Goal: Task Accomplishment & Management: Use online tool/utility

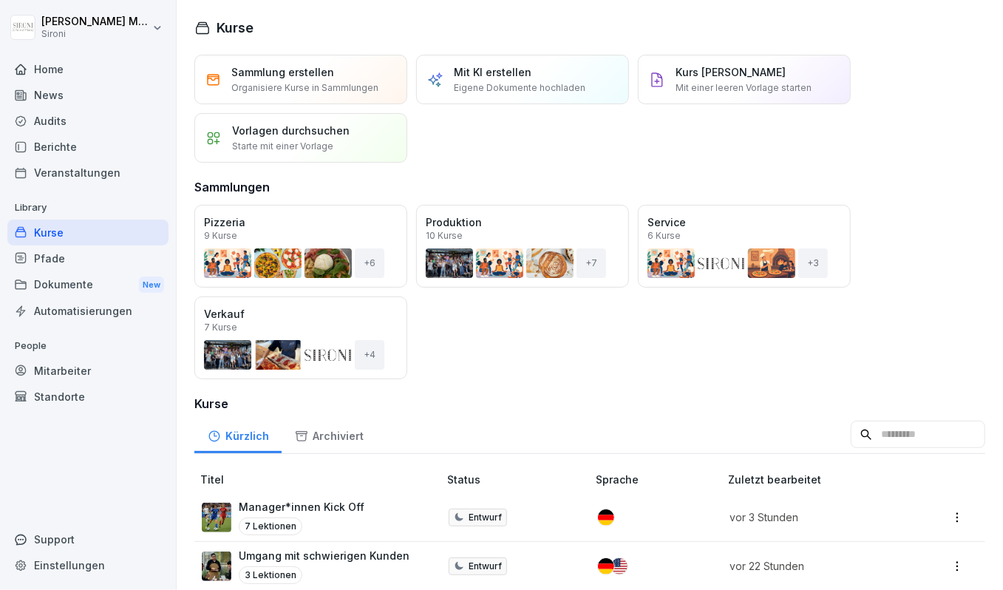
click at [132, 260] on div "Pfade" at bounding box center [87, 259] width 161 height 26
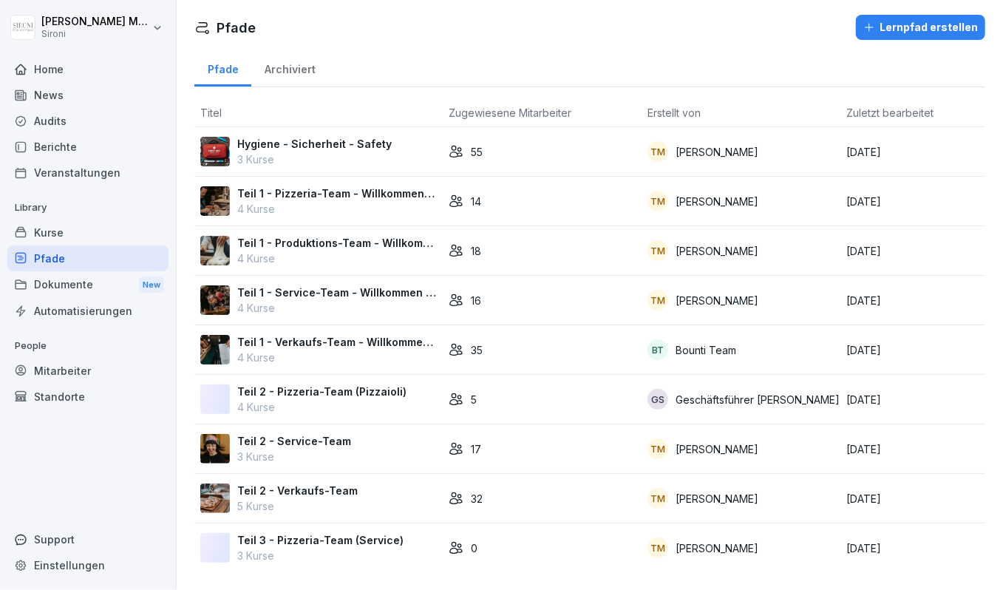
click at [314, 161] on p "3 Kurse" at bounding box center [314, 160] width 155 height 16
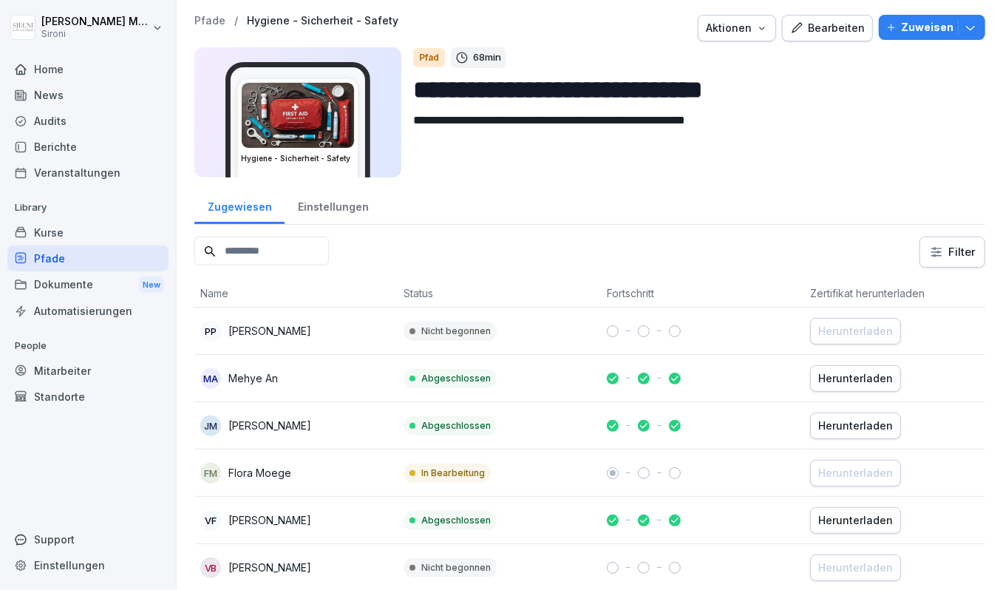
click at [60, 257] on div "Pfade" at bounding box center [87, 259] width 161 height 26
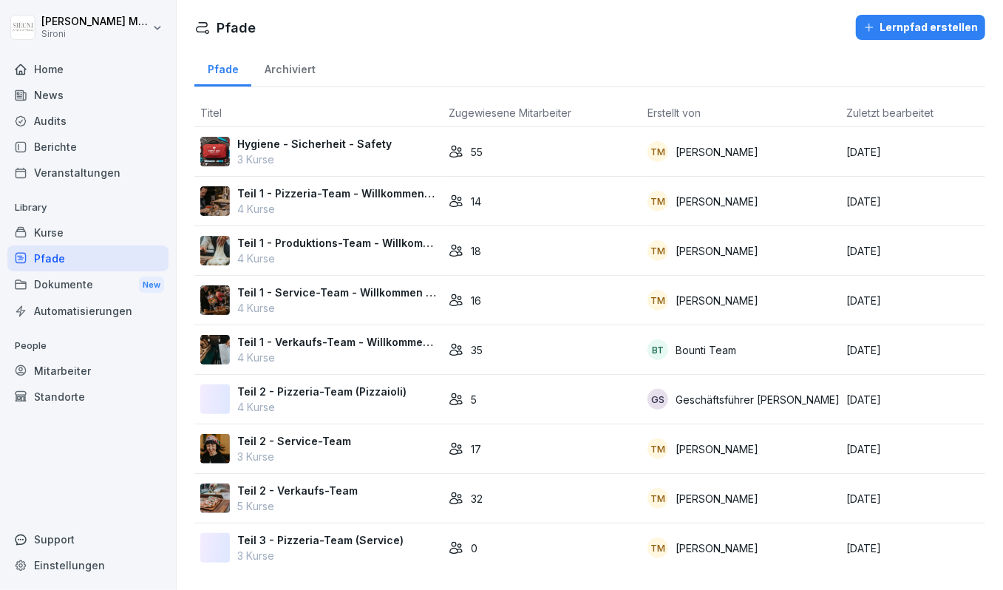
click at [263, 351] on p "4 Kurse" at bounding box center [337, 358] width 200 height 16
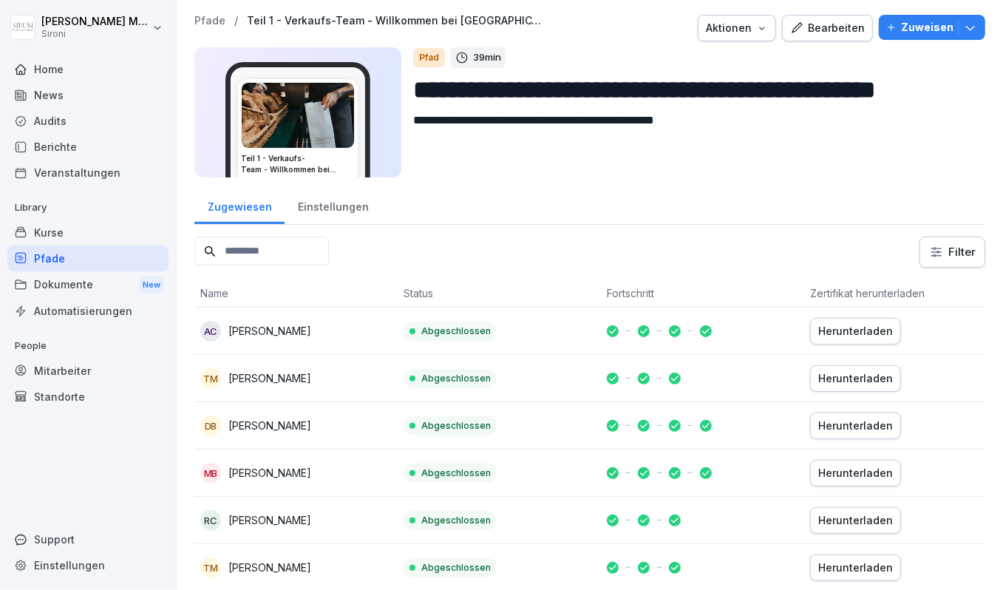
click at [206, 24] on p "Pfade" at bounding box center [209, 21] width 31 height 13
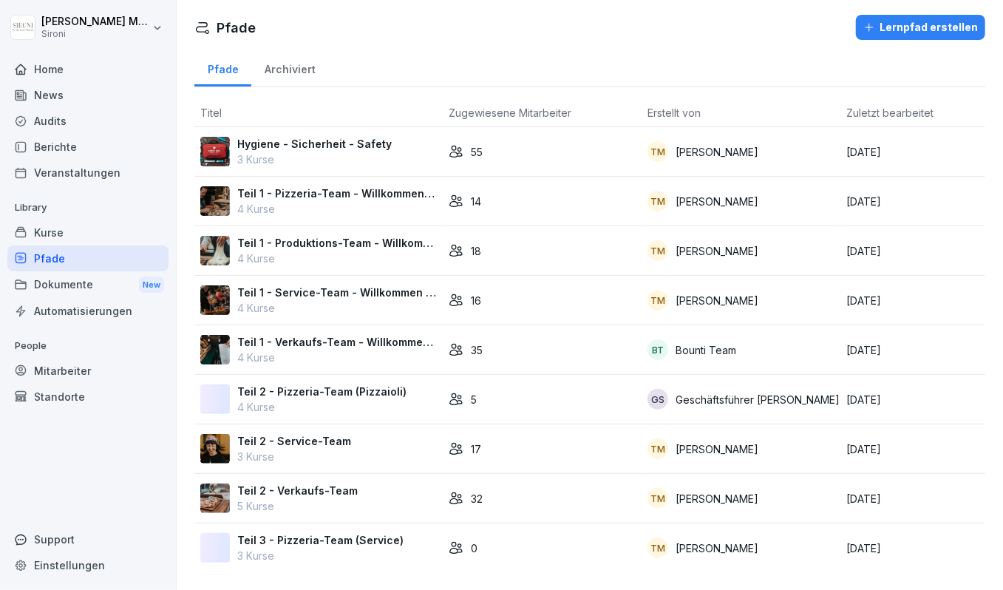
click at [271, 489] on p "Teil 2 - Verkaufs-Team" at bounding box center [297, 491] width 121 height 16
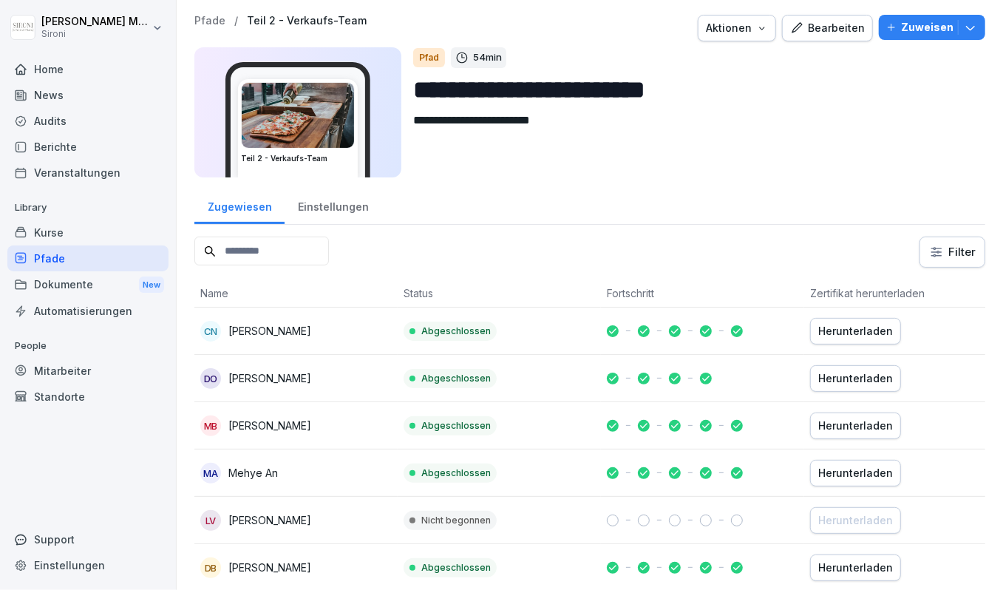
click at [203, 21] on p "Pfade" at bounding box center [209, 21] width 31 height 13
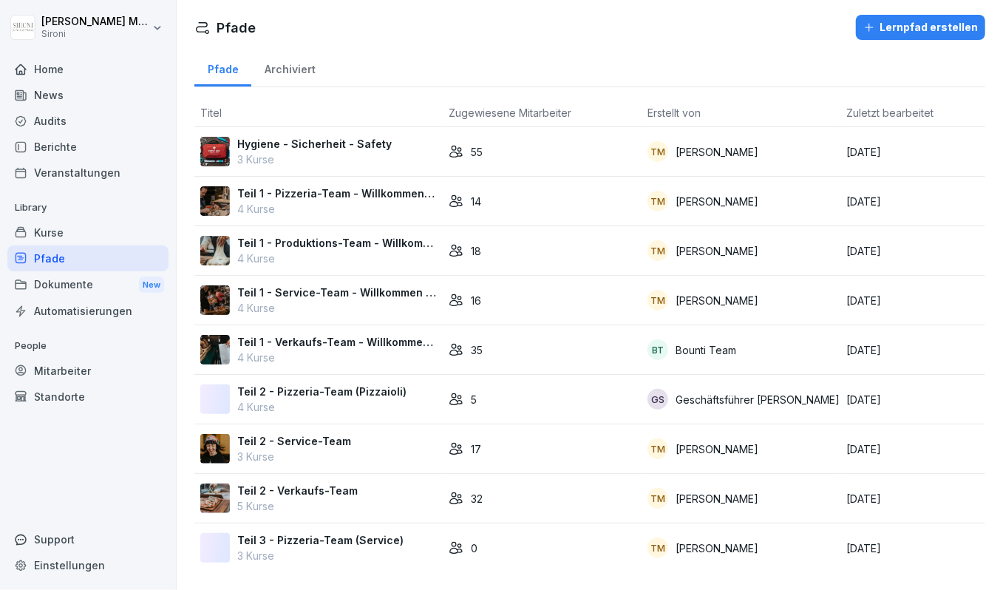
click at [55, 235] on div "Kurse" at bounding box center [87, 233] width 161 height 26
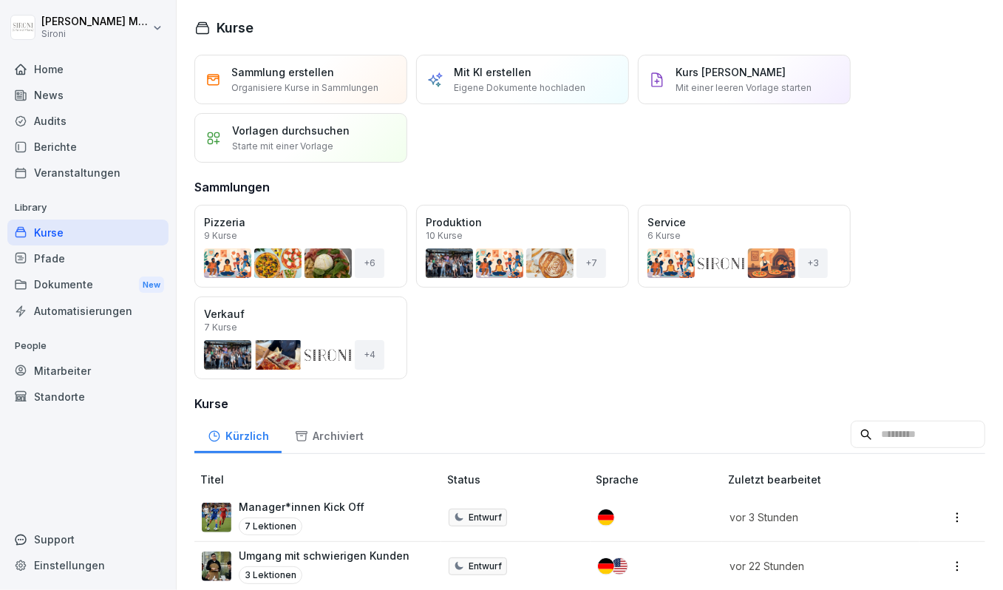
click at [51, 370] on div "Mitarbeiter" at bounding box center [87, 371] width 161 height 26
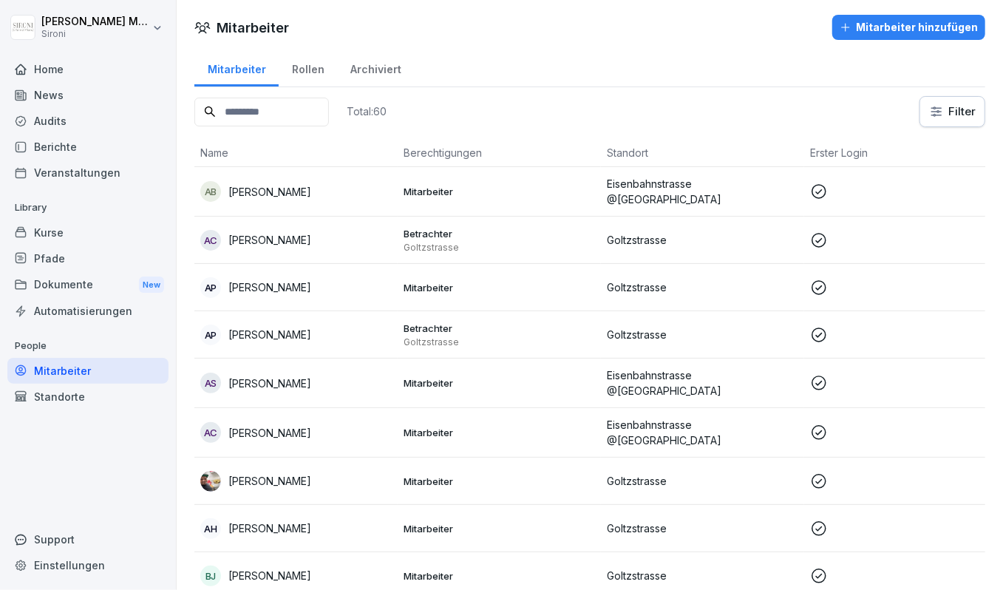
click at [239, 118] on input at bounding box center [261, 112] width 135 height 29
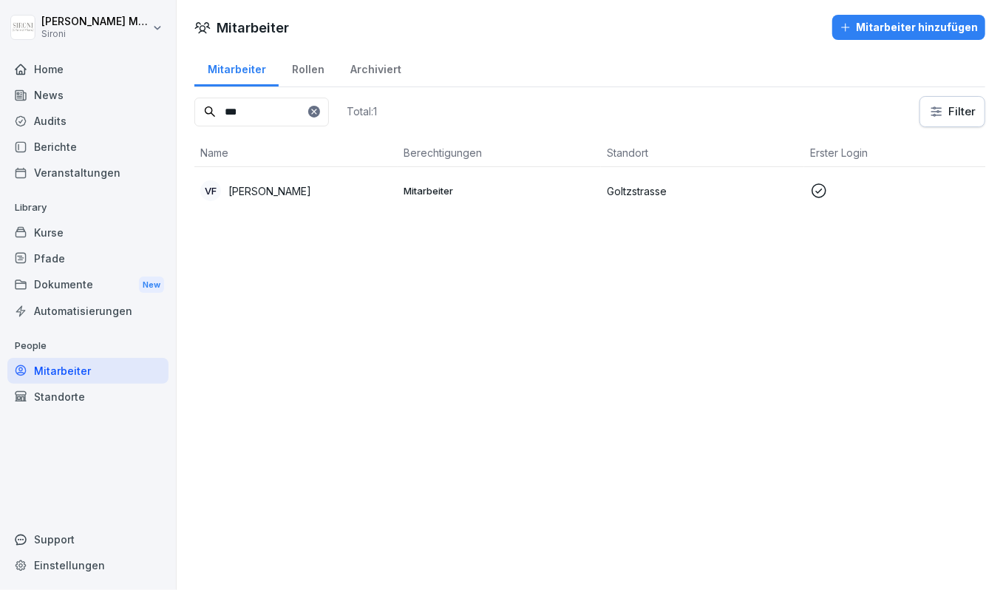
type input "***"
click at [248, 183] on p "Veronica Fornasir" at bounding box center [269, 191] width 83 height 16
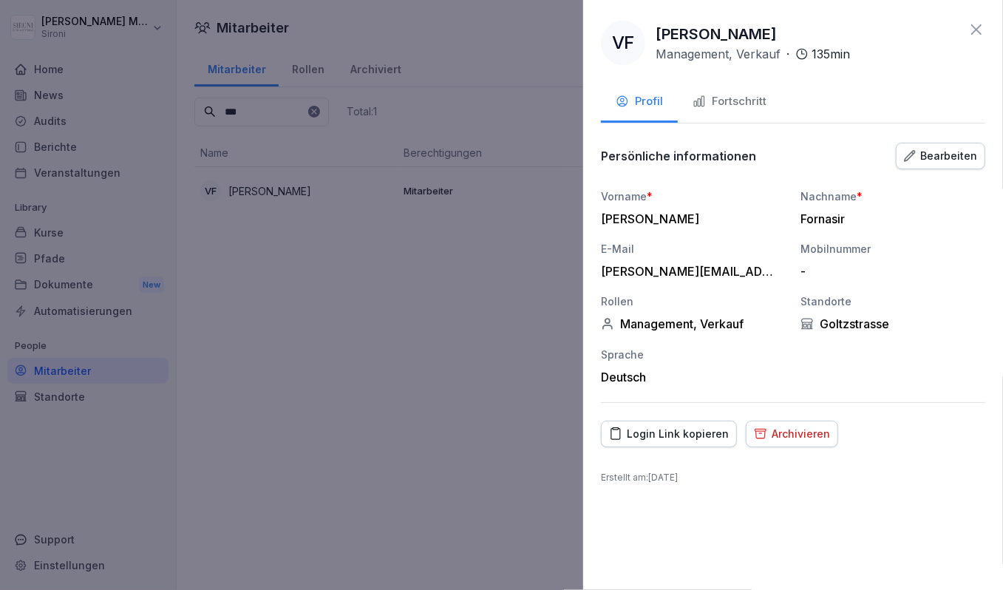
click at [729, 100] on div "Fortschritt" at bounding box center [730, 101] width 74 height 17
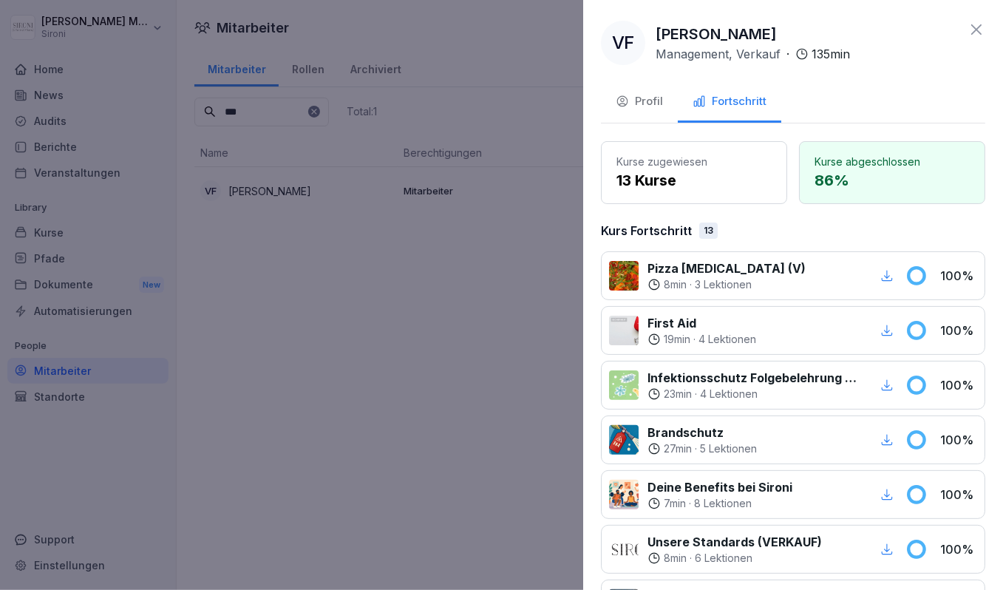
click at [975, 31] on icon at bounding box center [977, 29] width 10 height 10
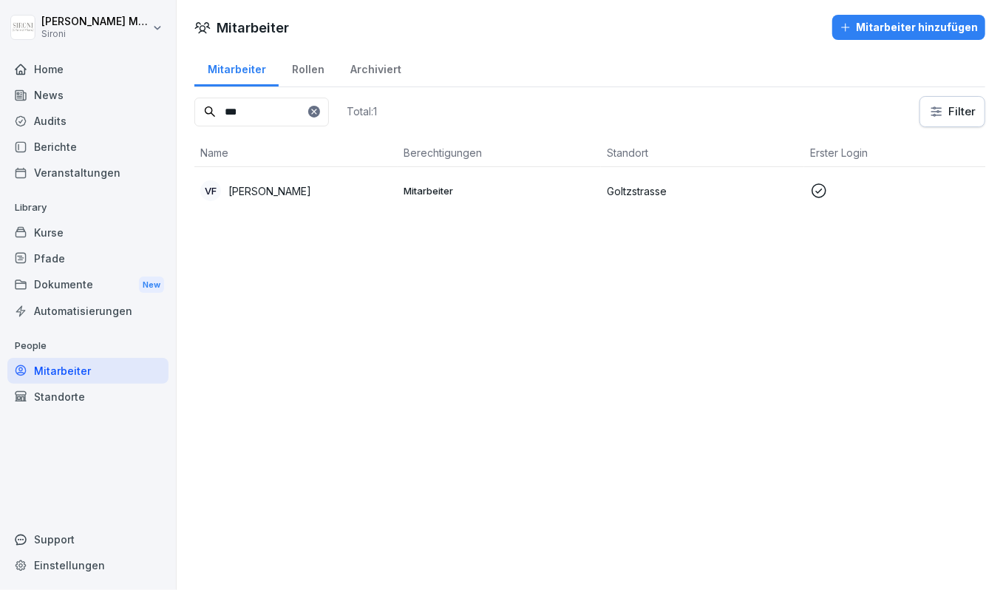
click at [75, 378] on div "Mitarbeiter" at bounding box center [87, 371] width 161 height 26
click at [48, 373] on div "Mitarbeiter" at bounding box center [87, 371] width 161 height 26
click at [316, 110] on icon at bounding box center [313, 111] width 5 height 5
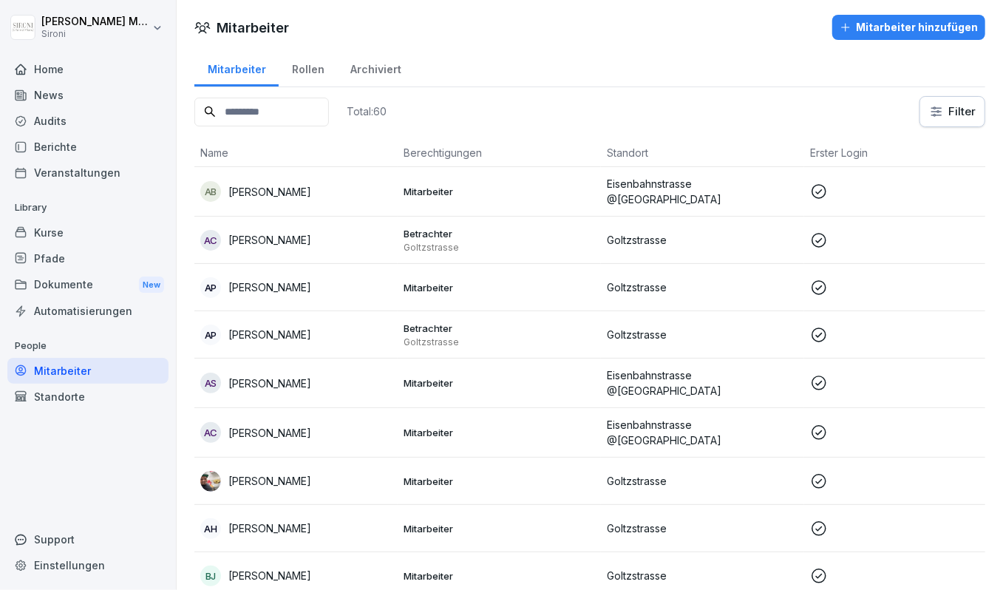
click at [301, 197] on div "AB Alessandro Becchi" at bounding box center [296, 191] width 192 height 21
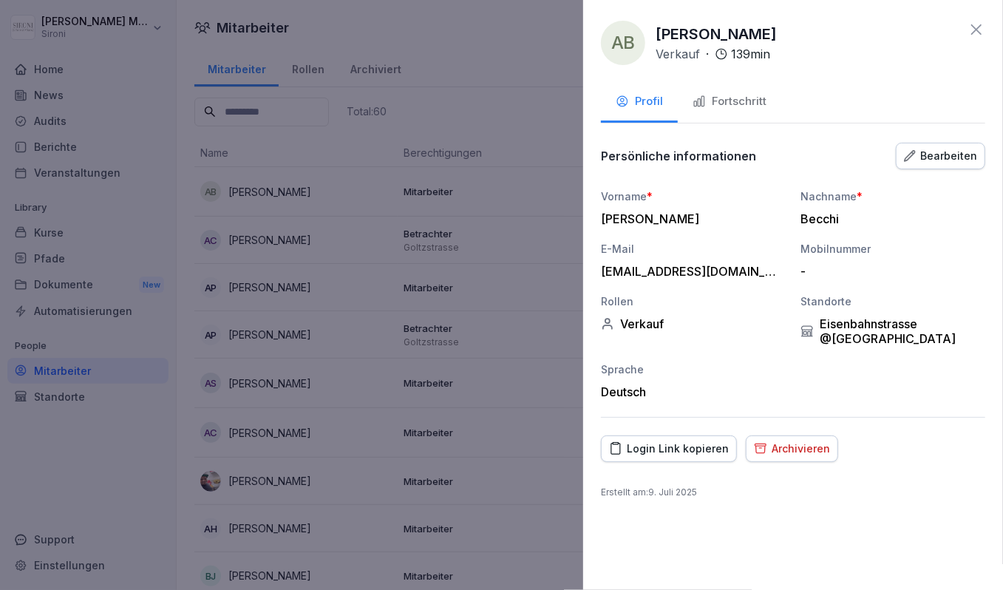
click at [981, 27] on icon at bounding box center [977, 30] width 18 height 18
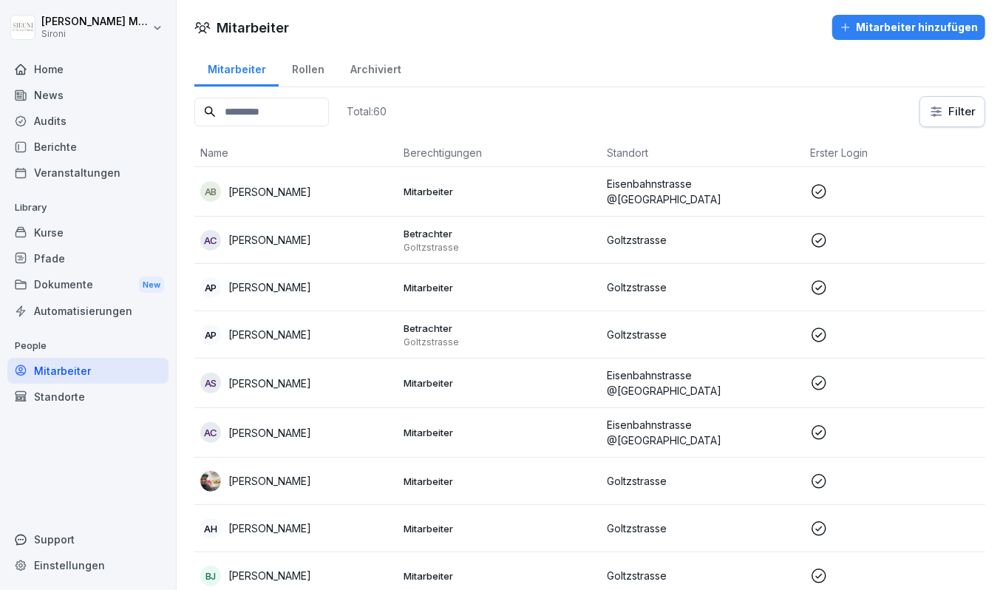
click at [273, 112] on input at bounding box center [261, 112] width 135 height 29
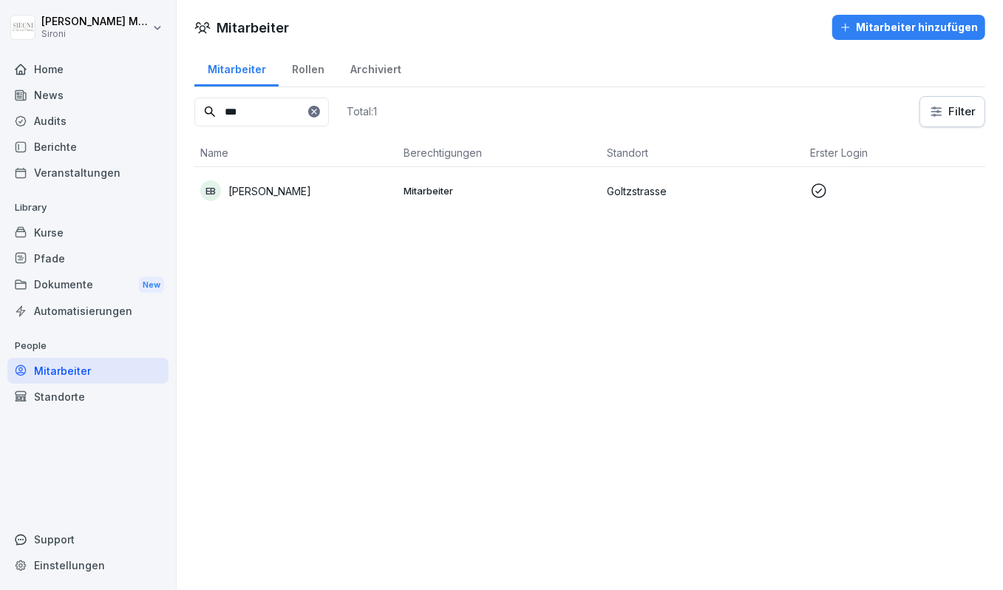
type input "***"
click at [279, 186] on p "[PERSON_NAME]" at bounding box center [269, 191] width 83 height 16
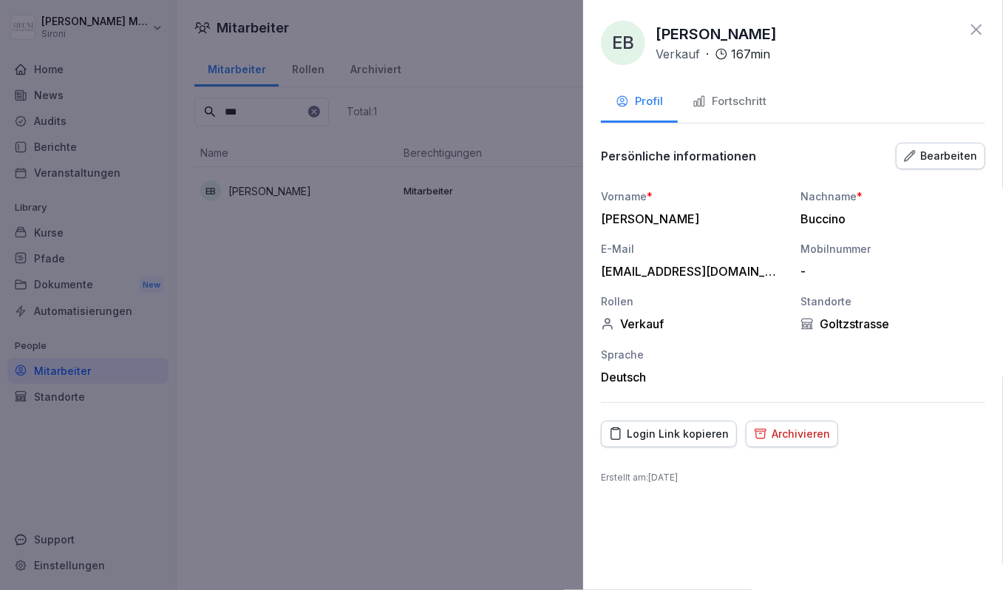
click at [747, 105] on div "Fortschritt" at bounding box center [730, 101] width 74 height 17
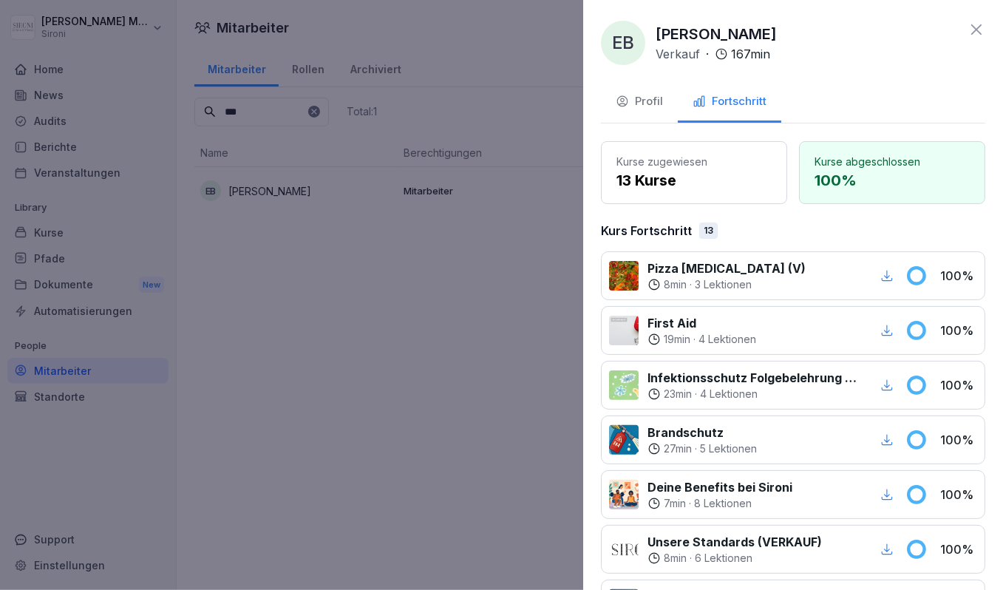
click at [976, 25] on icon at bounding box center [977, 30] width 18 height 18
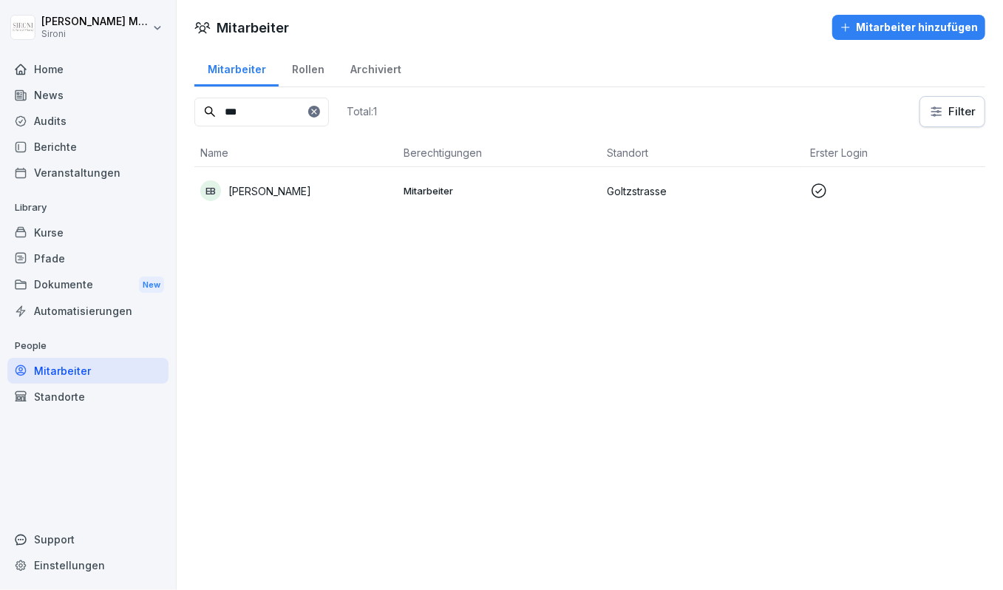
click at [319, 111] on icon at bounding box center [314, 111] width 9 height 9
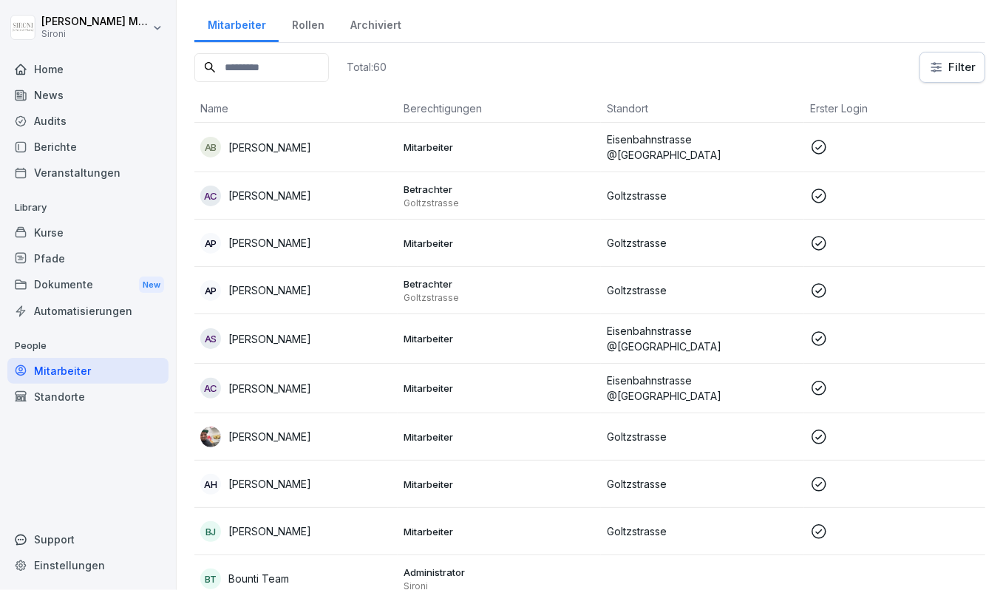
scroll to position [44, 0]
click at [271, 478] on p "[PERSON_NAME]" at bounding box center [269, 484] width 83 height 16
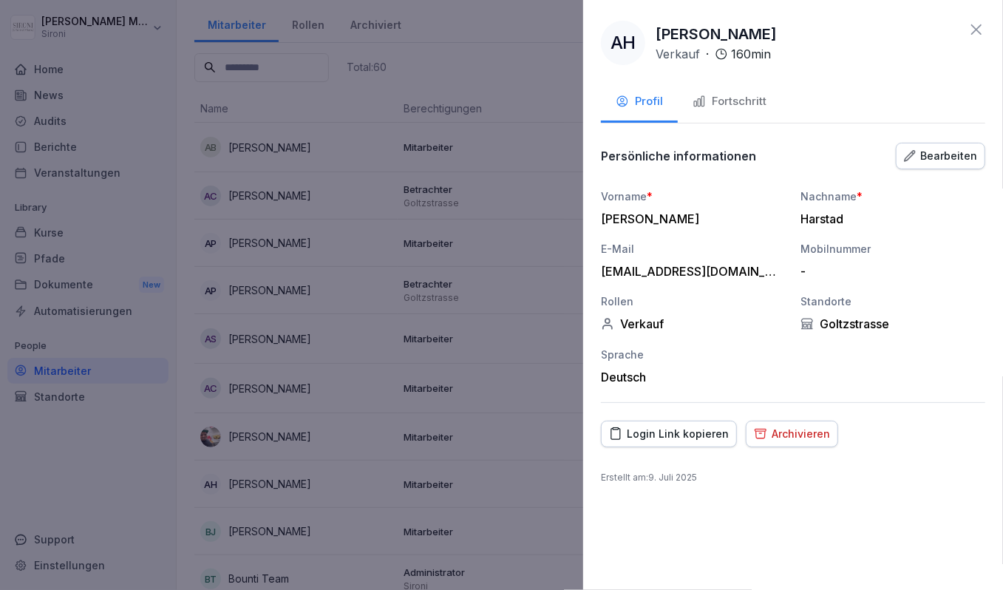
click at [975, 28] on icon at bounding box center [977, 30] width 18 height 18
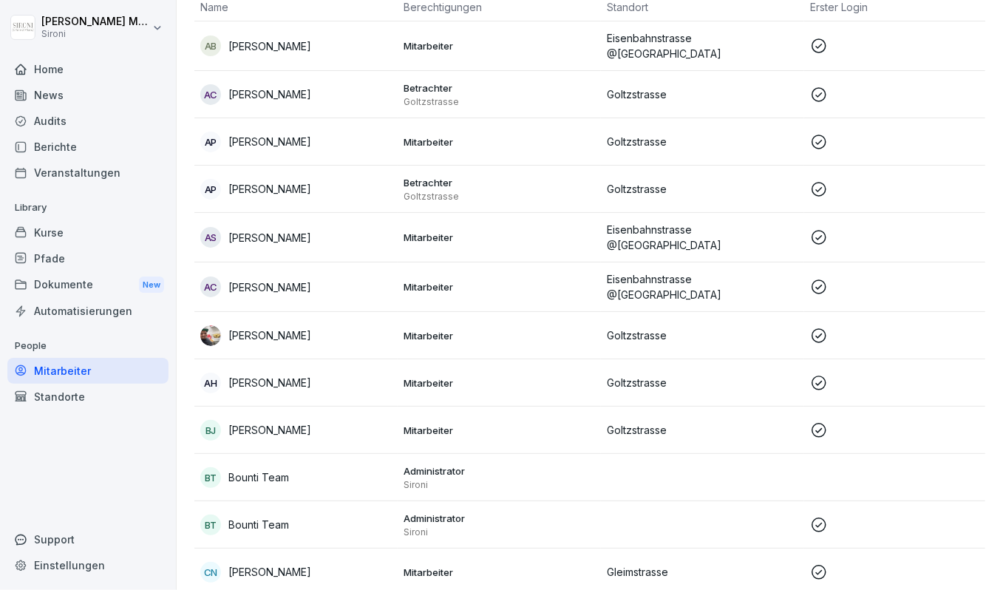
scroll to position [152, 0]
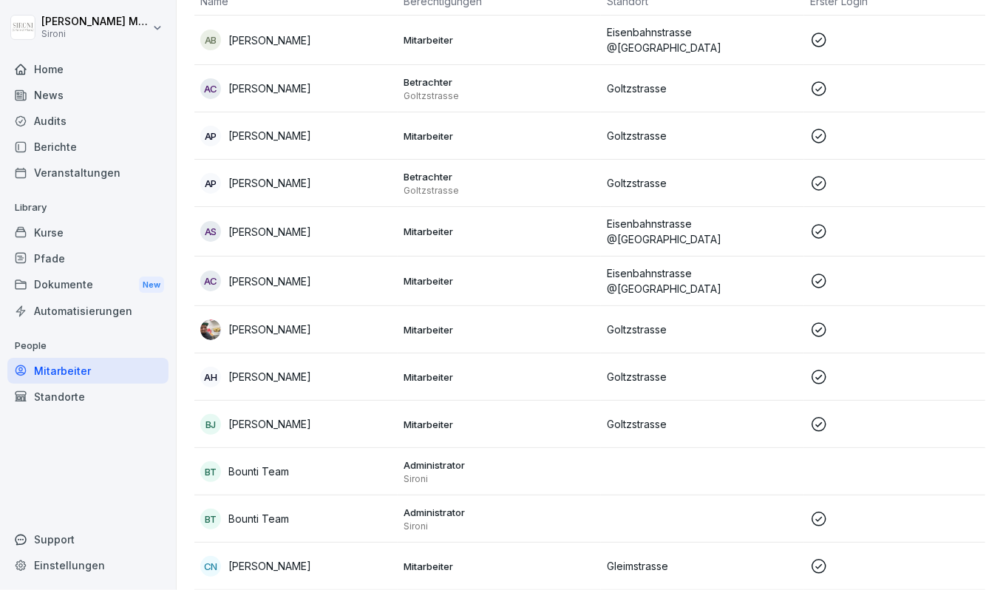
click at [245, 416] on p "Basil Joy" at bounding box center [269, 424] width 83 height 16
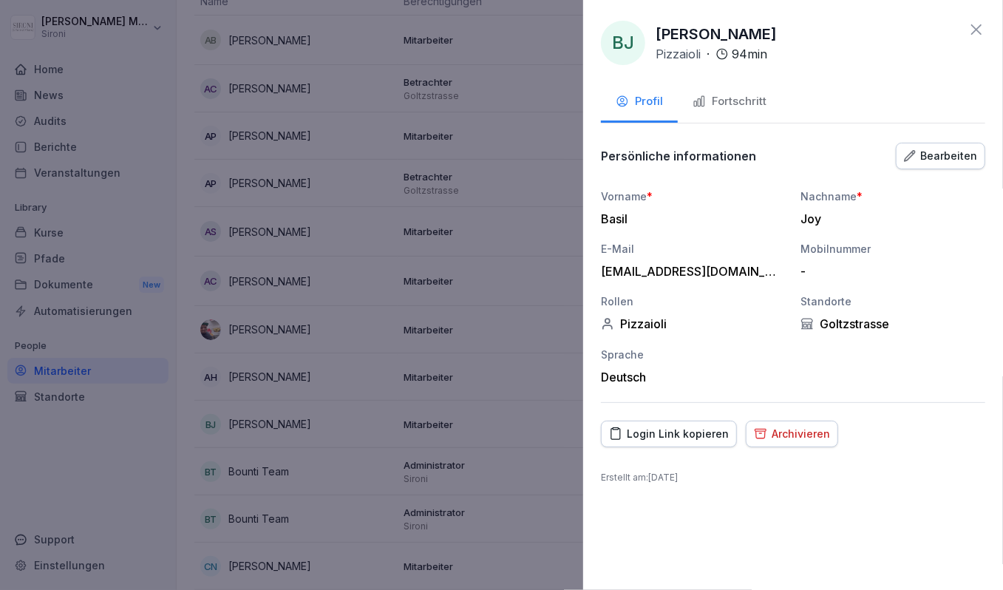
click at [977, 30] on icon at bounding box center [977, 29] width 10 height 10
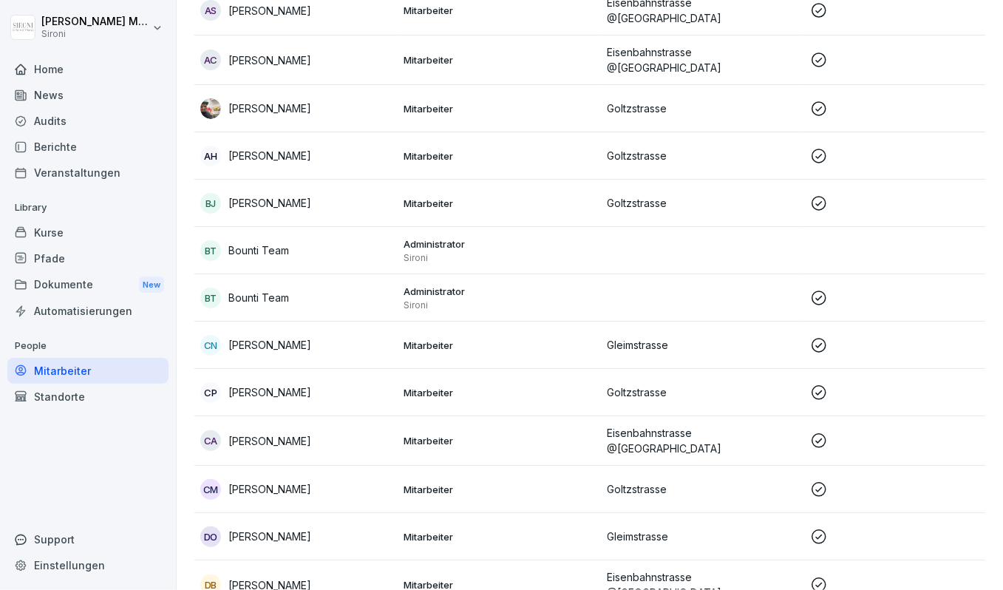
scroll to position [387, 0]
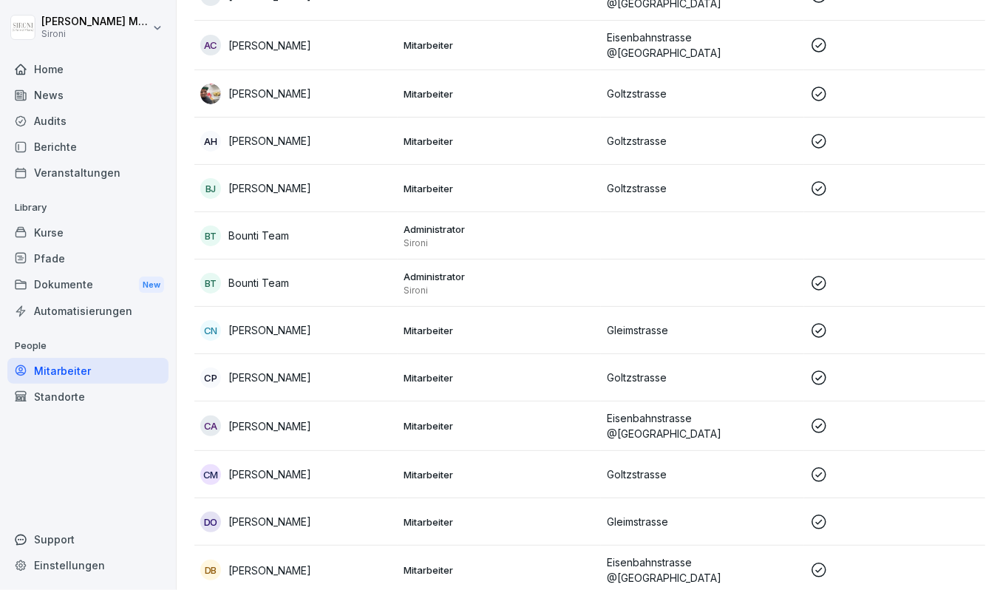
click at [257, 325] on p "[PERSON_NAME]" at bounding box center [269, 330] width 83 height 16
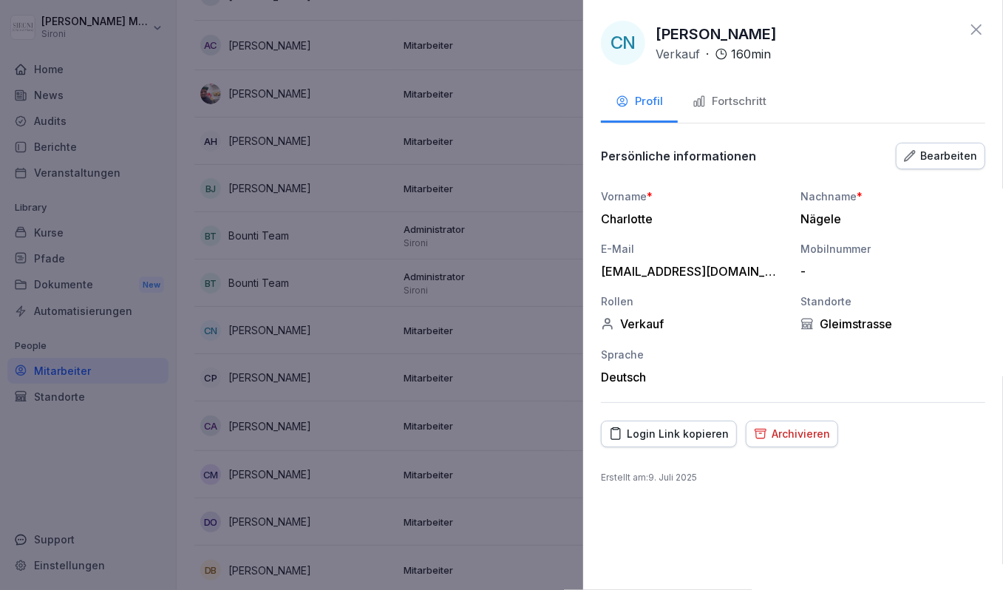
click at [974, 32] on icon at bounding box center [977, 29] width 10 height 10
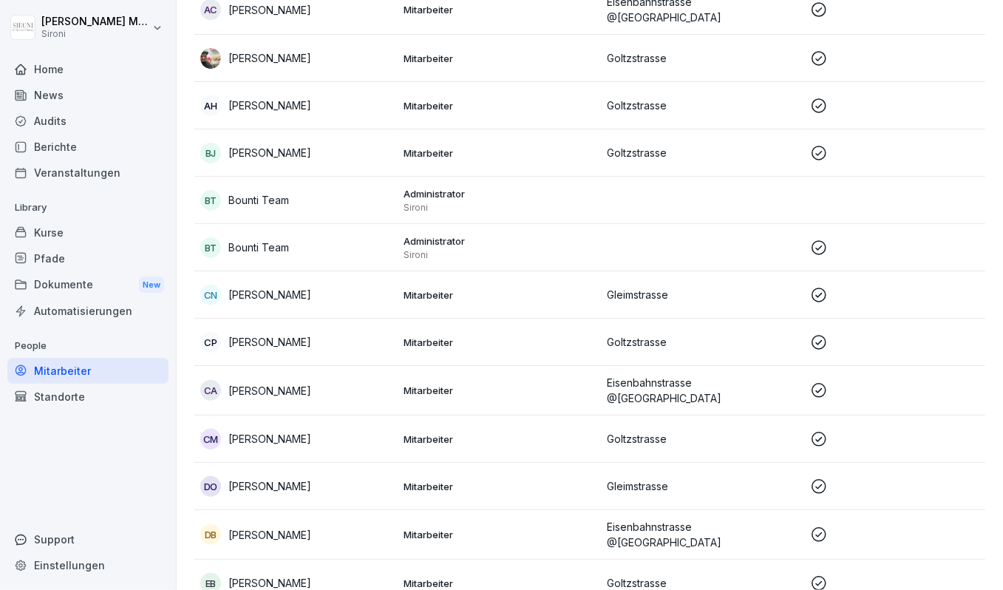
scroll to position [436, 0]
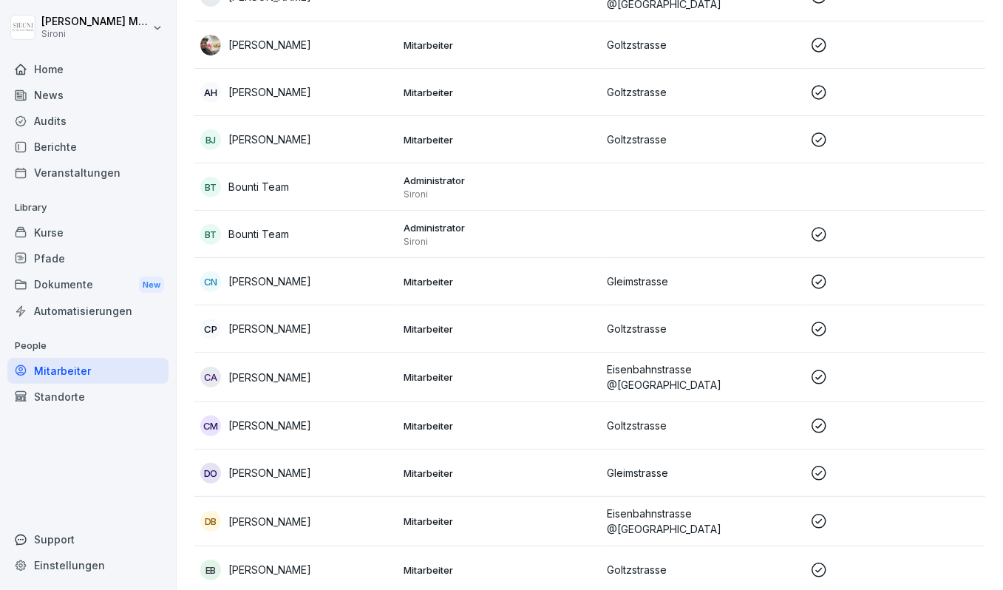
click at [273, 465] on p "[PERSON_NAME]" at bounding box center [269, 473] width 83 height 16
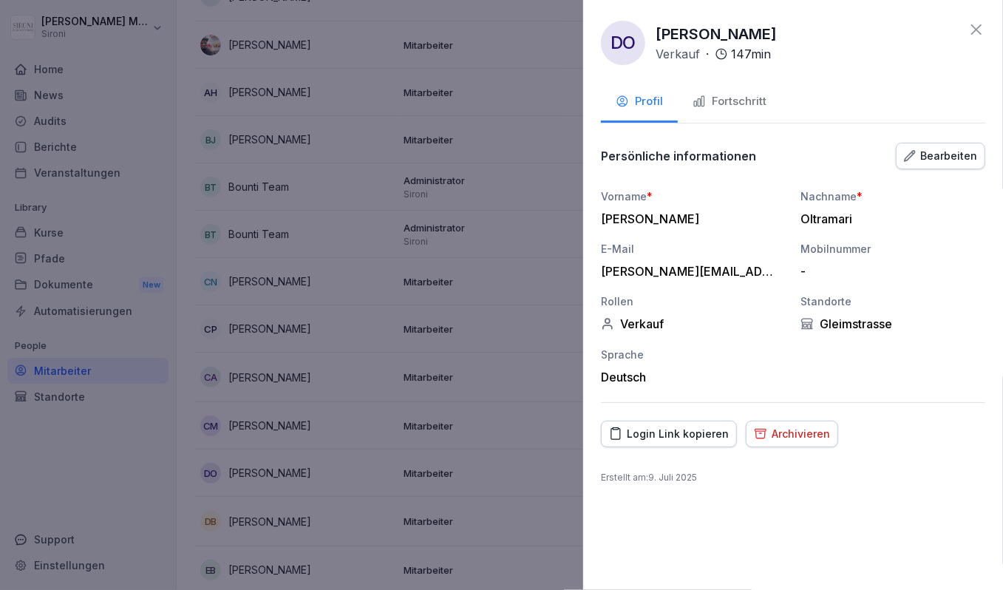
click at [975, 30] on icon at bounding box center [977, 30] width 18 height 18
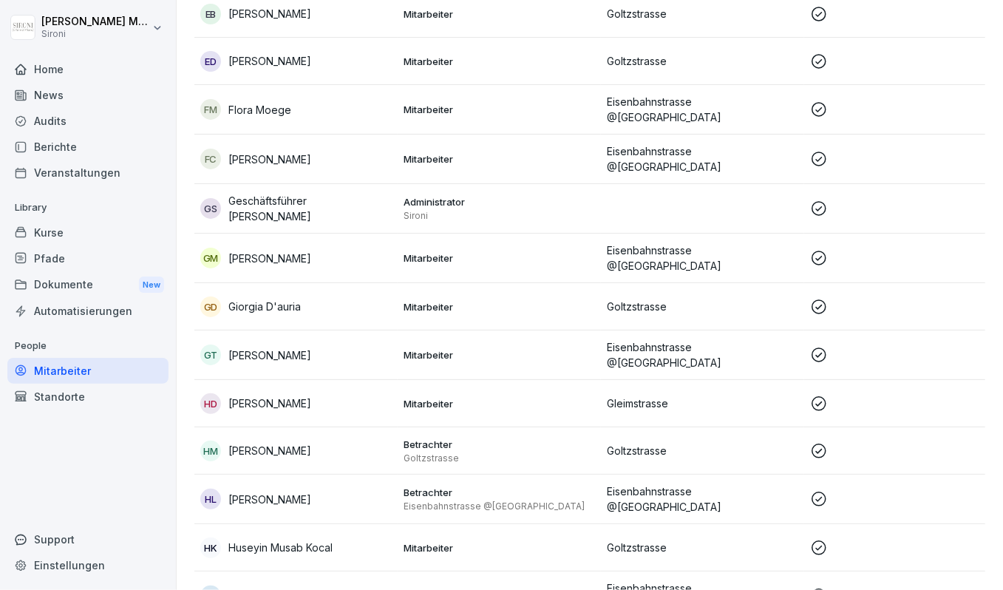
scroll to position [994, 0]
click at [250, 437] on td "HM Harshit Mathur" at bounding box center [295, 449] width 203 height 47
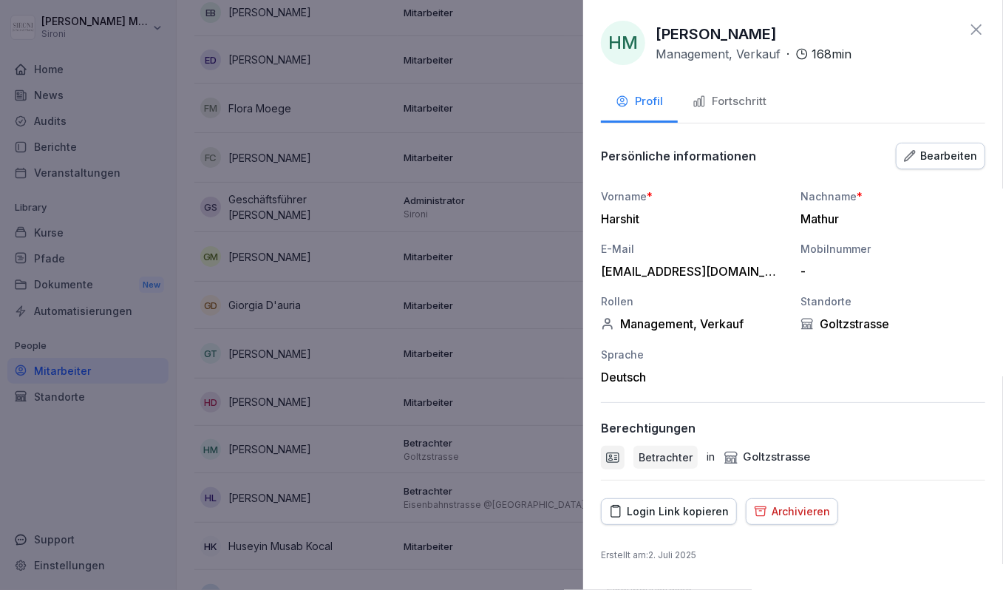
click at [974, 24] on icon at bounding box center [977, 30] width 18 height 18
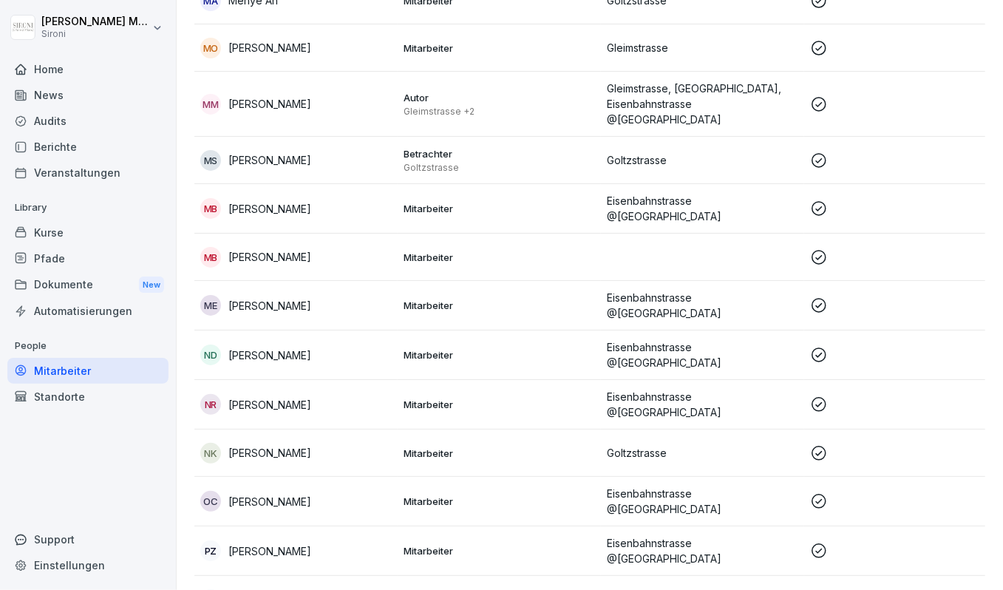
scroll to position [2027, 0]
click at [240, 444] on p "[PERSON_NAME]" at bounding box center [269, 452] width 83 height 16
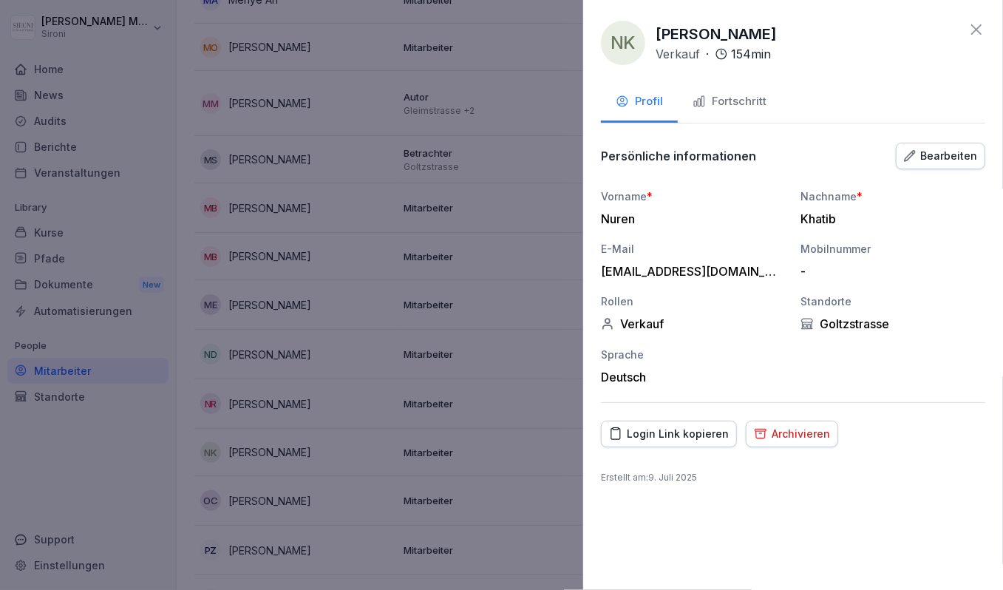
click at [980, 30] on icon at bounding box center [977, 30] width 18 height 18
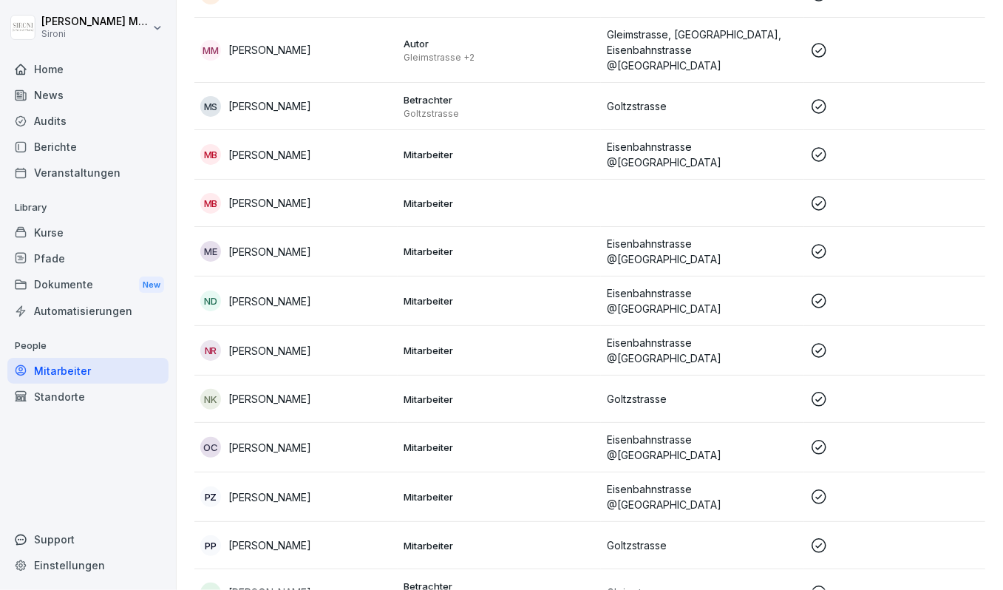
scroll to position [2170, 0]
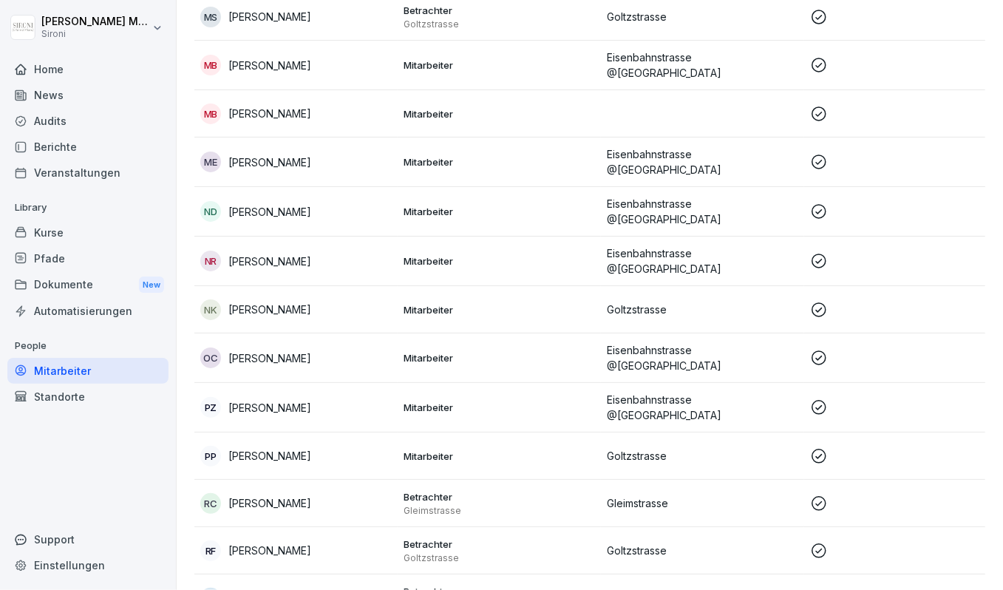
click at [278, 400] on p "[PERSON_NAME]" at bounding box center [269, 408] width 83 height 16
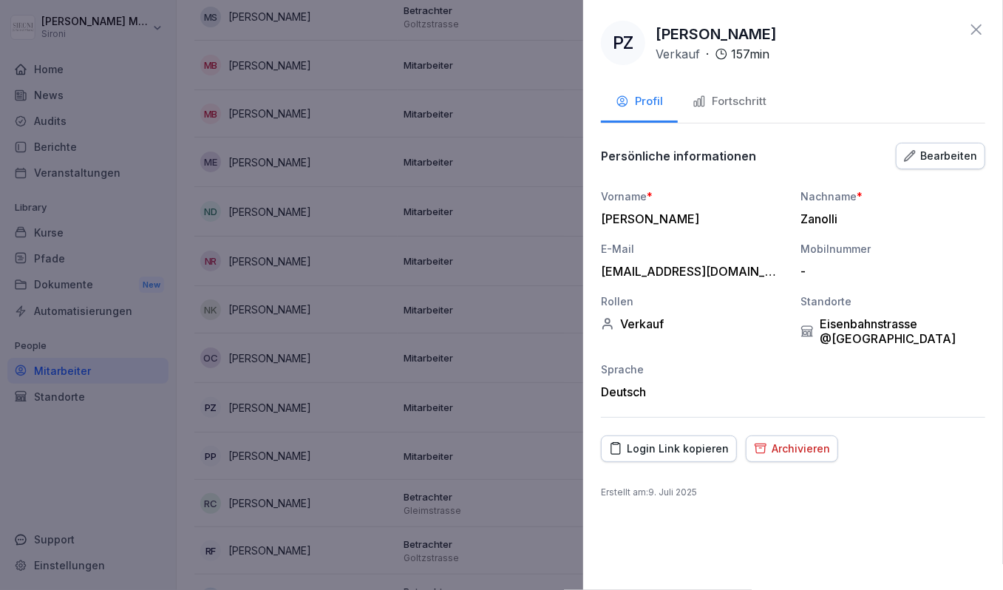
click at [716, 91] on button "Fortschritt" at bounding box center [730, 103] width 104 height 40
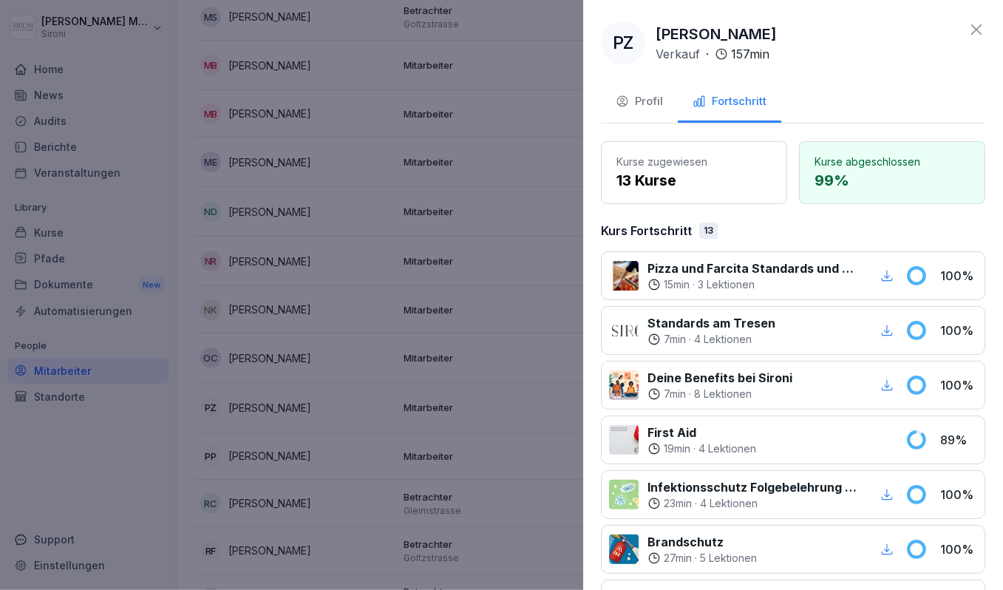
click at [978, 28] on icon at bounding box center [977, 30] width 18 height 18
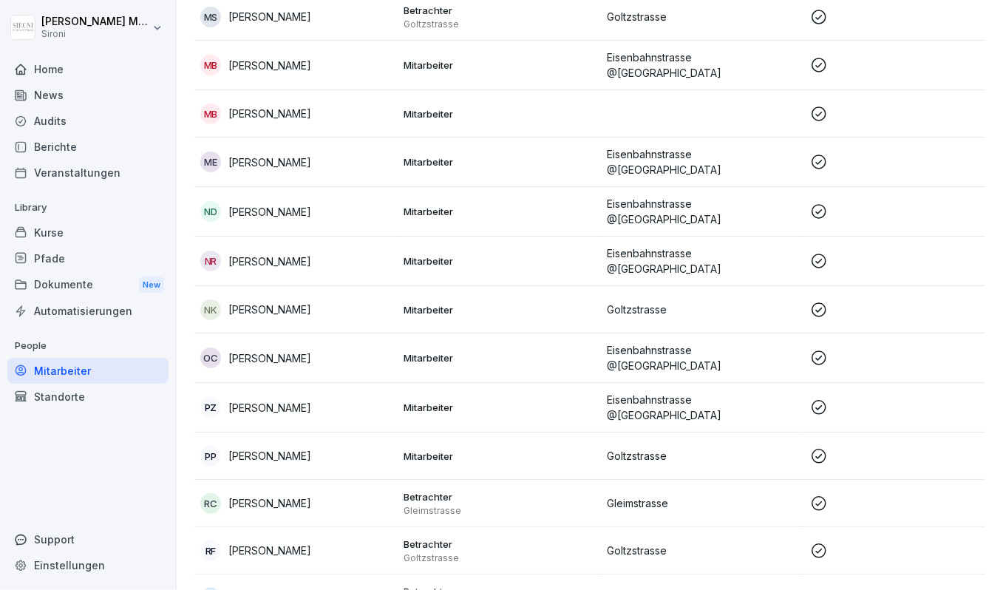
click at [314, 299] on div "NK Nuren Khatib" at bounding box center [296, 309] width 192 height 21
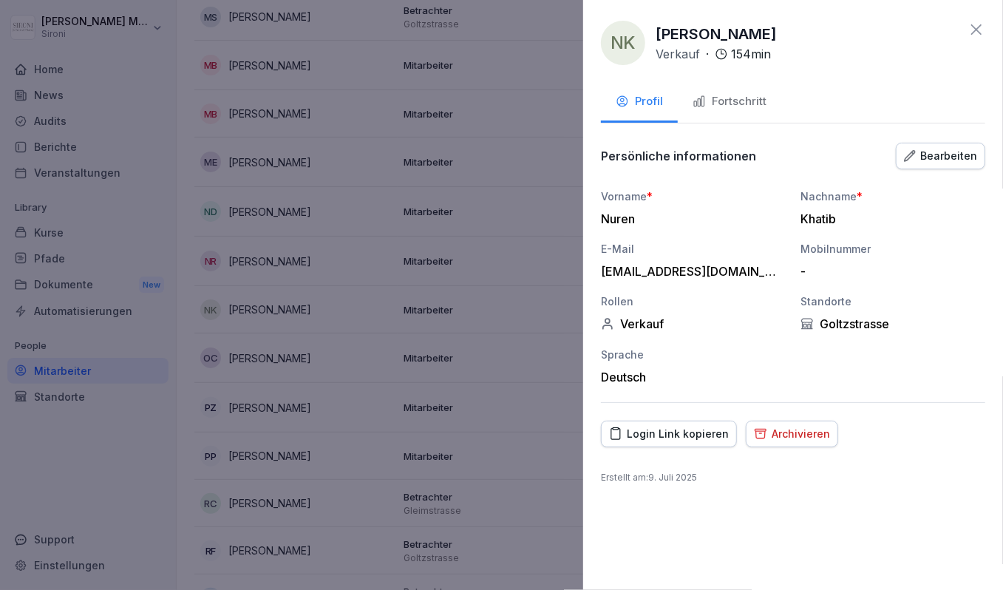
click at [739, 108] on div "Fortschritt" at bounding box center [730, 101] width 74 height 17
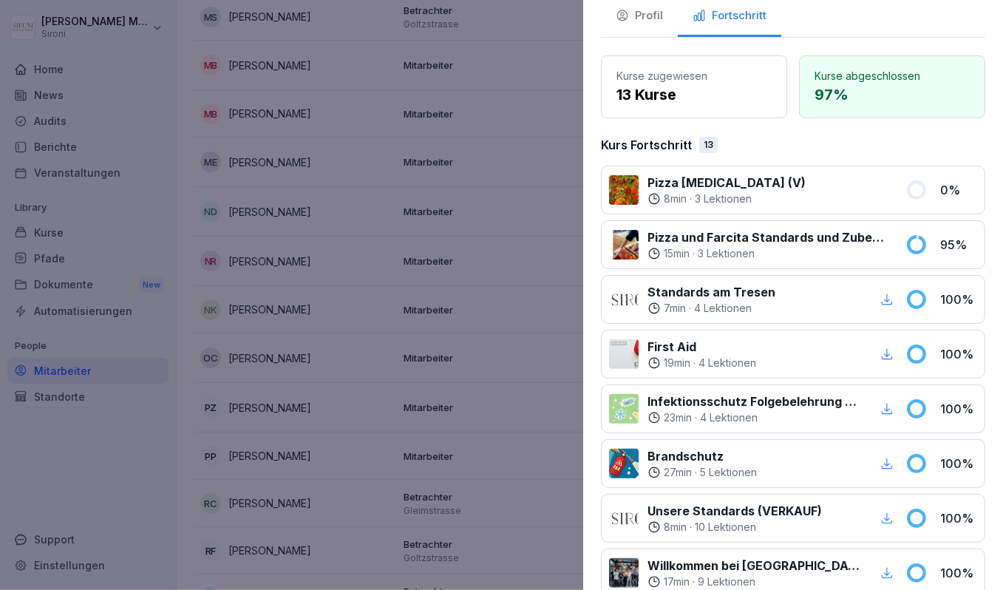
scroll to position [91, 0]
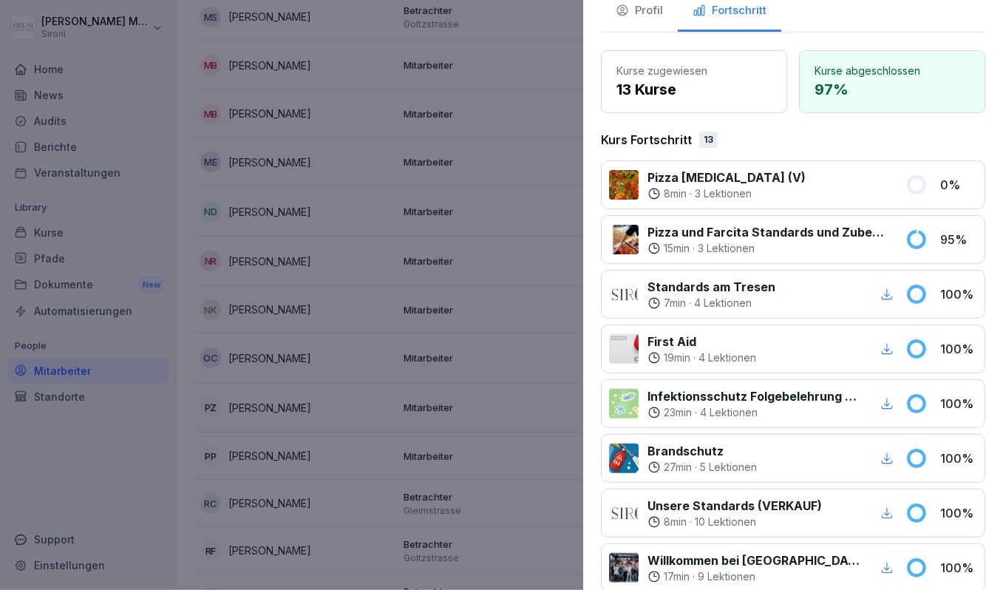
click at [708, 138] on div "13" at bounding box center [709, 140] width 18 height 16
click at [702, 180] on p "Pizza [MEDICAL_DATA] (V)" at bounding box center [727, 178] width 158 height 18
click at [754, 233] on p "Pizza und Farcita Standards und Zubereitung" at bounding box center [768, 232] width 240 height 18
click at [910, 239] on icon at bounding box center [917, 239] width 16 height 16
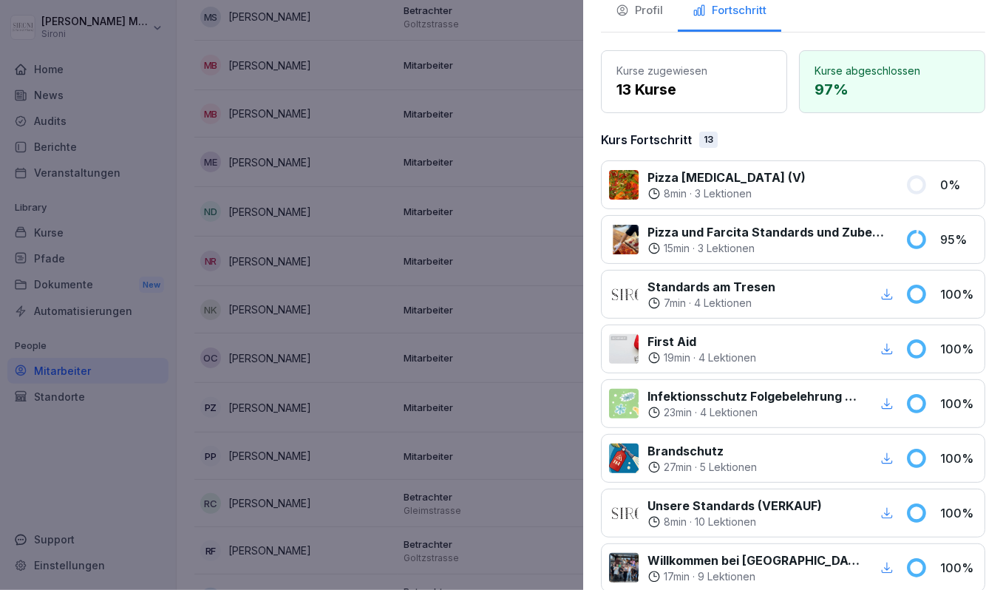
click at [810, 230] on p "Pizza und Farcita Standards und Zubereitung" at bounding box center [768, 232] width 240 height 18
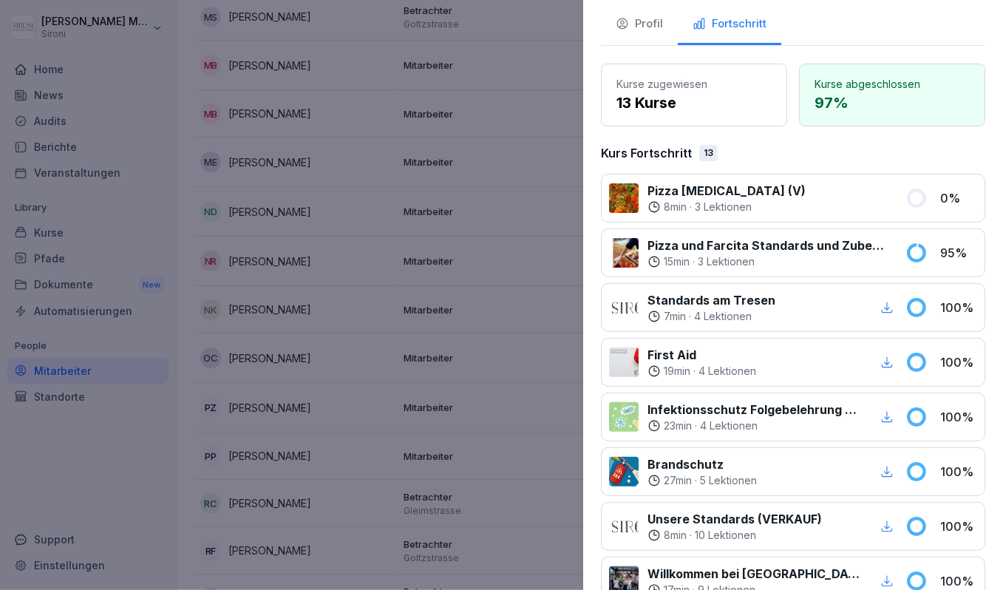
scroll to position [0, 0]
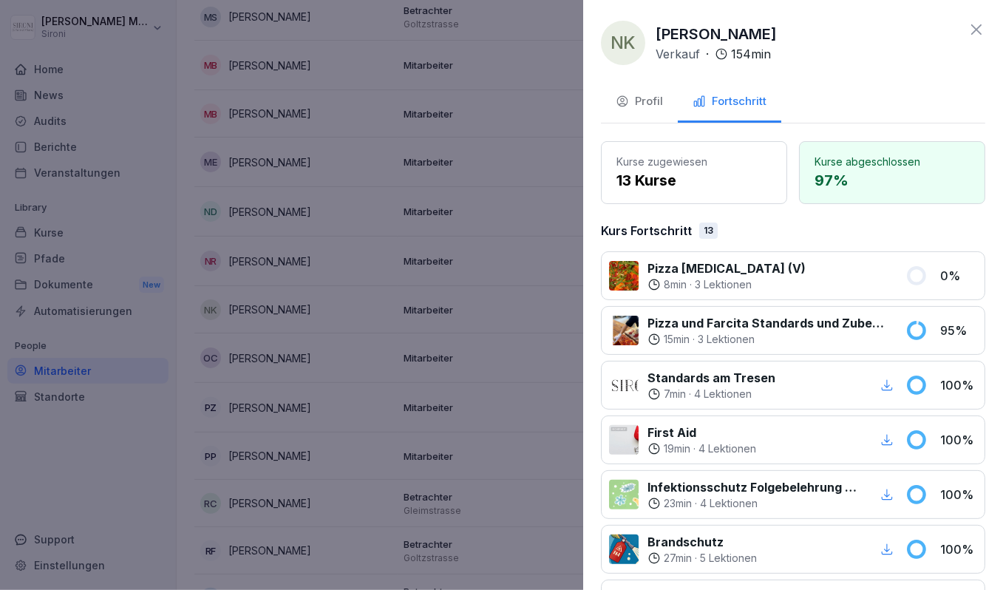
click at [980, 28] on icon at bounding box center [977, 30] width 18 height 18
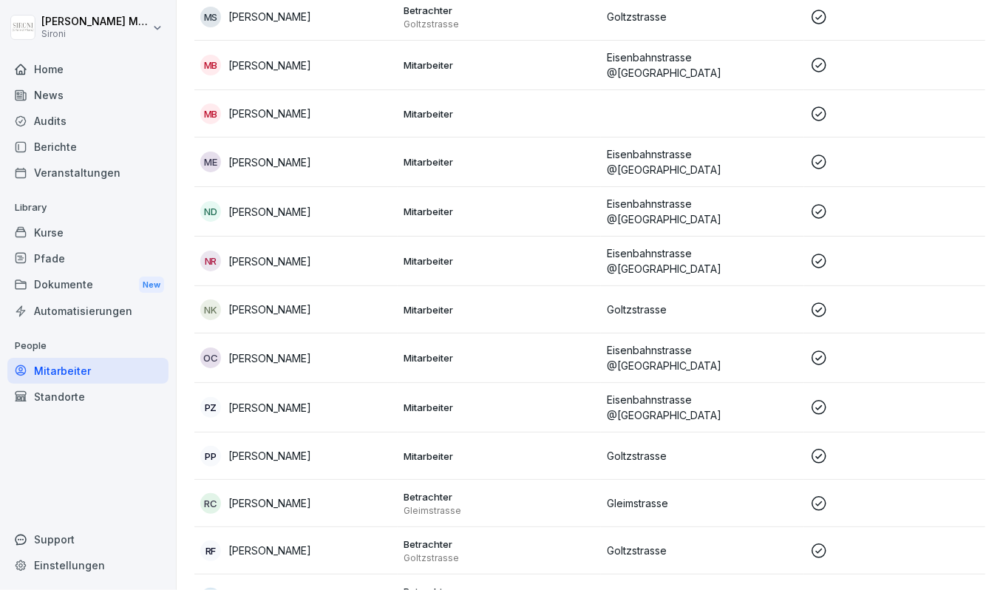
click at [67, 223] on div "Kurse" at bounding box center [87, 233] width 161 height 26
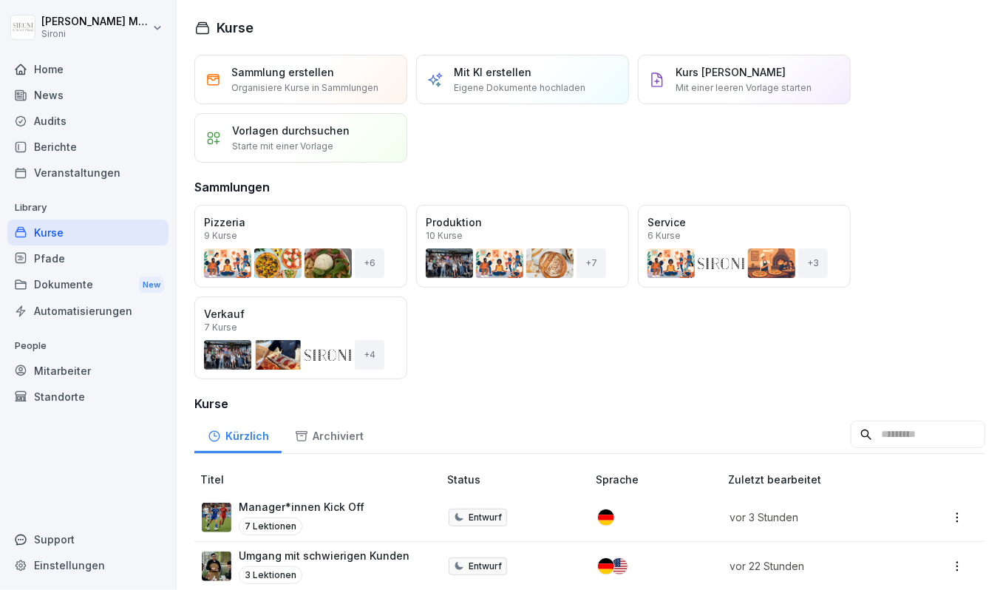
click at [0, 0] on button "Öffnen" at bounding box center [0, 0] width 0 height 0
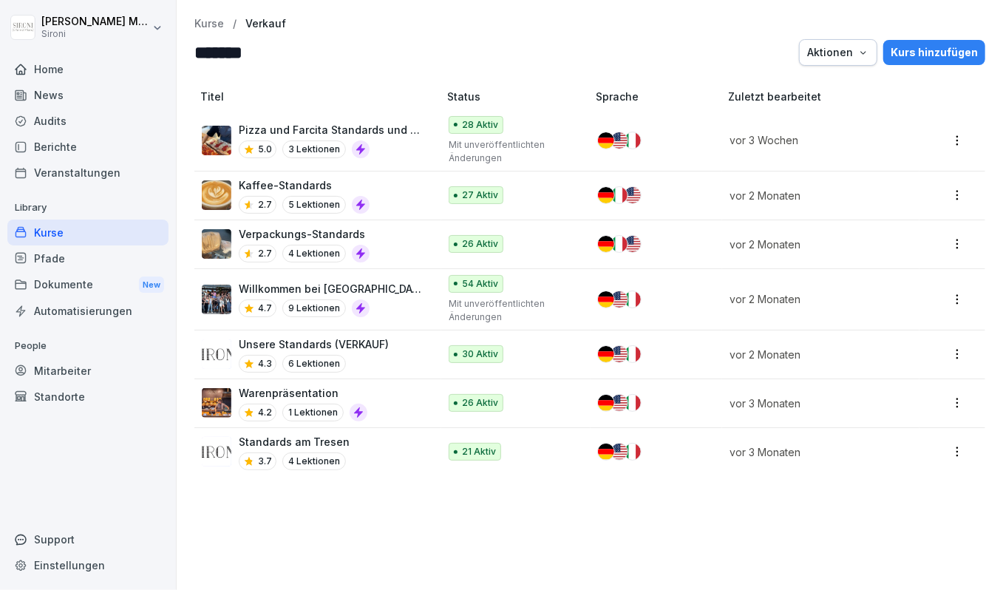
click at [328, 183] on p "Kaffee-Standards" at bounding box center [304, 185] width 131 height 16
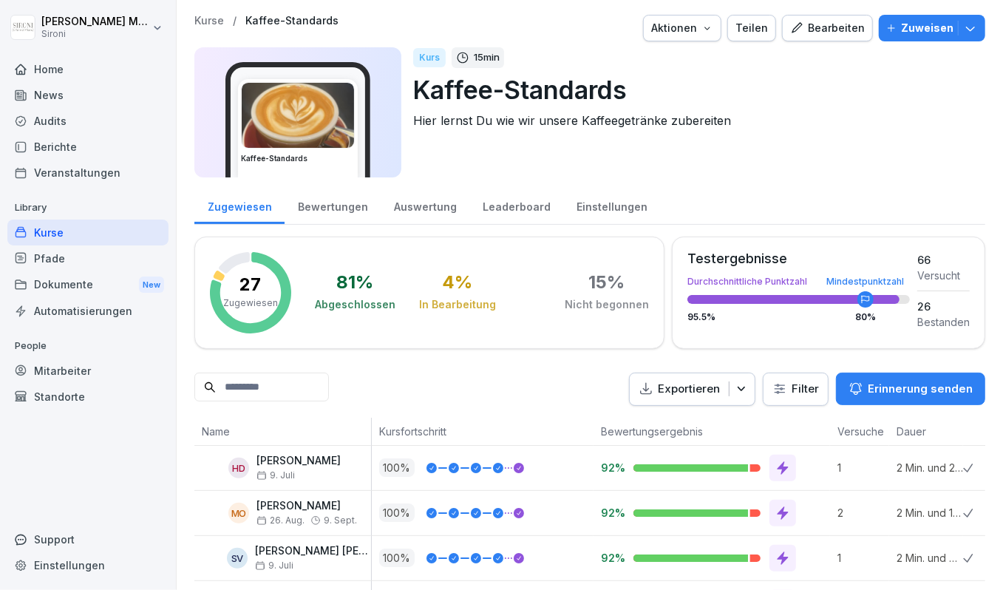
click at [766, 27] on div "Teilen" at bounding box center [752, 28] width 33 height 16
click at [792, 67] on div "Kurs 15 min Kaffee-Standards Hier lernst Du wie wir unsere Kaffeegetränke zuber…" at bounding box center [693, 112] width 561 height 130
click at [822, 27] on div "Bearbeiten" at bounding box center [827, 28] width 75 height 16
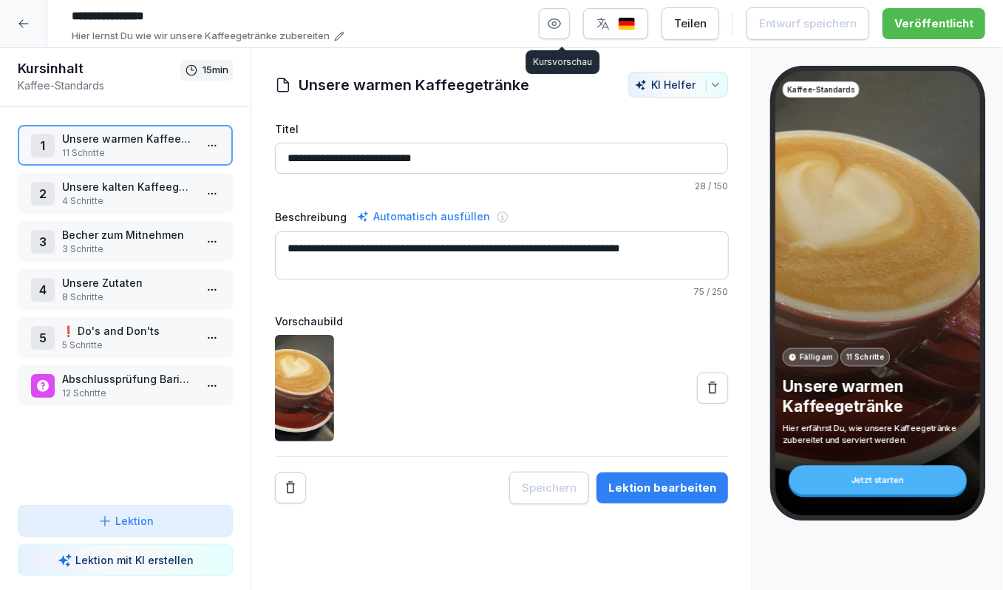
click at [562, 24] on icon "button" at bounding box center [554, 23] width 15 height 15
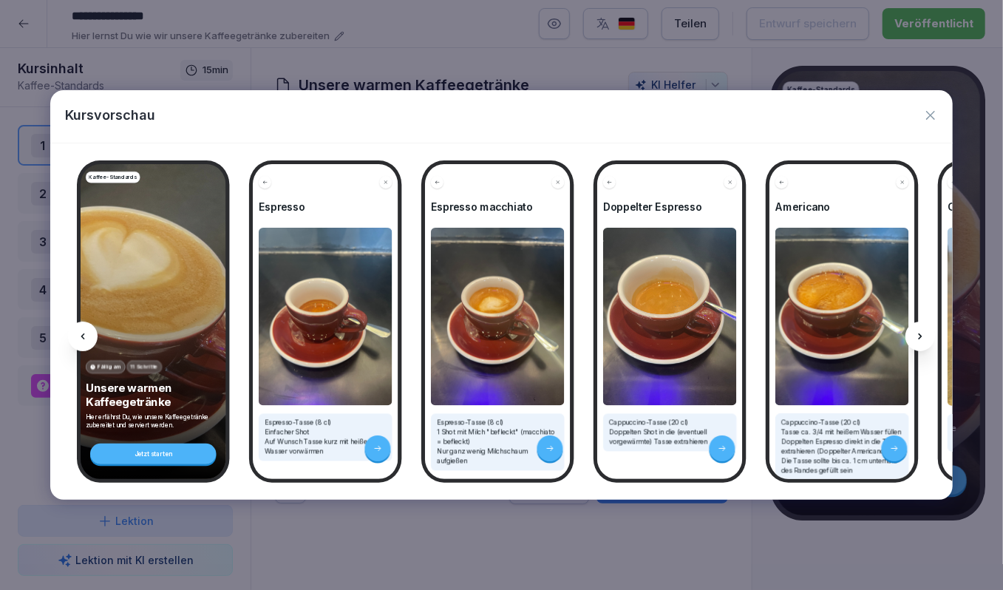
click at [929, 112] on icon "button" at bounding box center [931, 115] width 15 height 15
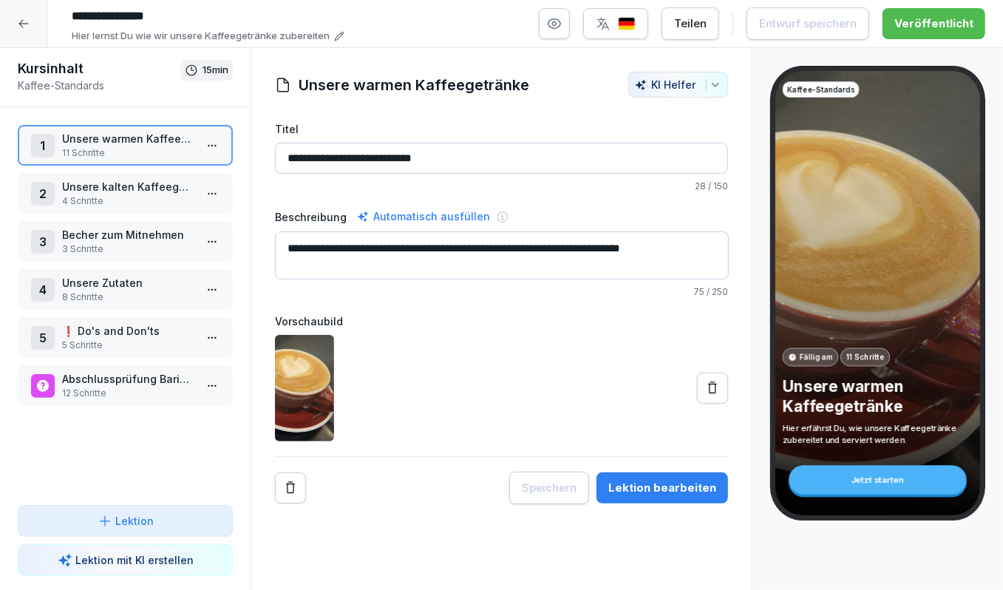
click at [702, 32] on button "Teilen" at bounding box center [691, 23] width 58 height 33
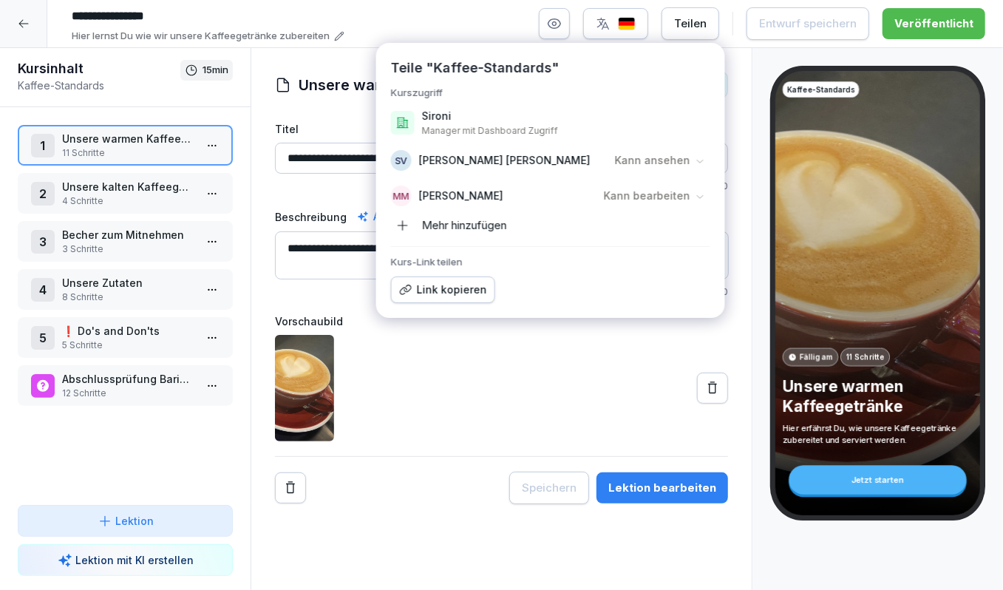
click at [740, 16] on div "Teilen Teile "Kaffee-Standards" Kurszugriff Sironi Manager mit Dashboard Zugrif…" at bounding box center [762, 23] width 447 height 33
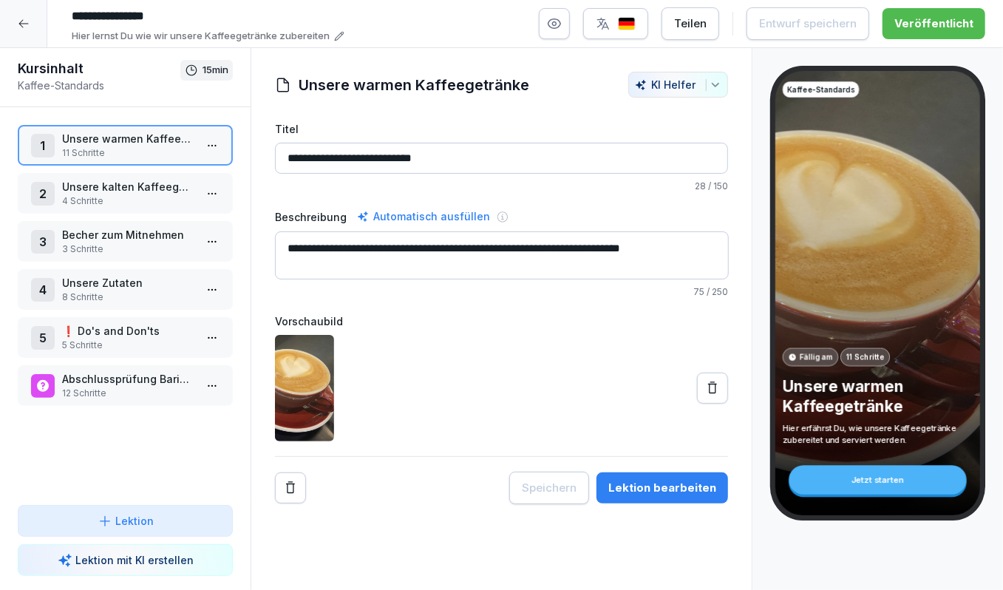
click at [21, 21] on icon at bounding box center [23, 24] width 10 height 8
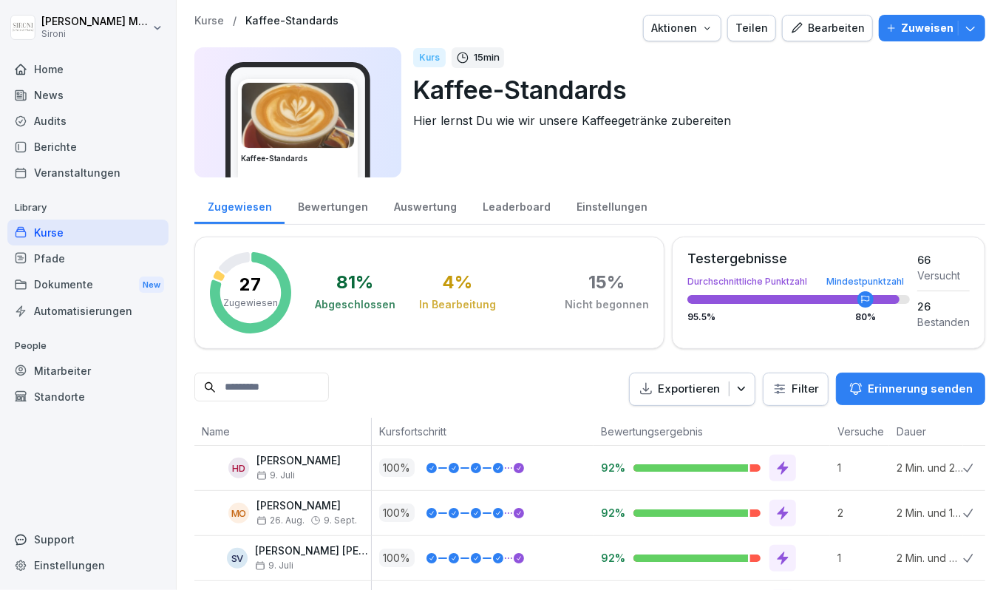
click at [53, 231] on div "Kurse" at bounding box center [87, 233] width 161 height 26
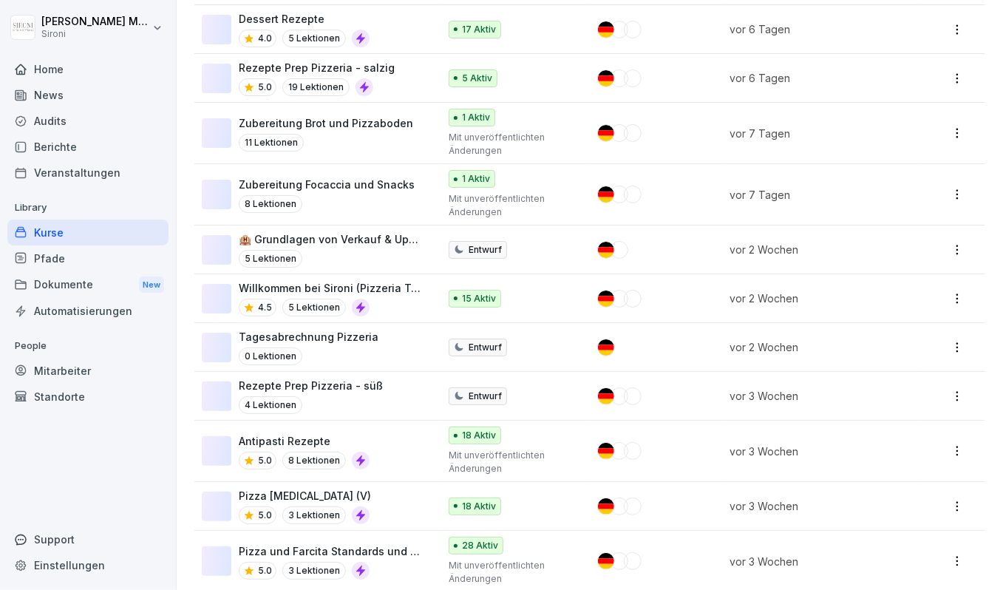
scroll to position [785, 0]
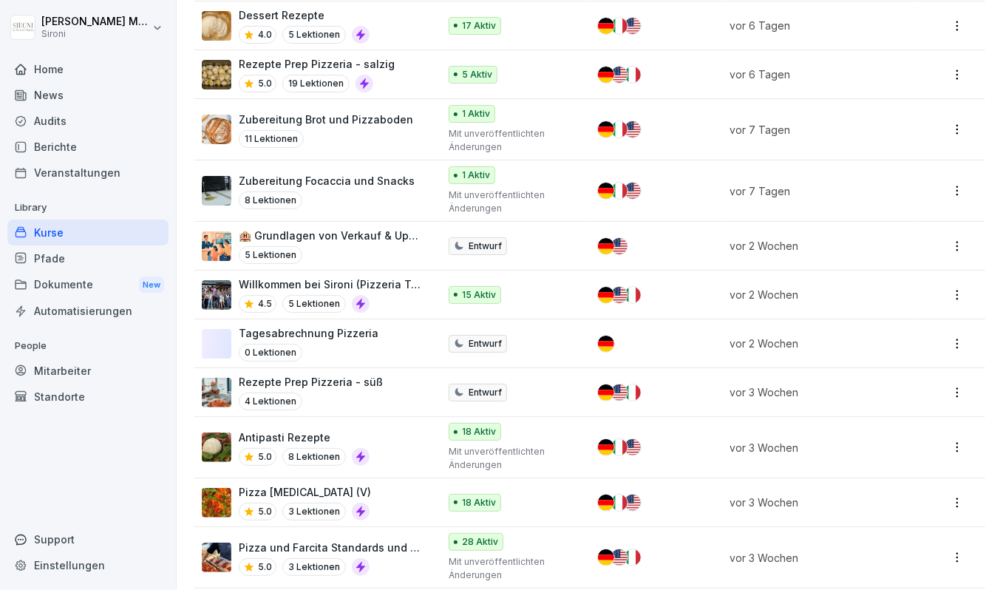
click at [337, 485] on p "Pizza [MEDICAL_DATA] (V)" at bounding box center [305, 492] width 132 height 16
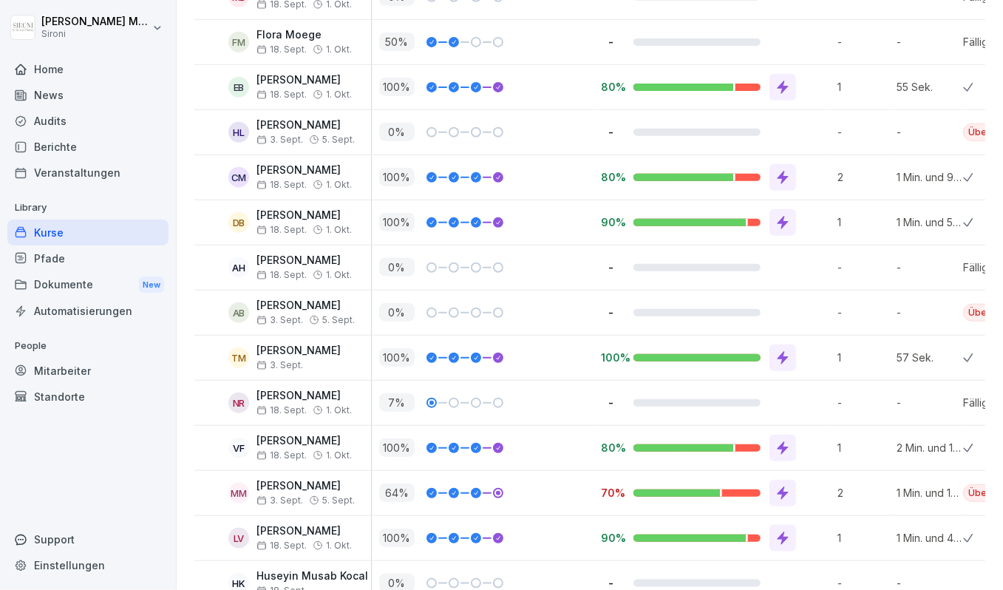
scroll to position [675, 0]
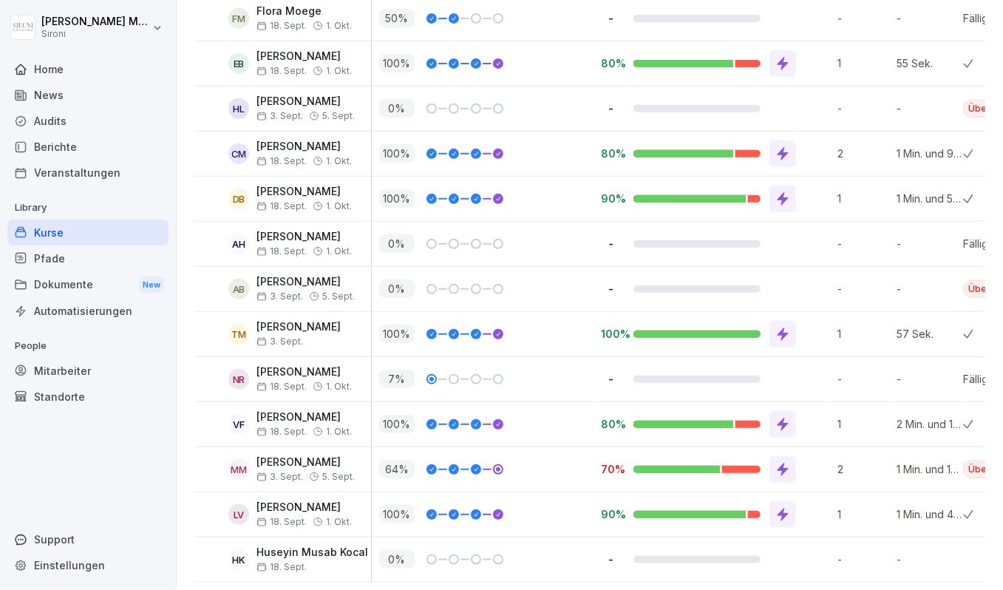
click at [67, 400] on div "Standorte" at bounding box center [87, 397] width 161 height 26
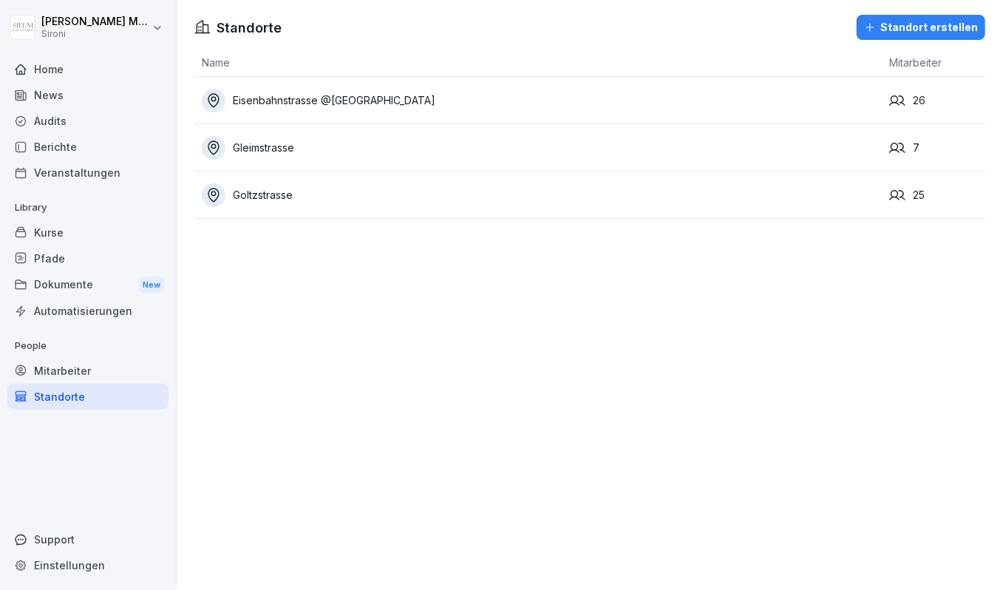
click at [295, 167] on td "Gleimstrasse" at bounding box center [538, 147] width 688 height 47
click at [287, 152] on div "Gleimstrasse" at bounding box center [542, 148] width 680 height 24
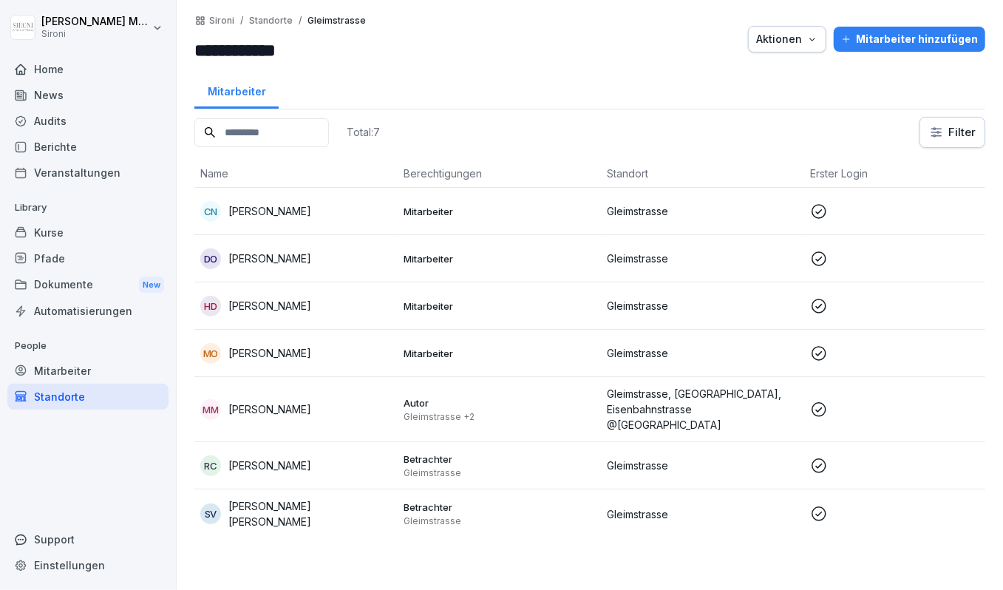
click at [98, 364] on div "Mitarbeiter" at bounding box center [87, 371] width 161 height 26
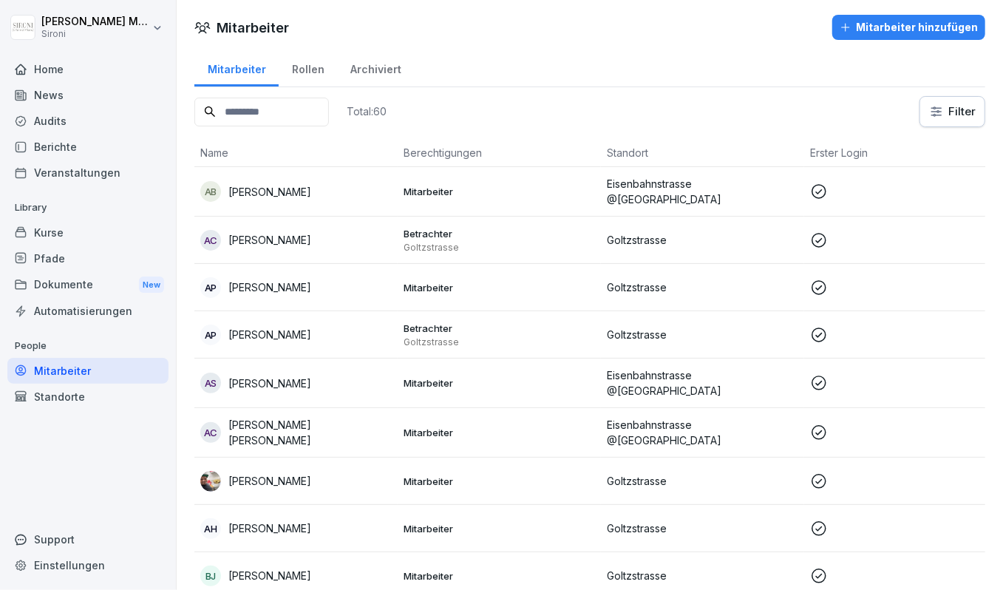
click at [311, 328] on p "Alessandro Petrucci" at bounding box center [269, 335] width 83 height 16
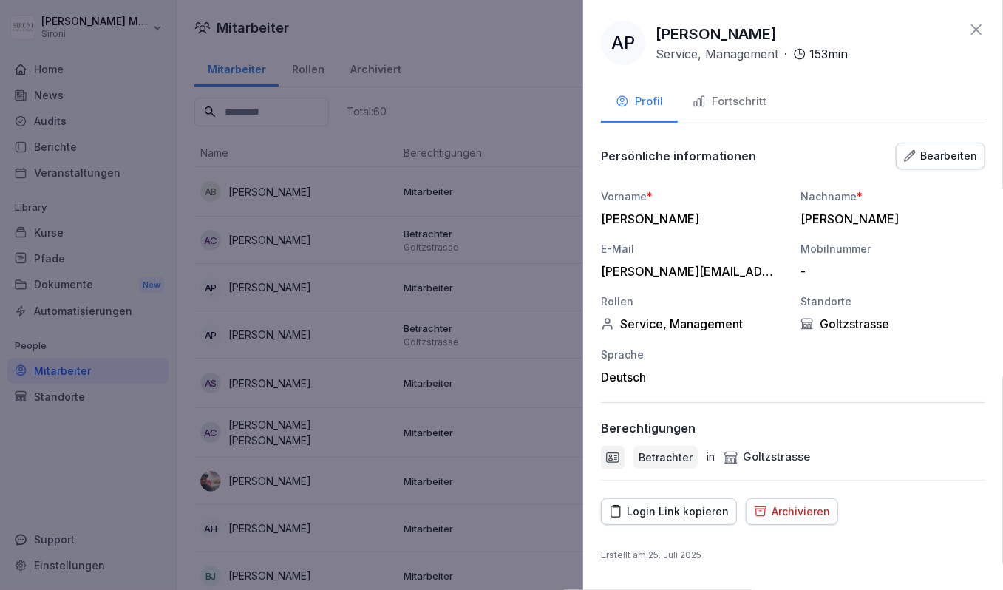
click at [978, 24] on icon at bounding box center [977, 30] width 18 height 18
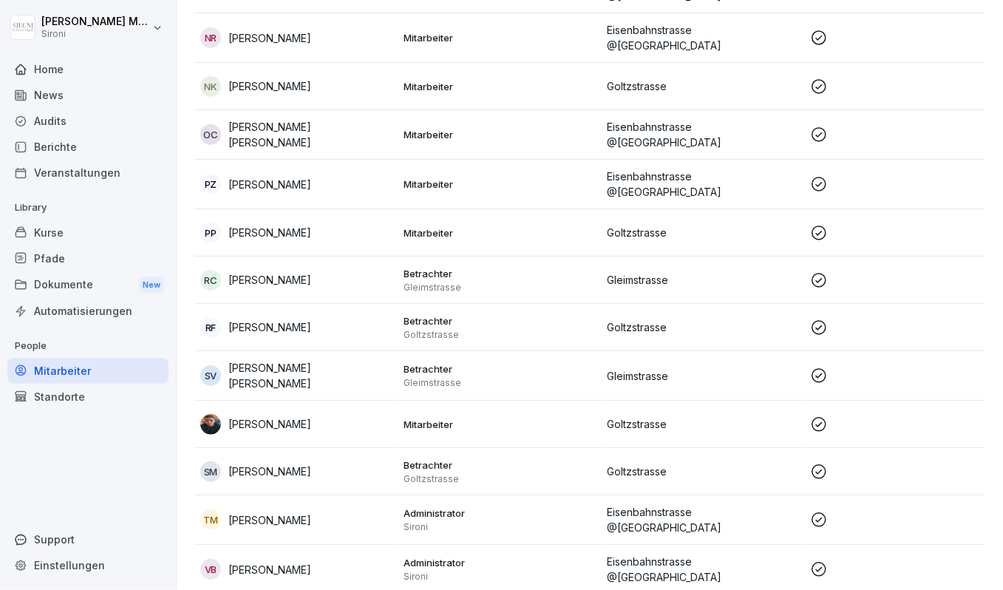
scroll to position [2395, 0]
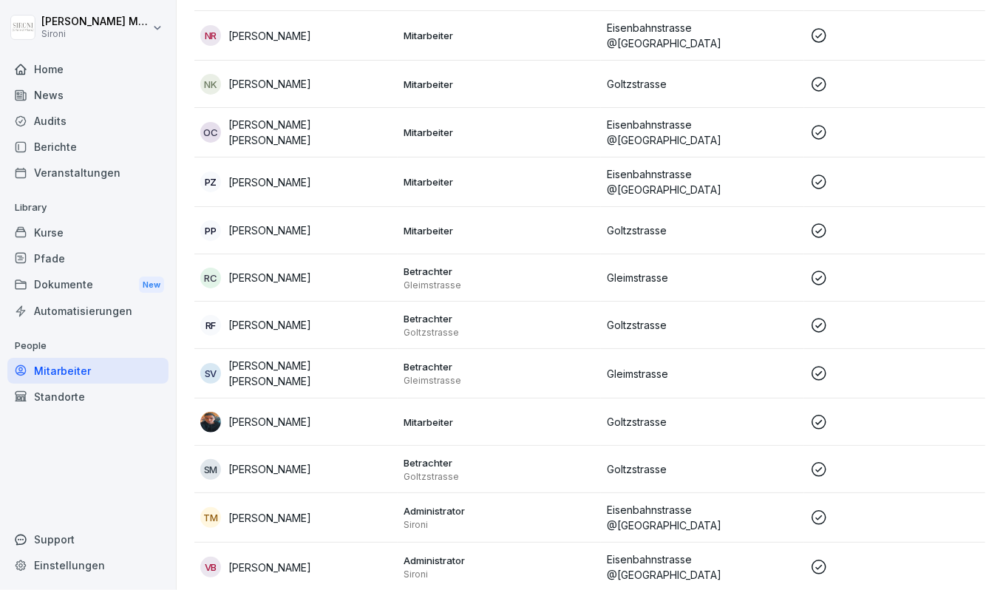
click at [309, 507] on div "TM Theresa Malec" at bounding box center [296, 517] width 192 height 21
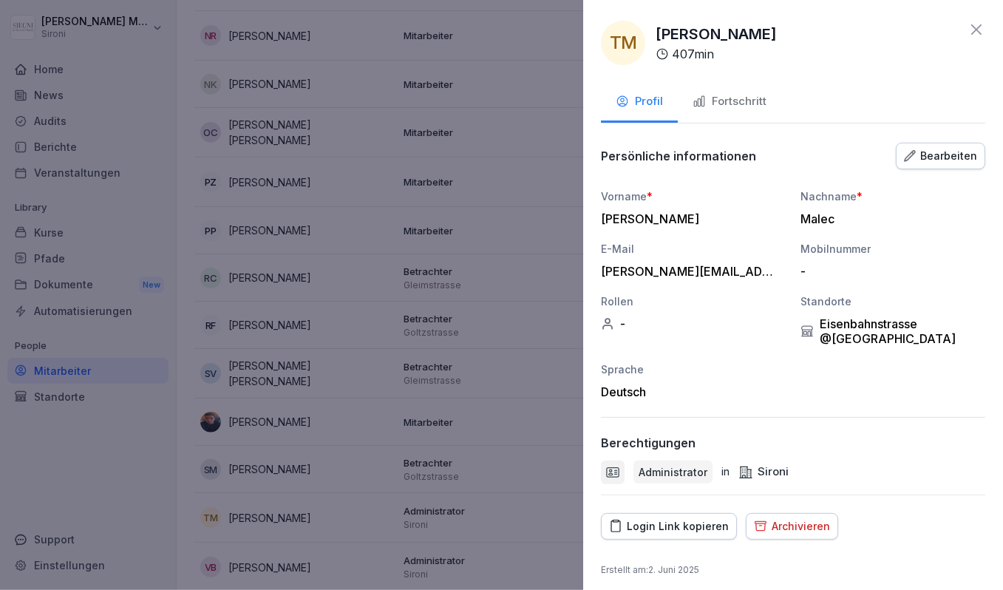
click at [979, 33] on icon at bounding box center [977, 30] width 18 height 18
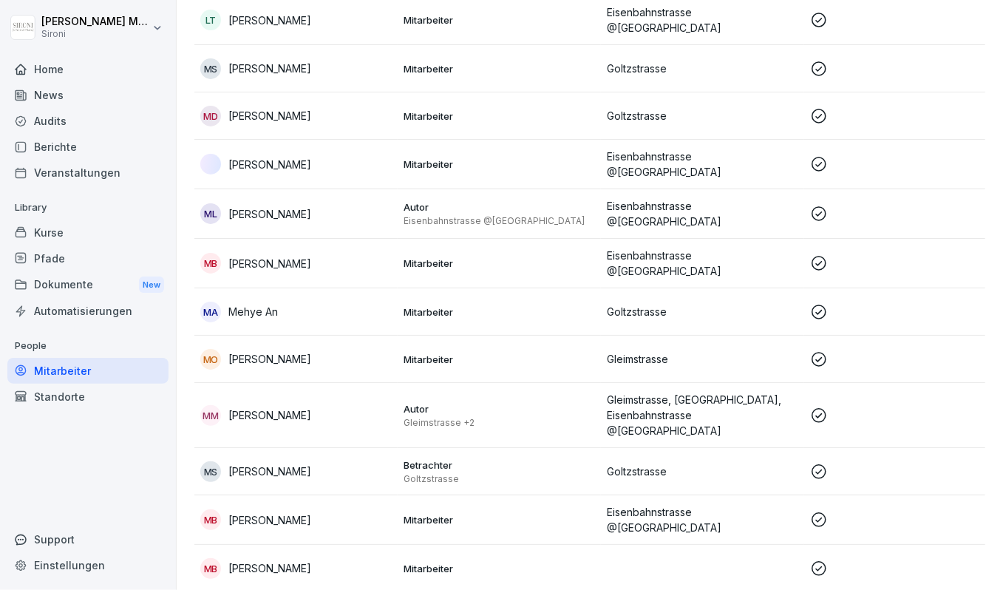
scroll to position [1701, 0]
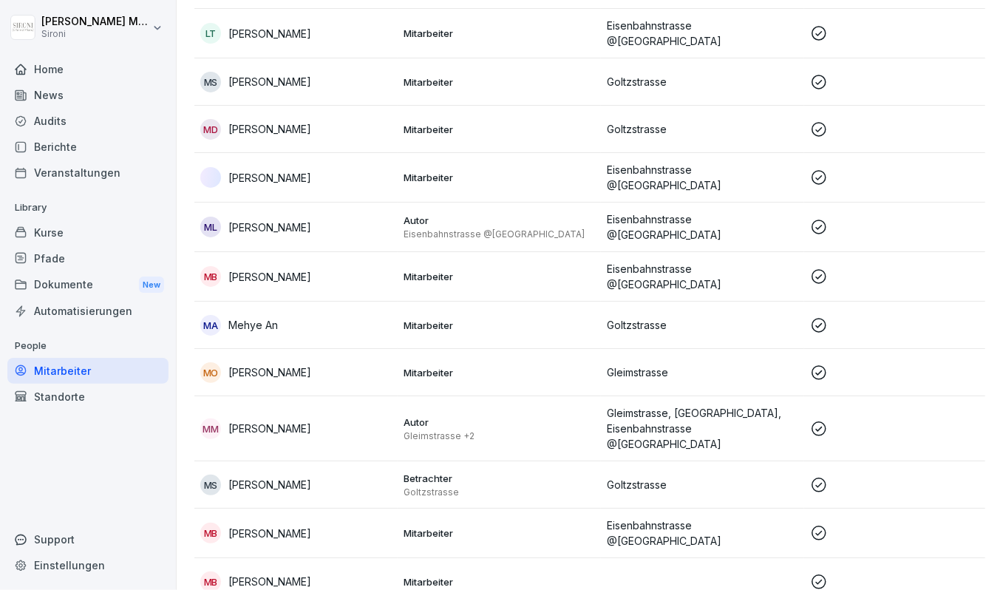
click at [268, 220] on p "Matej Leopoli" at bounding box center [269, 228] width 83 height 16
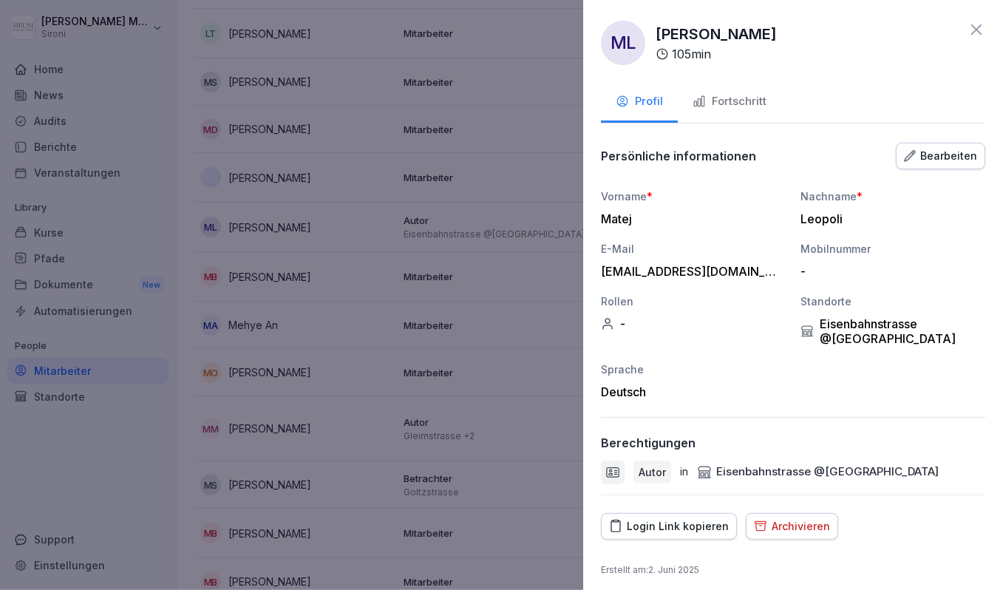
click at [981, 33] on icon at bounding box center [977, 30] width 18 height 18
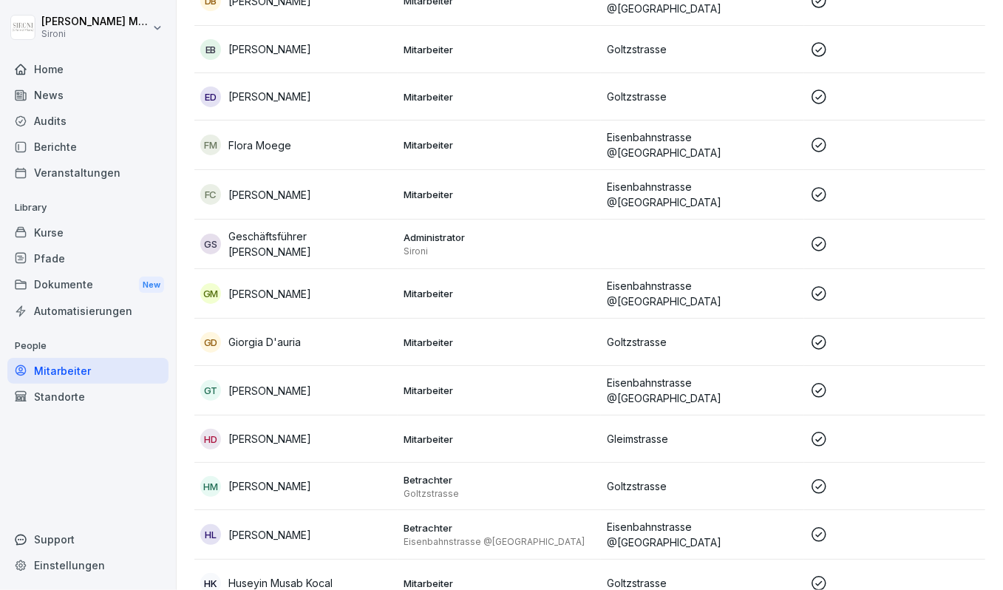
scroll to position [952, 0]
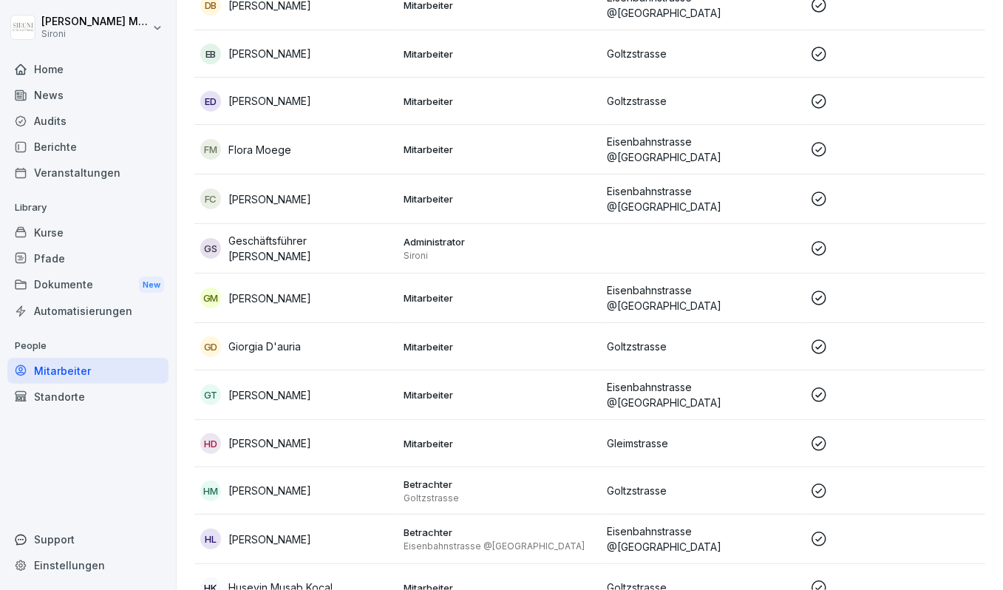
click at [294, 233] on p "Geschäftsführer [PERSON_NAME]" at bounding box center [309, 248] width 163 height 31
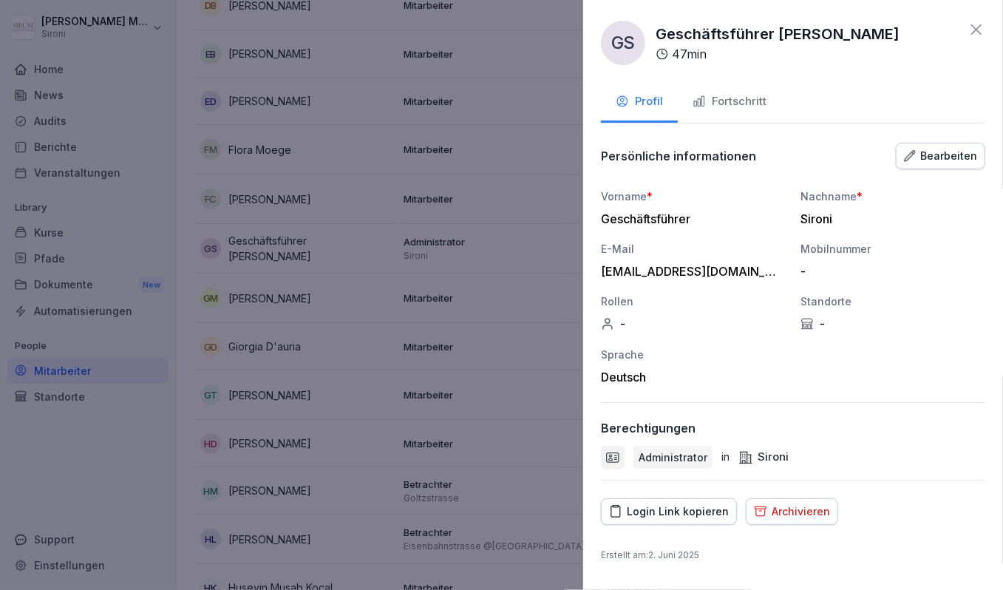
click at [983, 27] on icon at bounding box center [977, 30] width 18 height 18
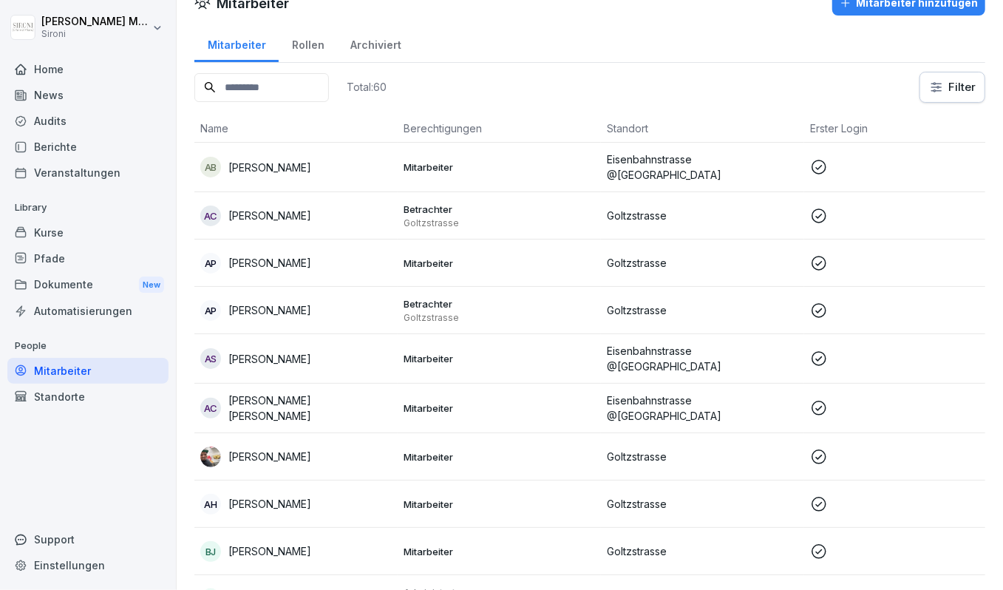
scroll to position [0, 0]
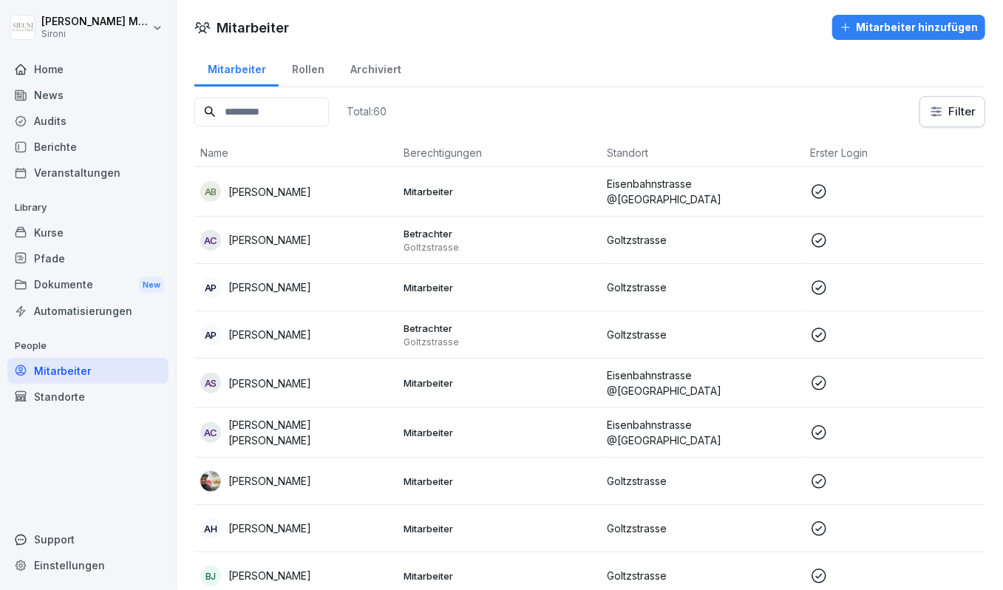
click at [254, 112] on input at bounding box center [261, 112] width 135 height 29
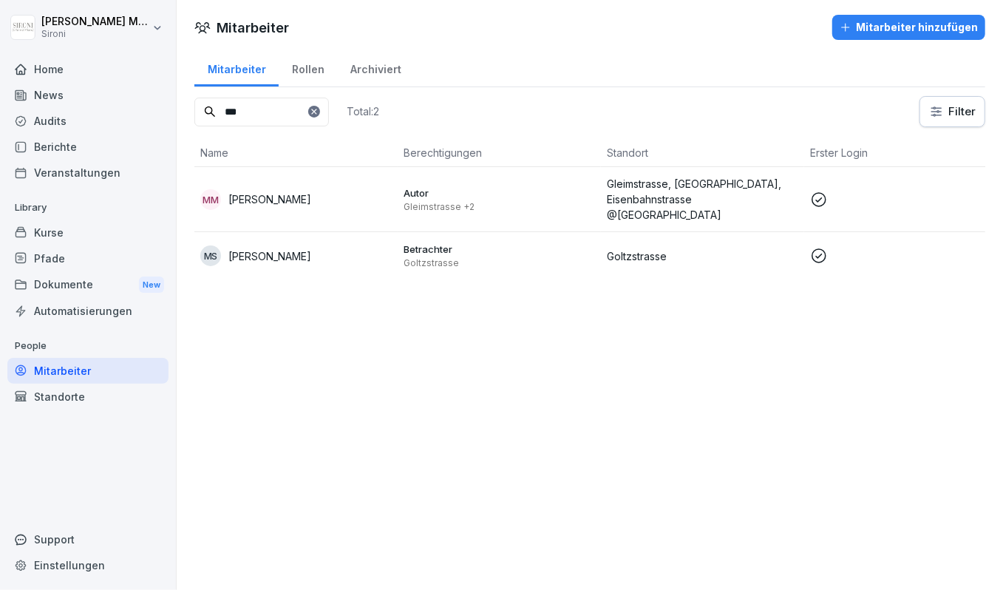
type input "***"
click at [248, 192] on p "[PERSON_NAME]" at bounding box center [269, 200] width 83 height 16
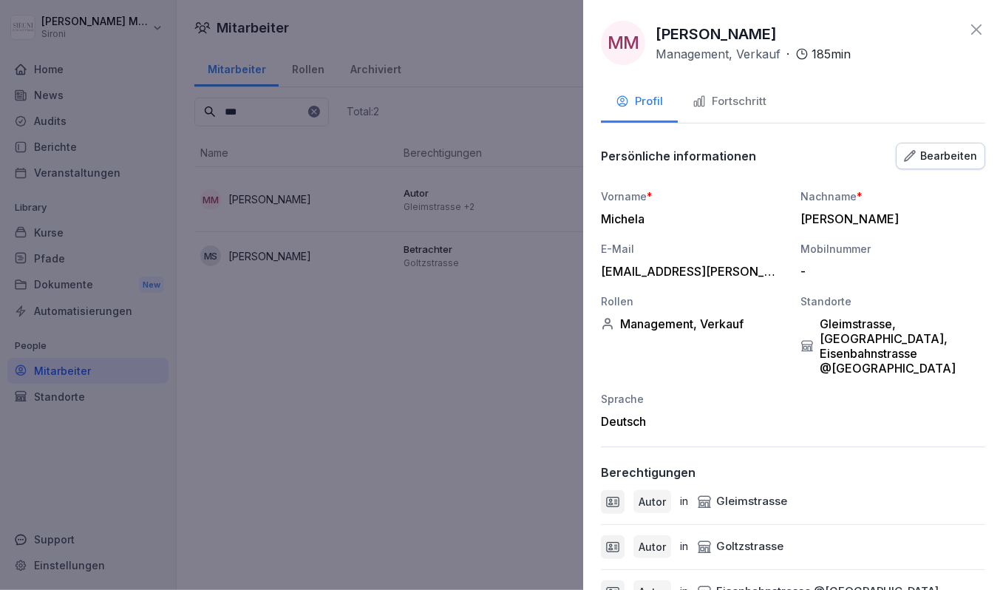
click at [985, 24] on icon at bounding box center [977, 30] width 18 height 18
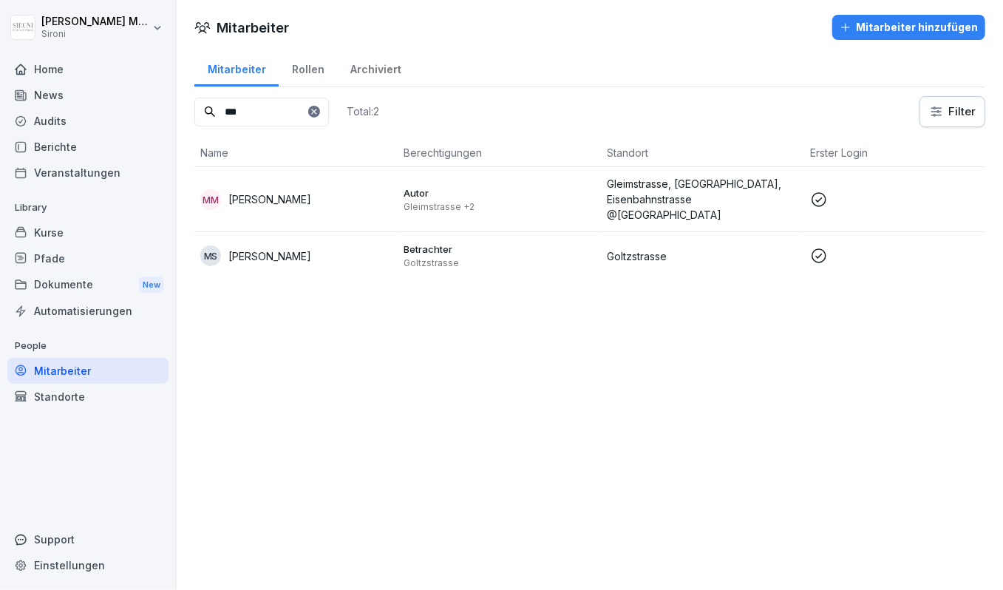
click at [70, 243] on div "Kurse" at bounding box center [87, 233] width 161 height 26
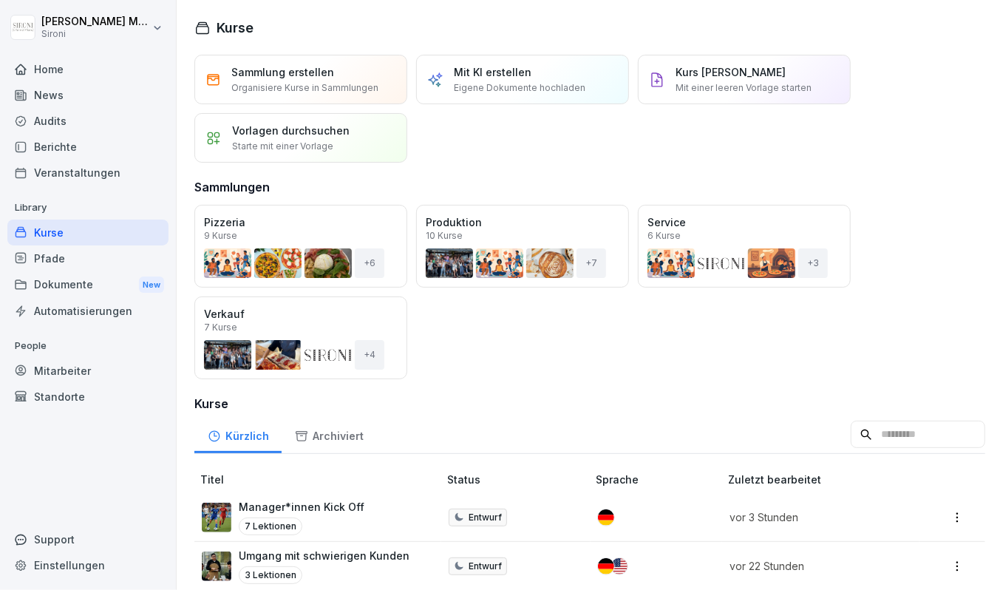
click at [270, 508] on p "Manager*innen Kick Off" at bounding box center [302, 507] width 126 height 16
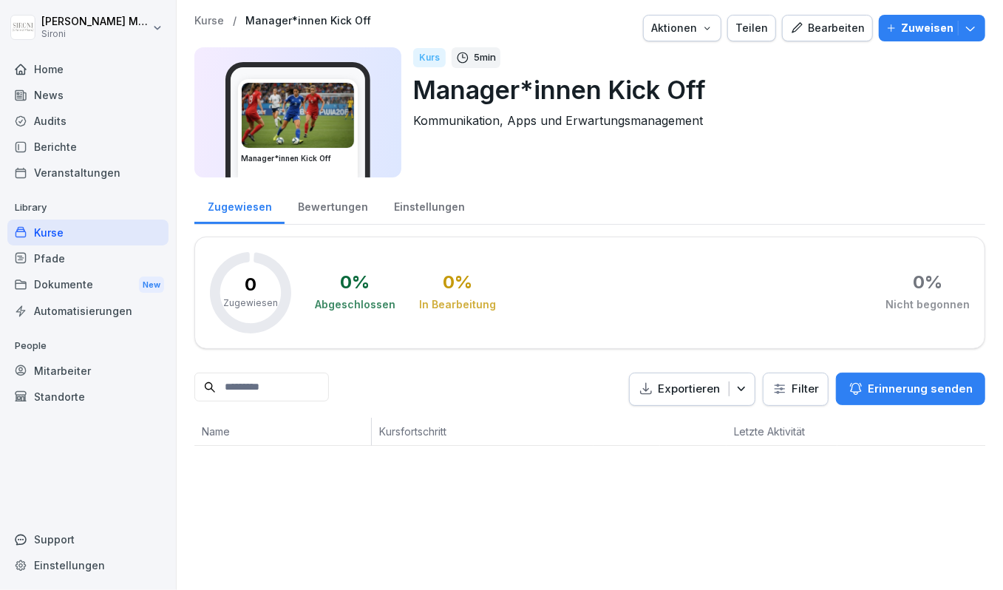
click at [850, 26] on div "Bearbeiten" at bounding box center [827, 28] width 75 height 16
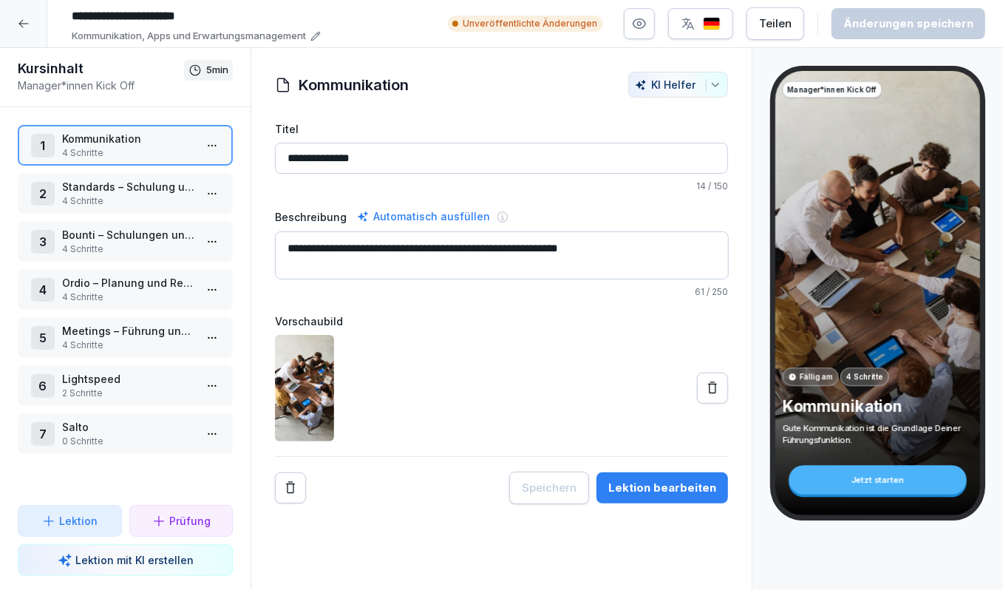
click at [64, 516] on p "Lektion" at bounding box center [78, 521] width 38 height 16
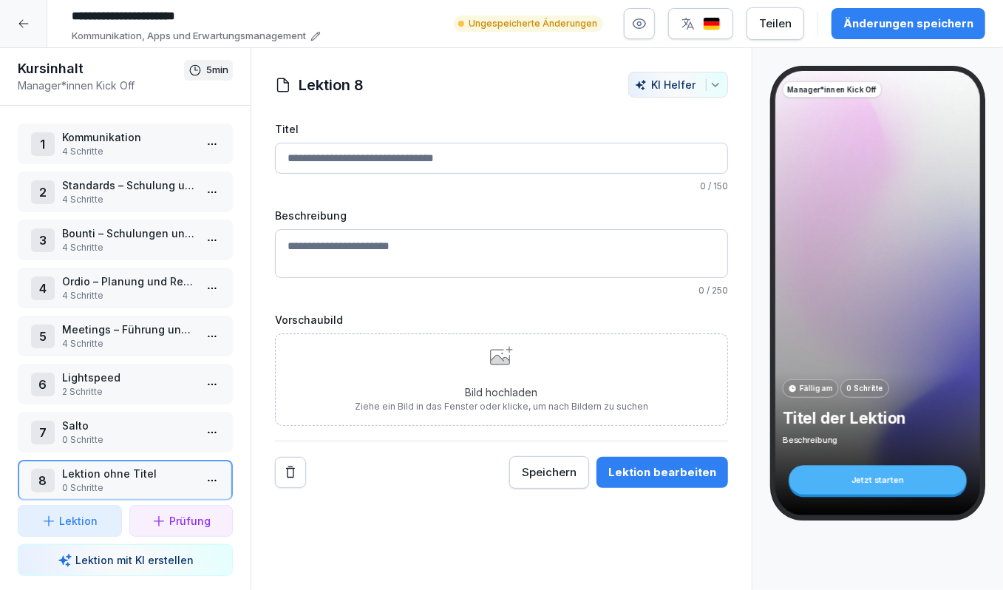
click at [344, 152] on input "Titel" at bounding box center [501, 158] width 453 height 31
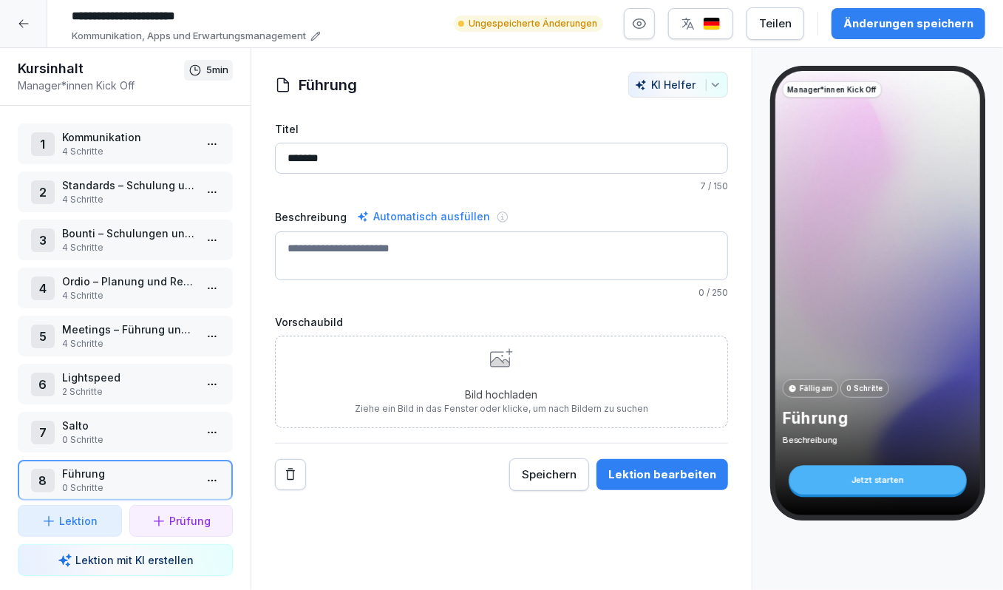
type input "*******"
click at [328, 257] on textarea "Beschreibung" at bounding box center [501, 255] width 453 height 49
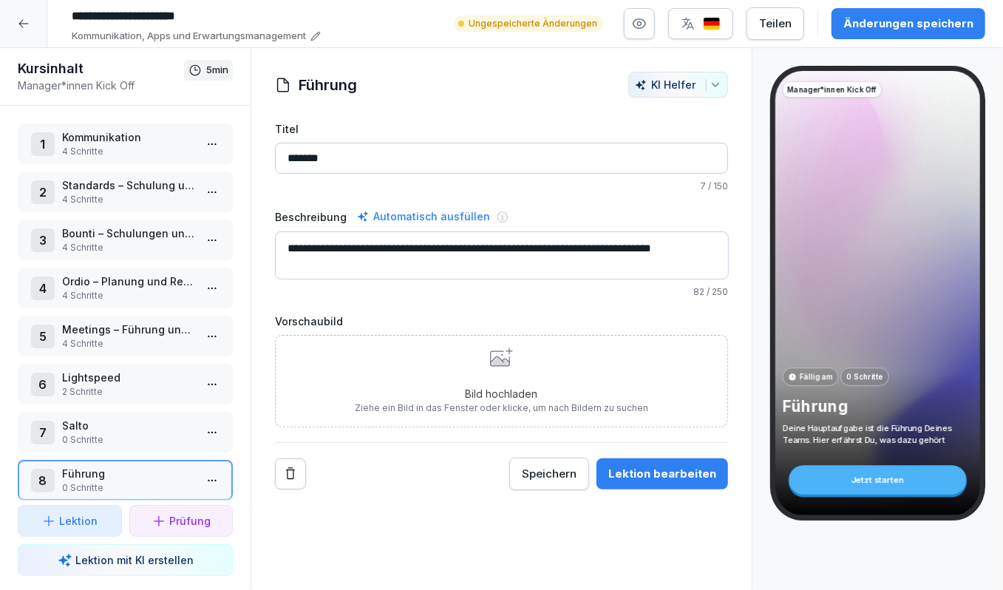
click at [698, 249] on textarea "**********" at bounding box center [501, 255] width 453 height 48
click at [388, 261] on textarea "**********" at bounding box center [501, 255] width 453 height 48
type textarea "**********"
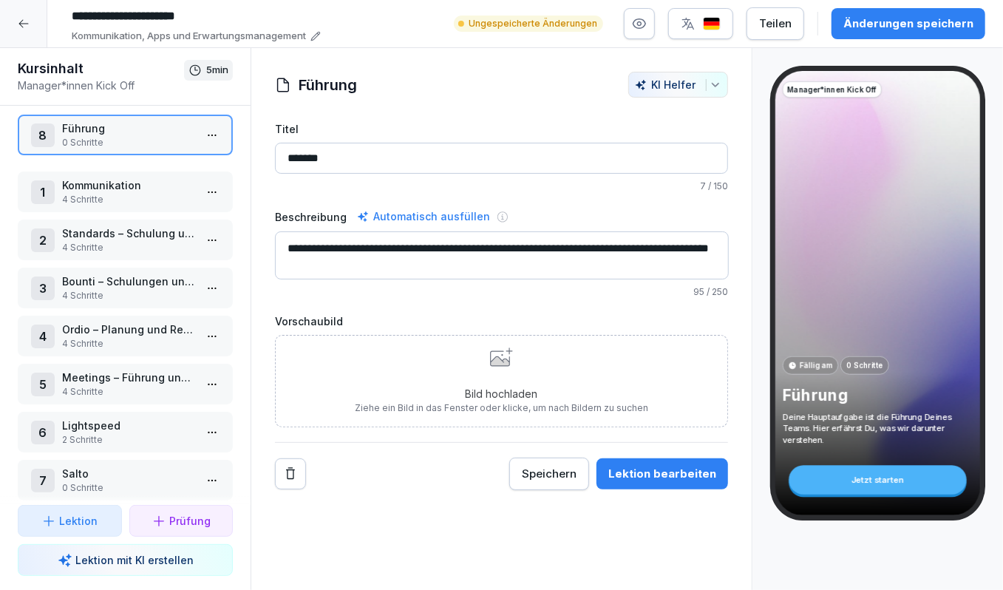
drag, startPoint x: 29, startPoint y: 476, endPoint x: 60, endPoint y: 132, distance: 346.0
click at [60, 132] on div "8 Führung 0 Schritte" at bounding box center [125, 135] width 215 height 41
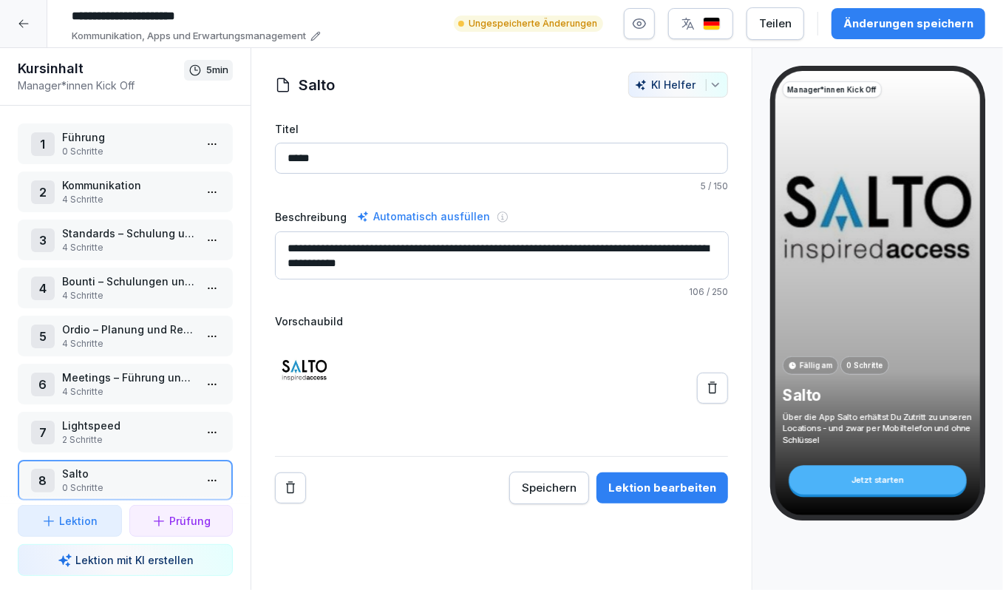
click at [206, 138] on html "**********" at bounding box center [501, 295] width 1003 height 590
click at [190, 171] on div "Schritte bearbeiten" at bounding box center [157, 174] width 113 height 16
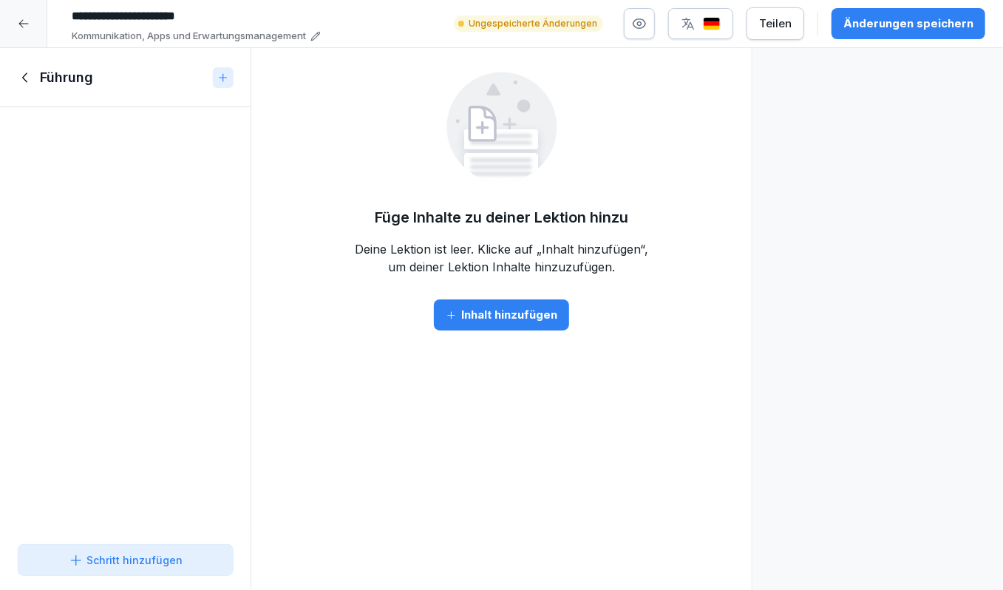
click at [98, 561] on div "Schritt hinzufügen" at bounding box center [126, 560] width 114 height 16
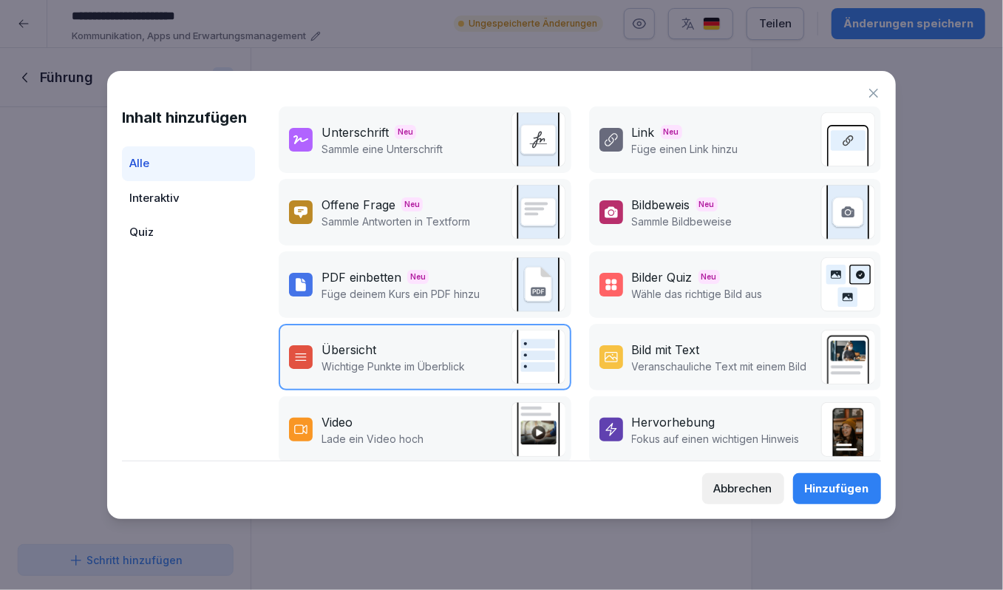
scroll to position [161, 0]
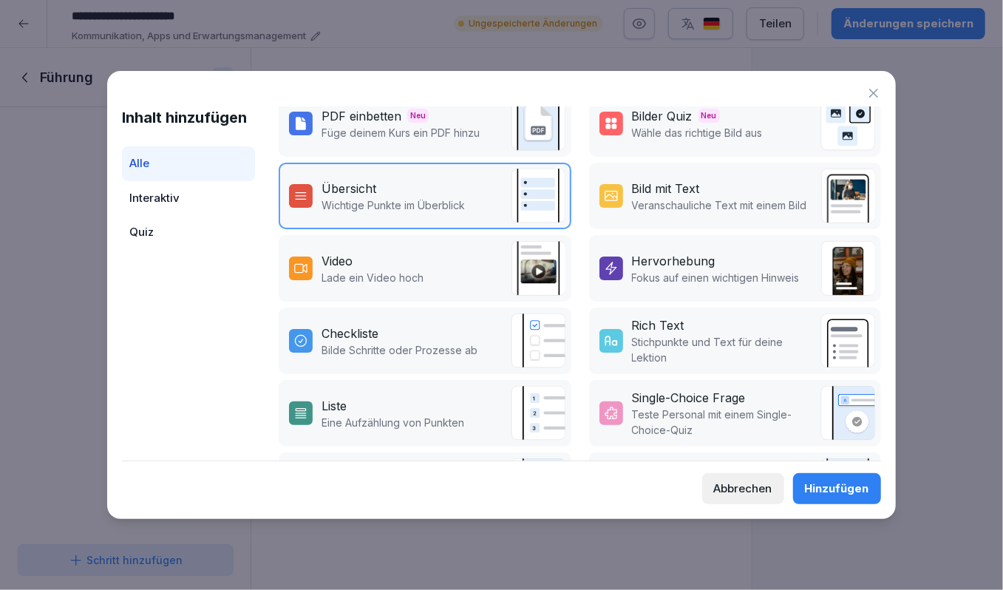
click at [419, 328] on div "Checkliste" at bounding box center [400, 334] width 156 height 18
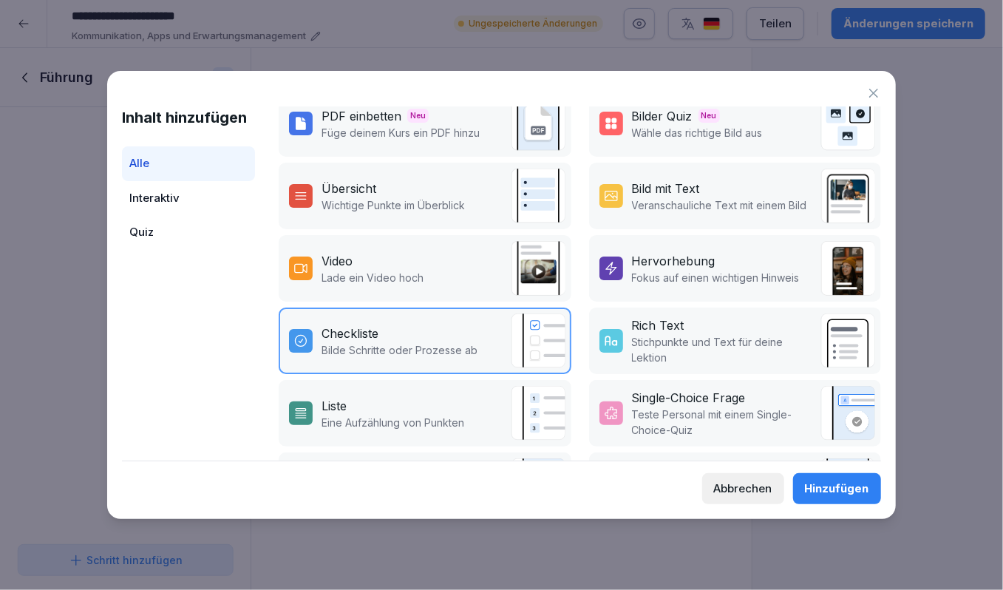
click at [810, 475] on button "Hinzufügen" at bounding box center [837, 488] width 88 height 31
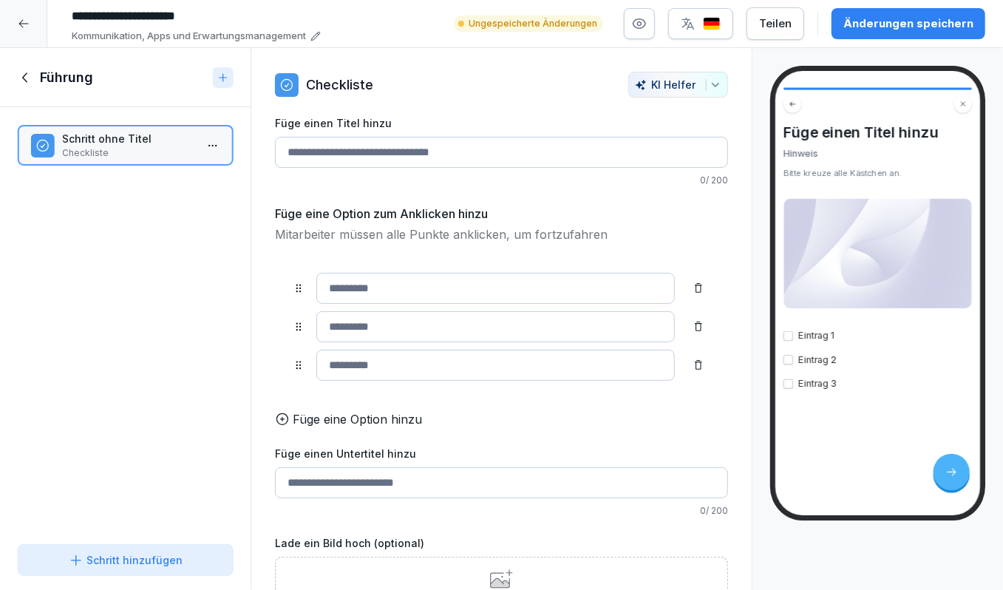
click at [512, 570] on icon at bounding box center [510, 573] width 6 height 6
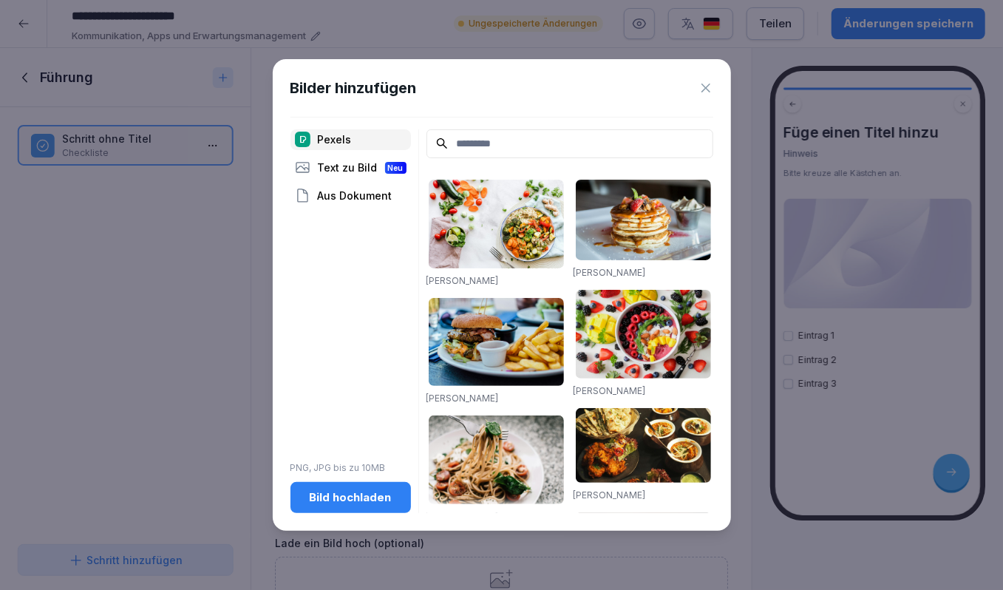
click at [485, 140] on input at bounding box center [570, 143] width 287 height 29
type input "****"
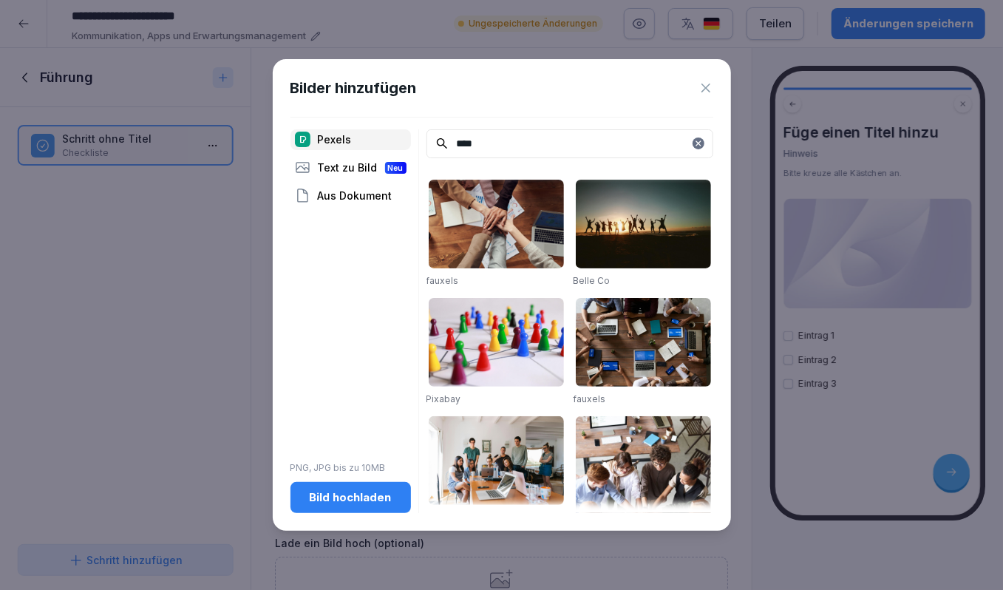
click at [503, 255] on img at bounding box center [496, 224] width 135 height 89
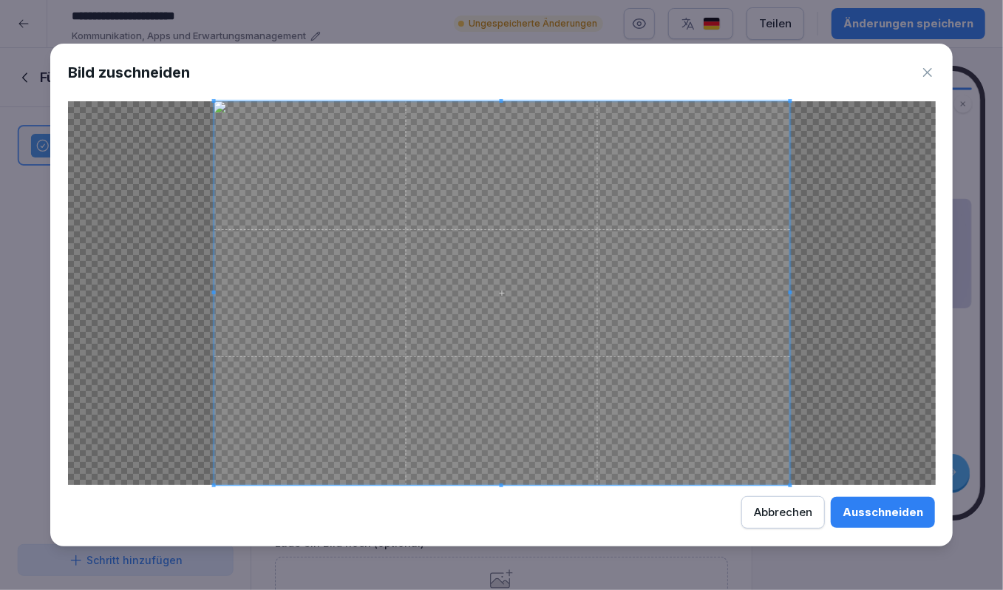
click at [831, 497] on button "Ausschneiden" at bounding box center [883, 512] width 104 height 31
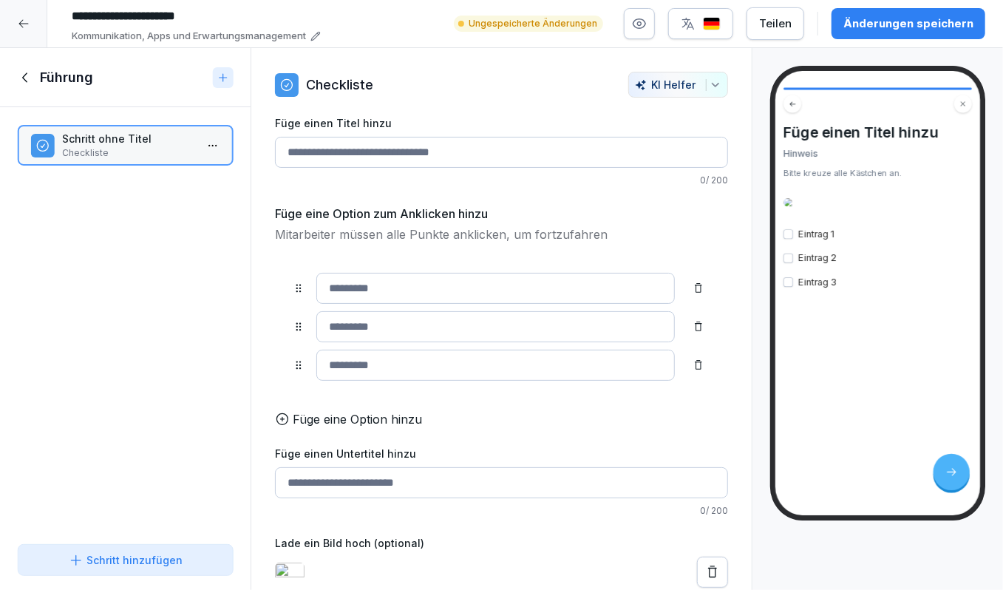
click at [410, 294] on input at bounding box center [495, 288] width 359 height 31
click at [467, 151] on input "Füge einen Titel hinzu" at bounding box center [501, 152] width 453 height 31
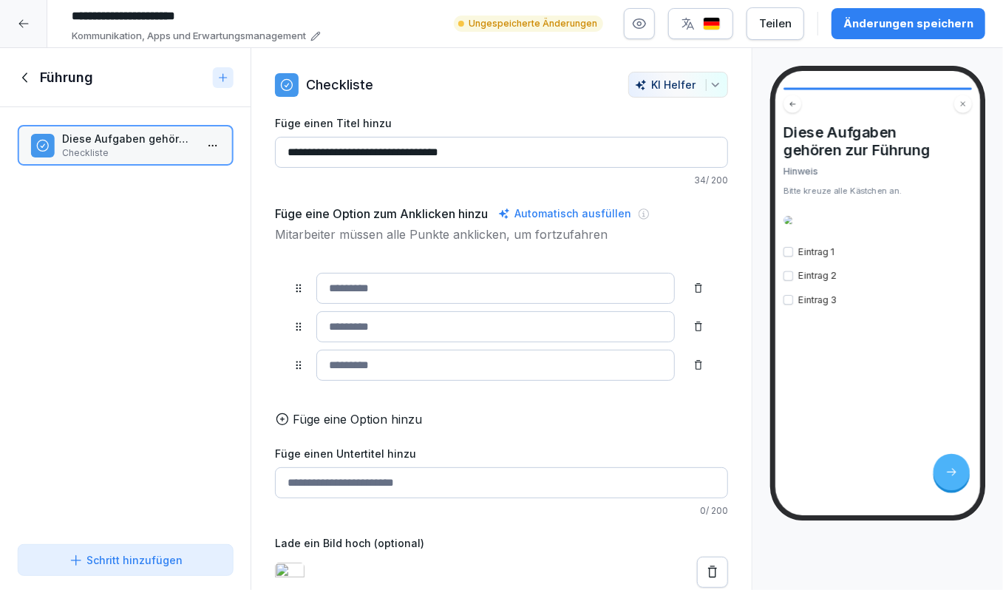
click at [440, 279] on input at bounding box center [495, 288] width 359 height 31
click at [478, 152] on input "**********" at bounding box center [501, 152] width 453 height 31
drag, startPoint x: 508, startPoint y: 148, endPoint x: 378, endPoint y: 148, distance: 130.1
click at [378, 148] on input "**********" at bounding box center [501, 152] width 453 height 31
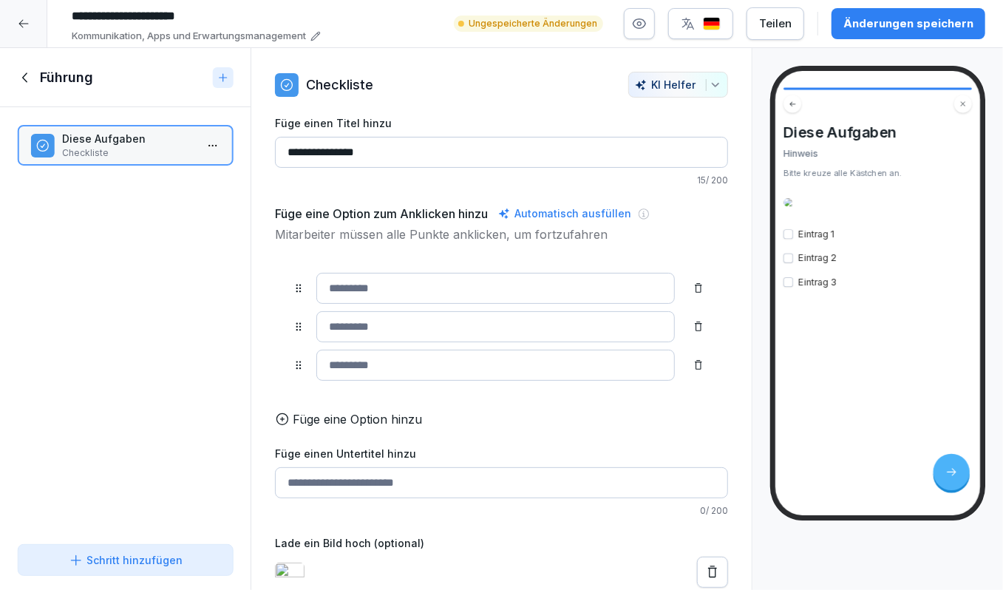
click at [314, 149] on input "**********" at bounding box center [501, 152] width 453 height 31
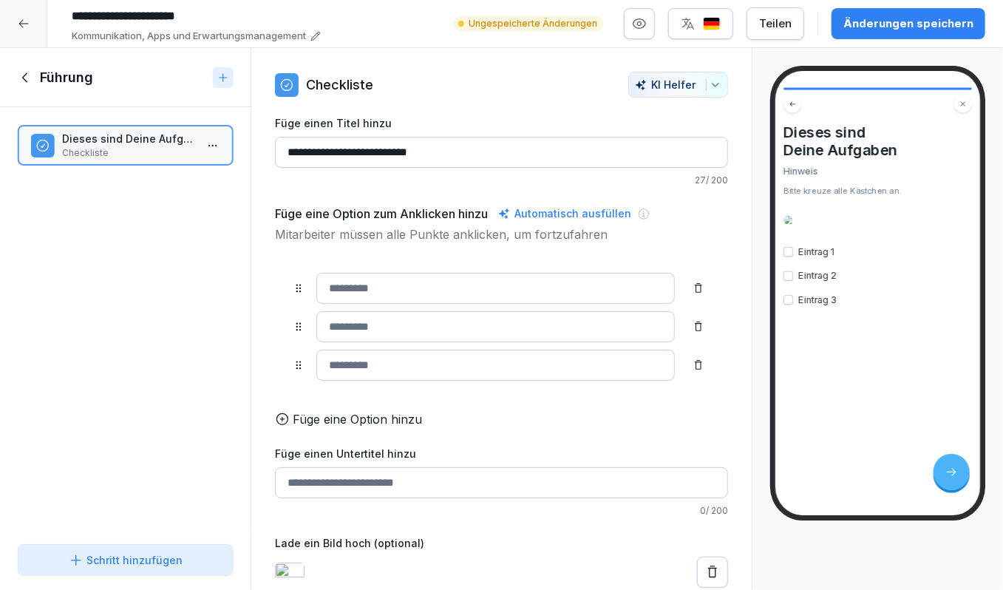
type input "**********"
click at [362, 292] on input at bounding box center [495, 288] width 359 height 31
type input "**********"
click at [361, 325] on input at bounding box center [495, 326] width 359 height 31
type input "**********"
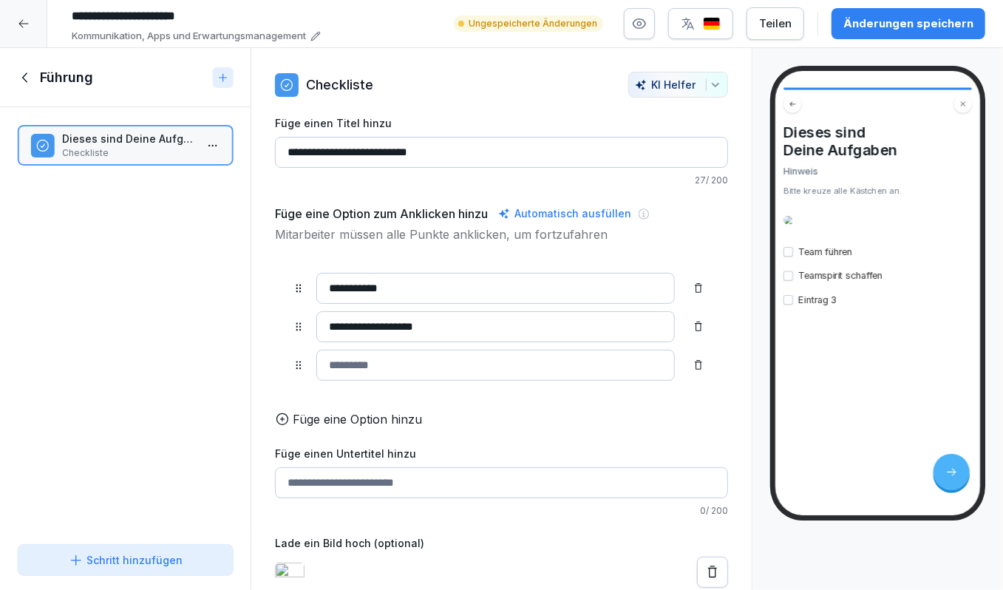
click at [359, 357] on input at bounding box center [495, 365] width 359 height 31
type input "**********"
click at [441, 359] on input "**********" at bounding box center [495, 365] width 359 height 31
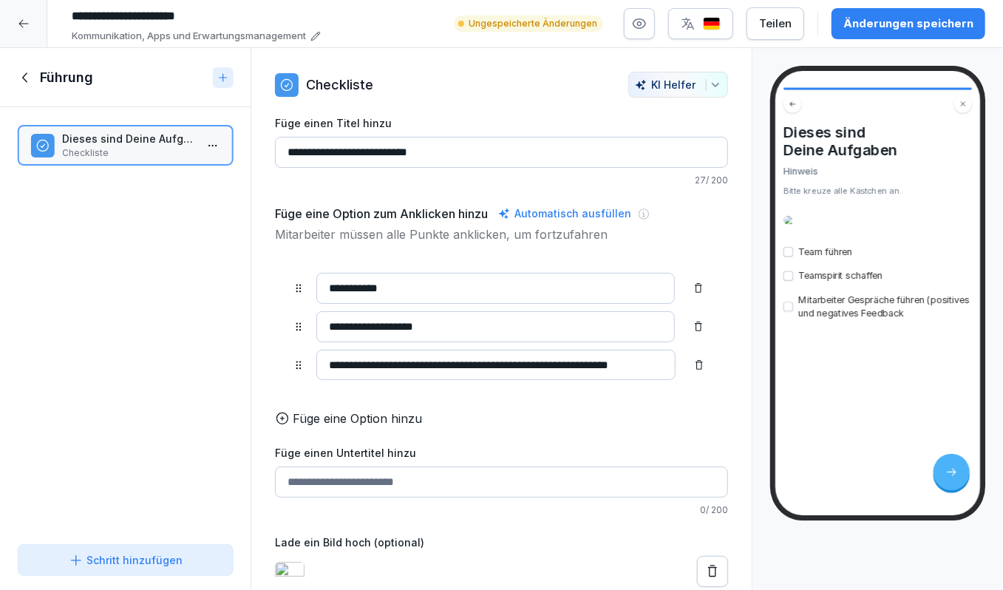
scroll to position [0, 9]
type input "**********"
click at [386, 411] on p "Füge eine Option hinzu" at bounding box center [357, 419] width 129 height 18
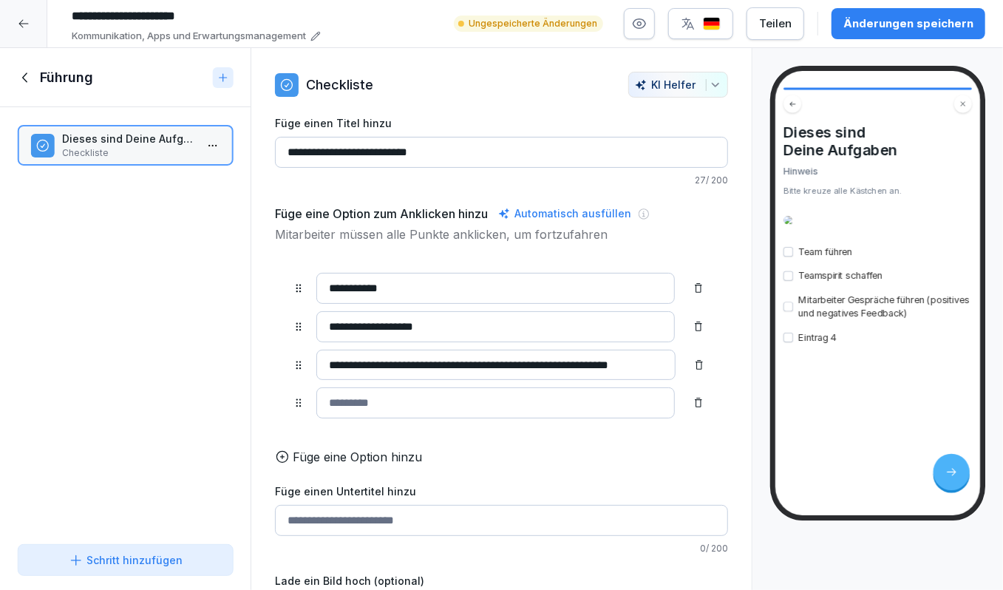
type input "*"
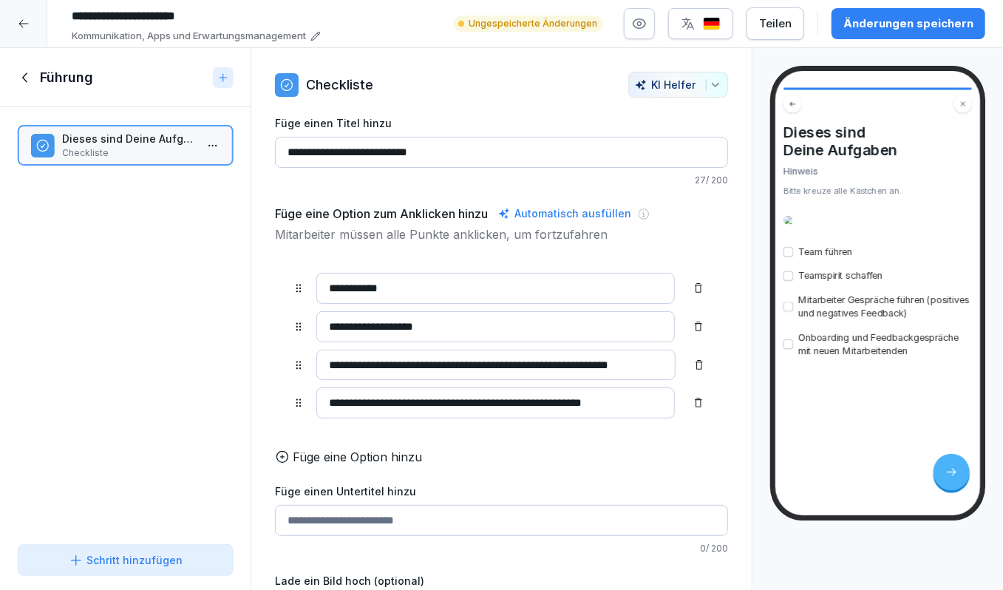
type input "**********"
click at [365, 444] on div "**********" at bounding box center [501, 335] width 453 height 261
click at [370, 454] on p "Füge eine Option hinzu" at bounding box center [357, 457] width 129 height 18
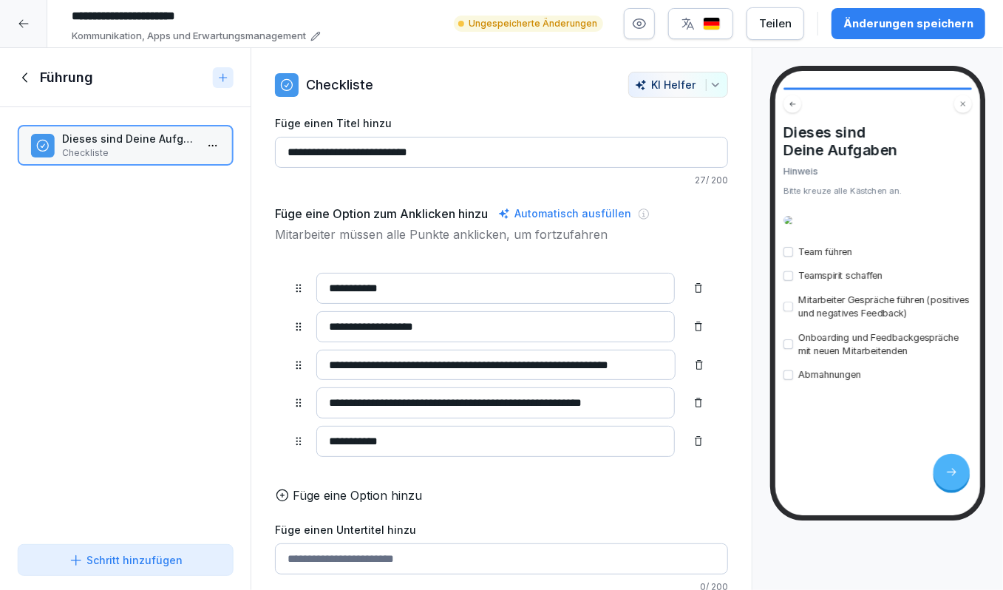
type input "**********"
click at [356, 491] on p "Füge eine Option hinzu" at bounding box center [357, 496] width 129 height 18
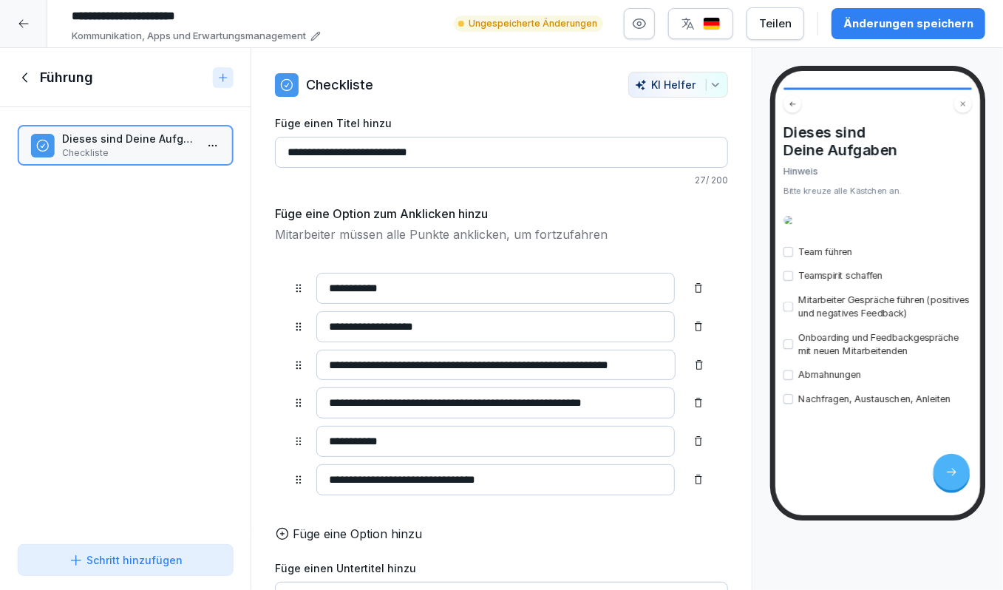
type input "**********"
click at [318, 532] on p "Füge eine Option hinzu" at bounding box center [357, 534] width 129 height 18
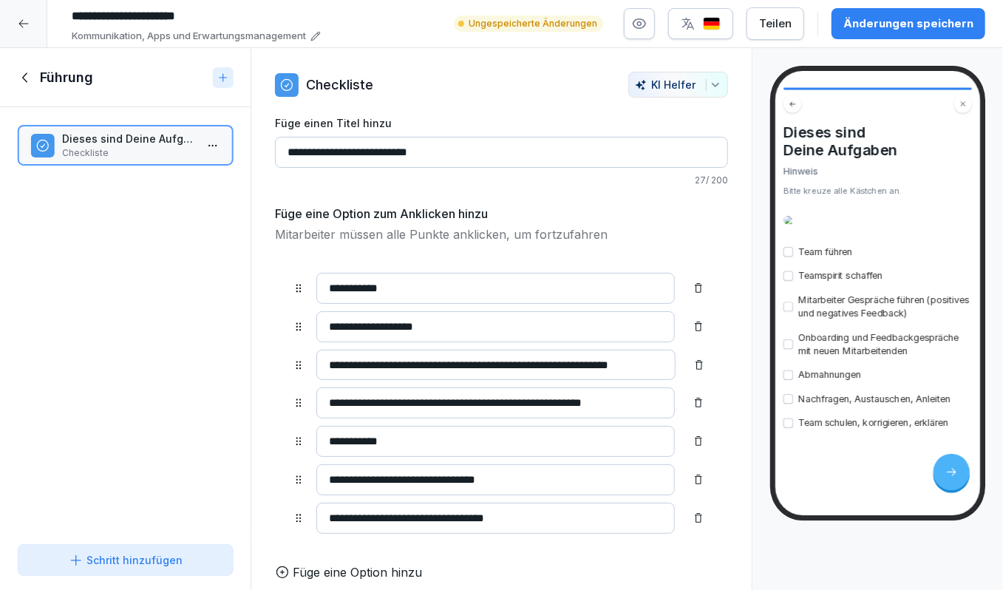
type input "**********"
click at [706, 295] on div at bounding box center [699, 289] width 24 height 24
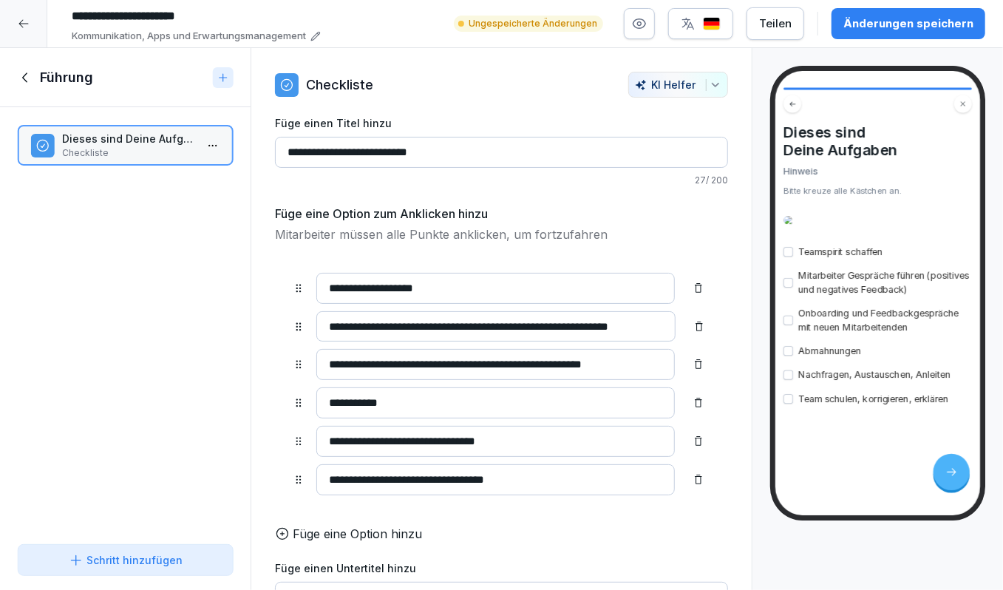
click at [131, 569] on button "Schritt hinzufügen" at bounding box center [125, 560] width 215 height 32
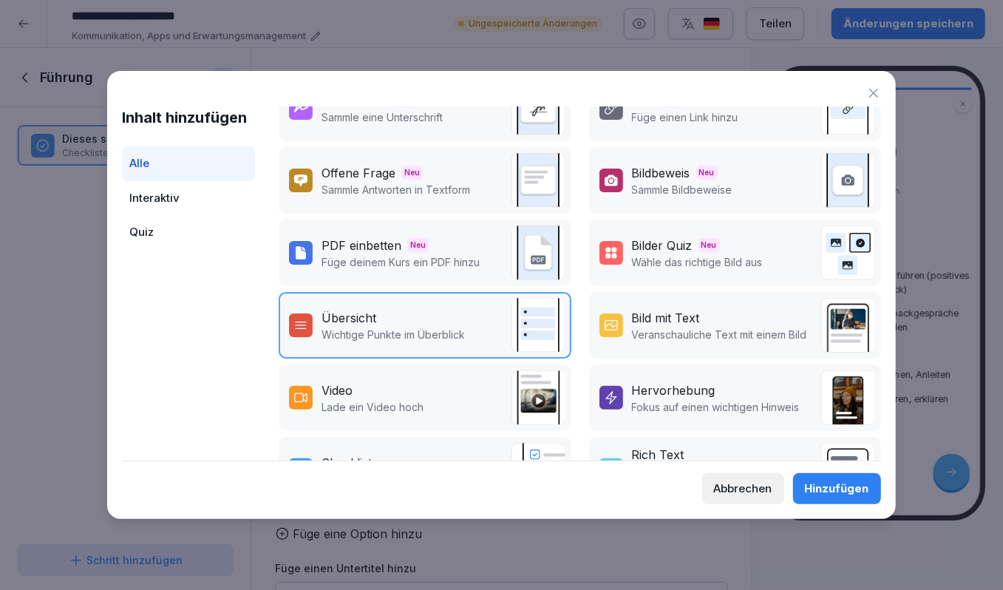
scroll to position [33, 0]
click at [664, 381] on div "Hervorhebung" at bounding box center [674, 390] width 84 height 18
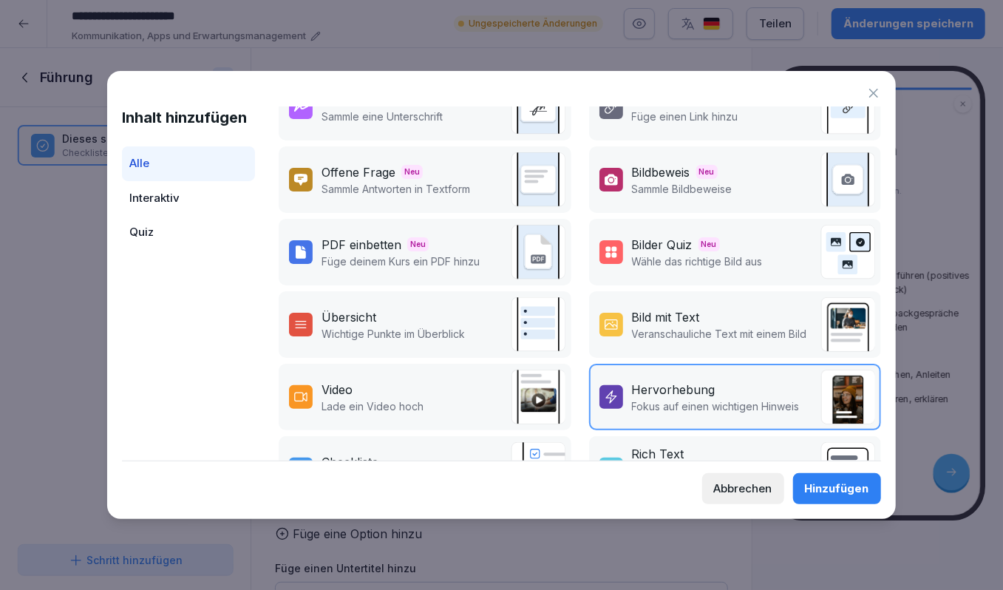
click at [839, 494] on div "Hinzufügen" at bounding box center [837, 489] width 64 height 16
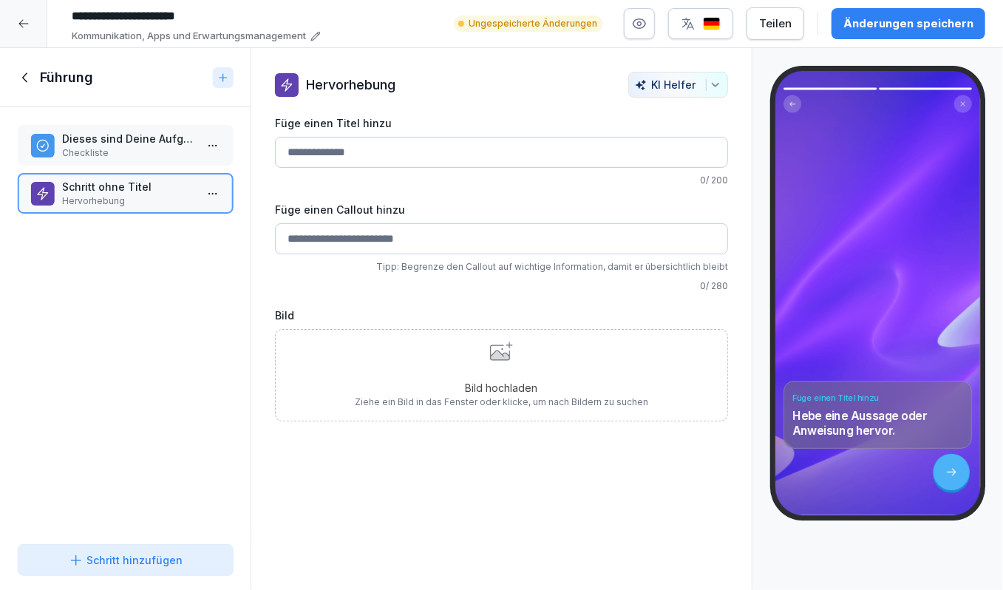
click at [472, 373] on div "Bild hochladen Ziehe ein Bild in das Fenster oder klicke, um nach Bildern zu su…" at bounding box center [502, 375] width 294 height 67
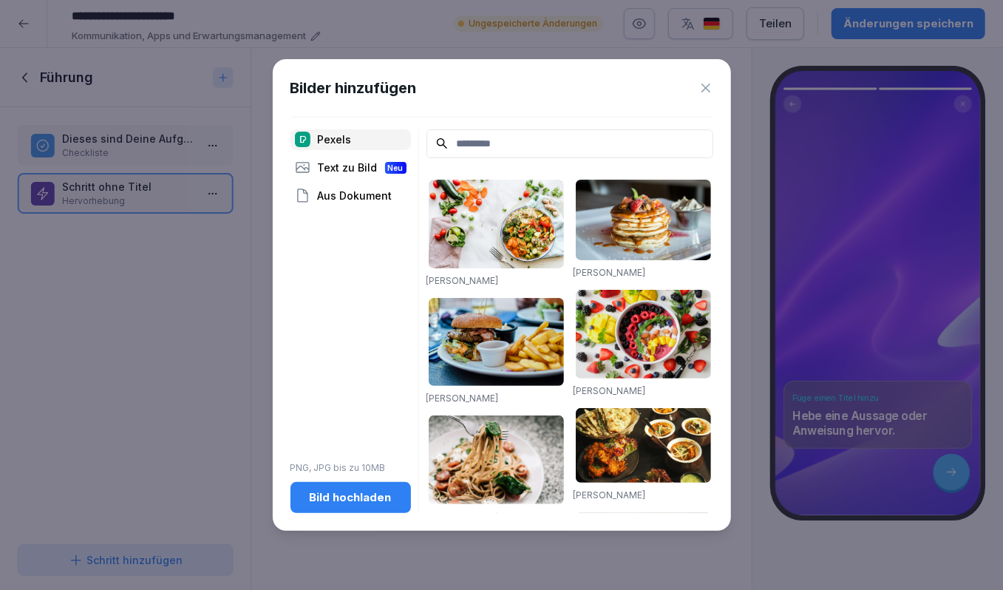
click at [361, 165] on div "Text zu Bild Neu" at bounding box center [351, 168] width 121 height 21
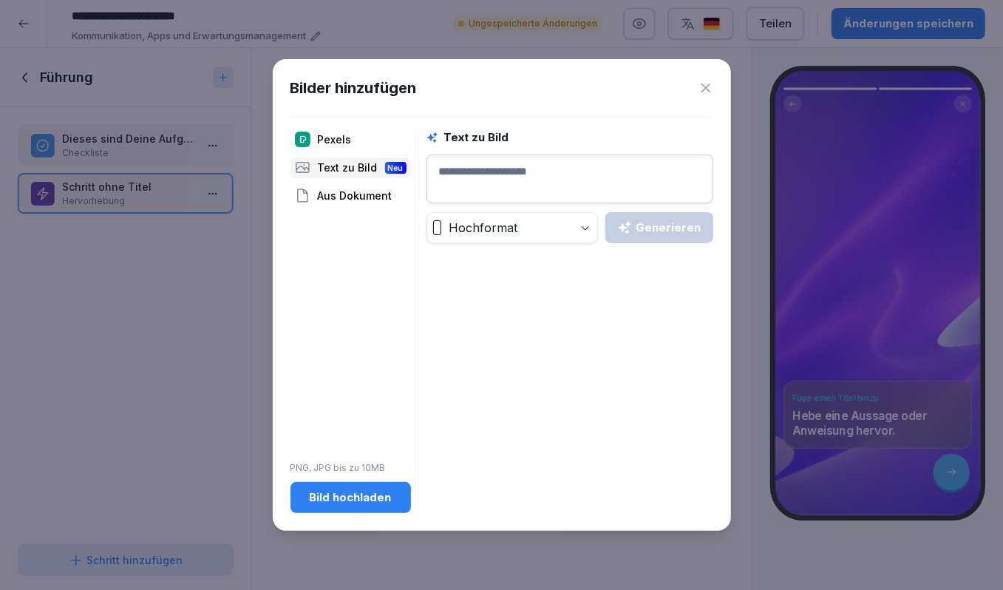
click at [458, 172] on textarea at bounding box center [570, 179] width 287 height 49
type textarea "**********"
click at [631, 225] on icon "button" at bounding box center [624, 227] width 15 height 15
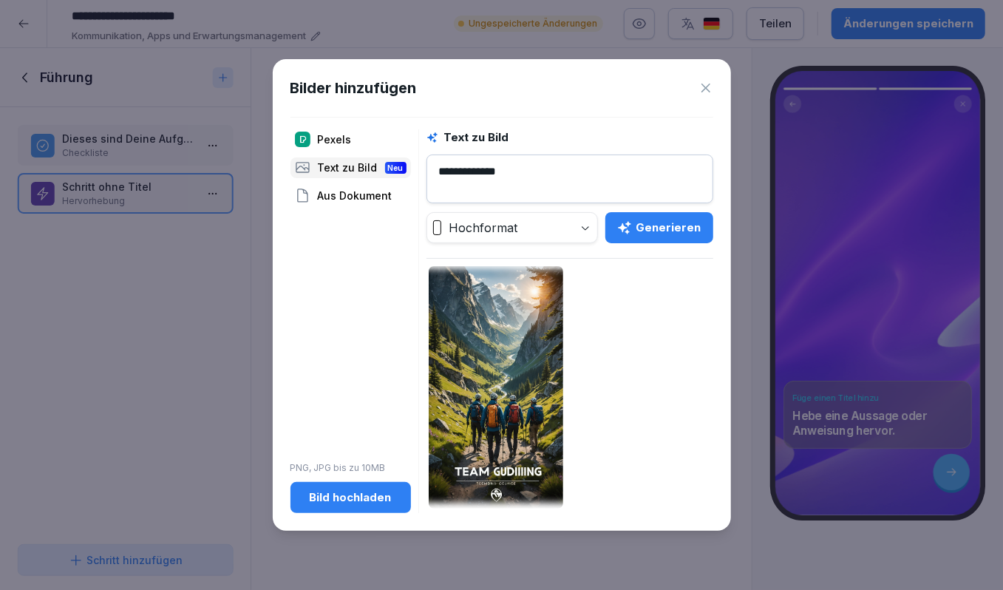
scroll to position [277, 0]
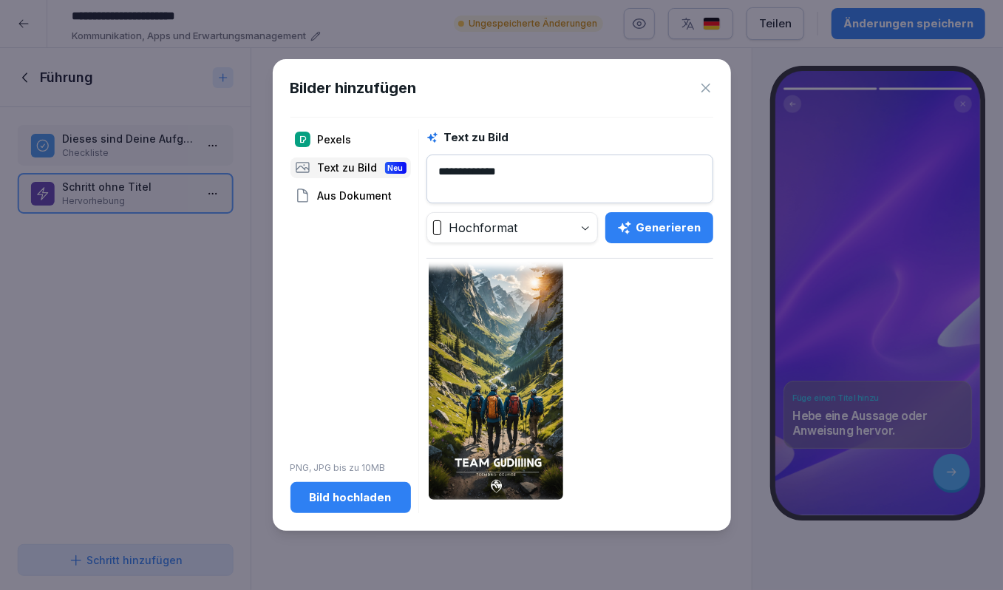
click at [705, 89] on icon at bounding box center [706, 88] width 15 height 15
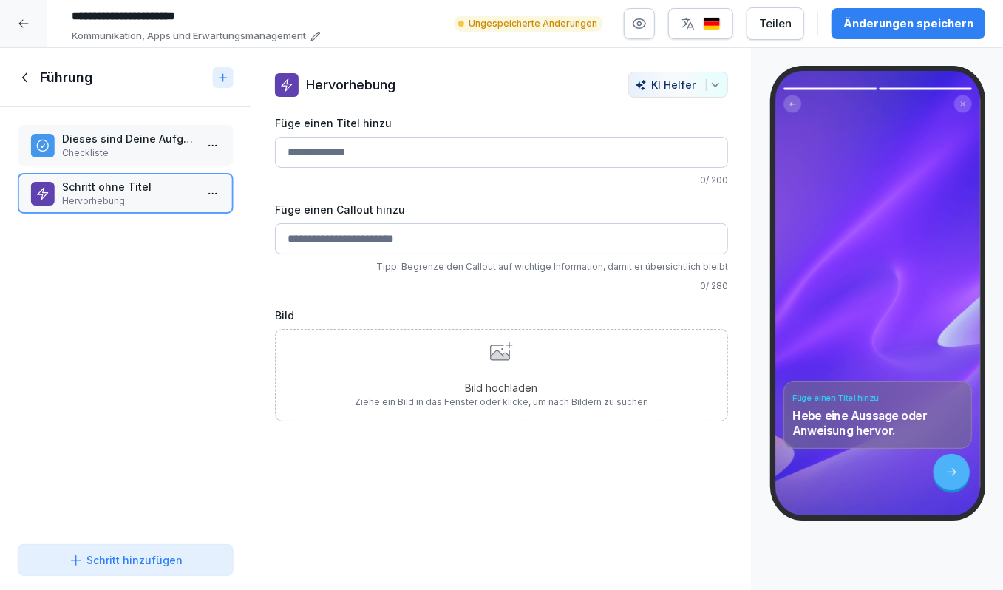
click at [117, 152] on p "Checkliste" at bounding box center [128, 152] width 132 height 13
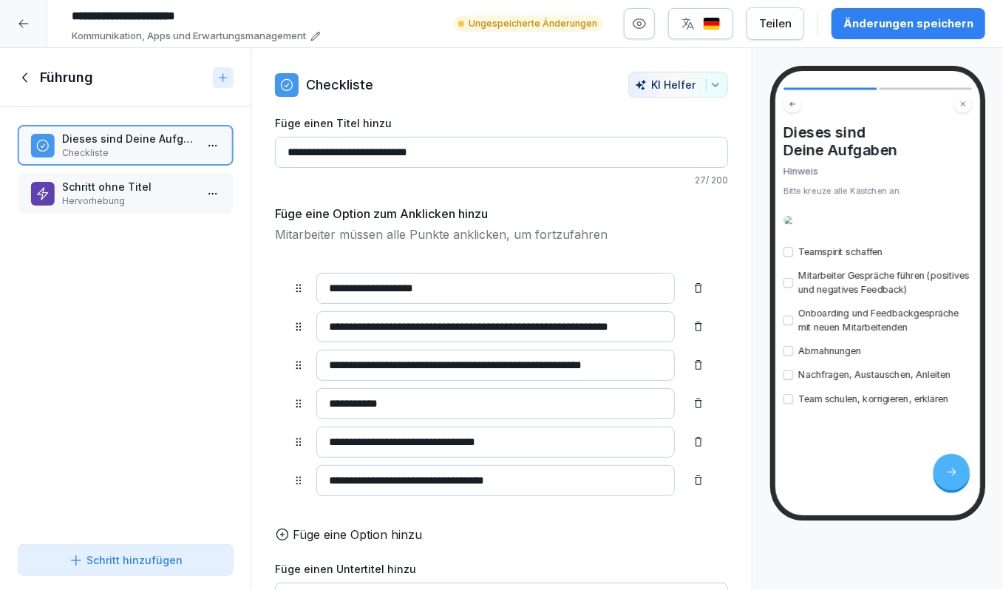
click at [27, 78] on icon at bounding box center [26, 78] width 16 height 16
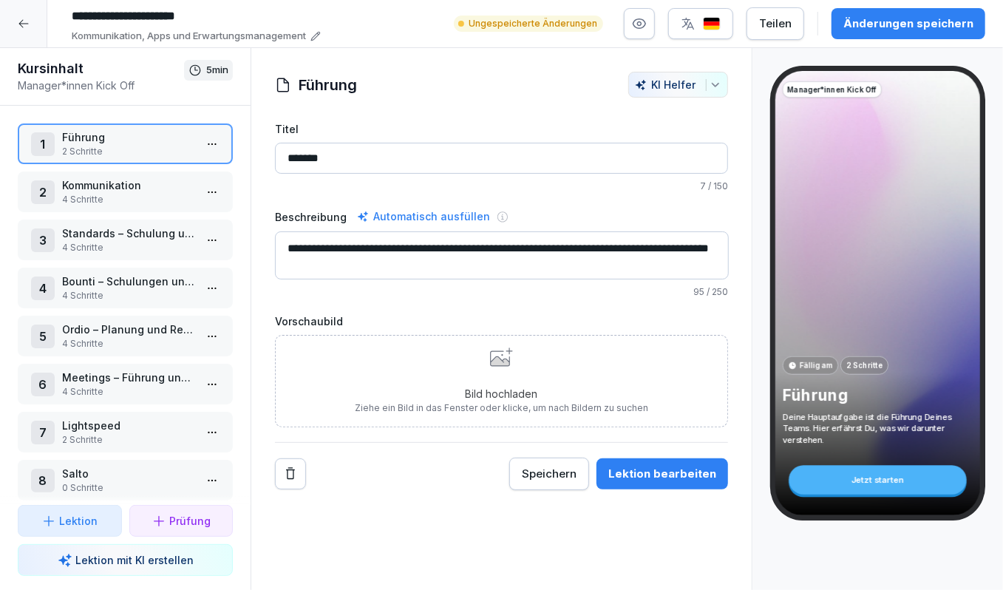
scroll to position [13, 0]
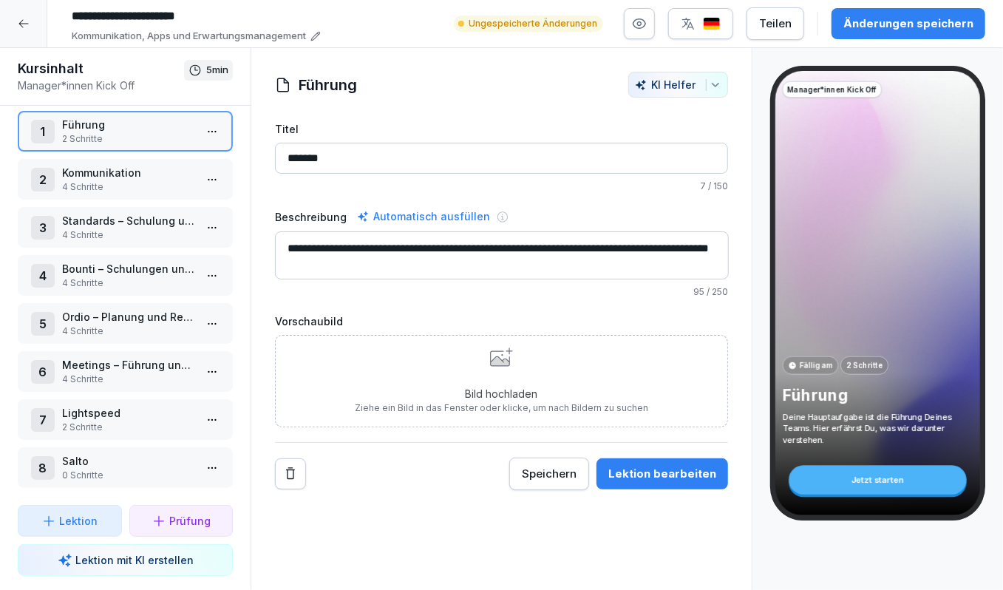
click at [77, 521] on p "Lektion" at bounding box center [78, 521] width 38 height 16
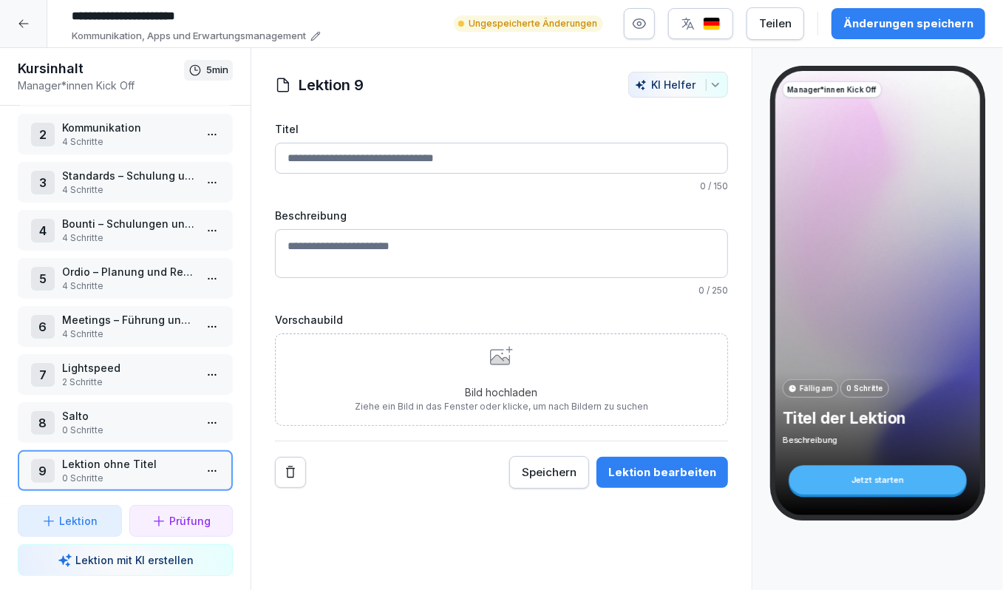
scroll to position [60, 0]
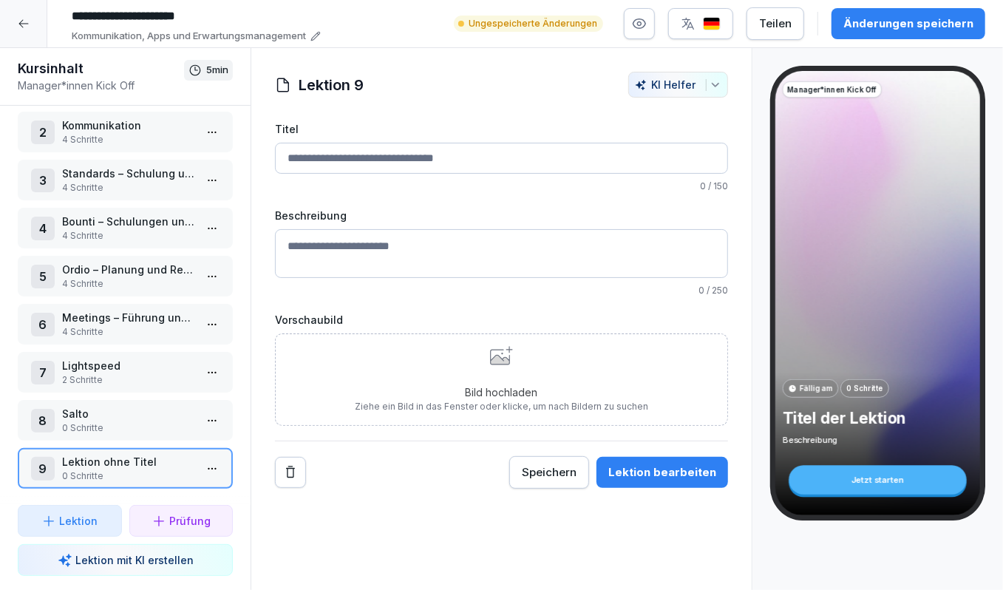
click at [362, 151] on input "Titel" at bounding box center [501, 158] width 453 height 31
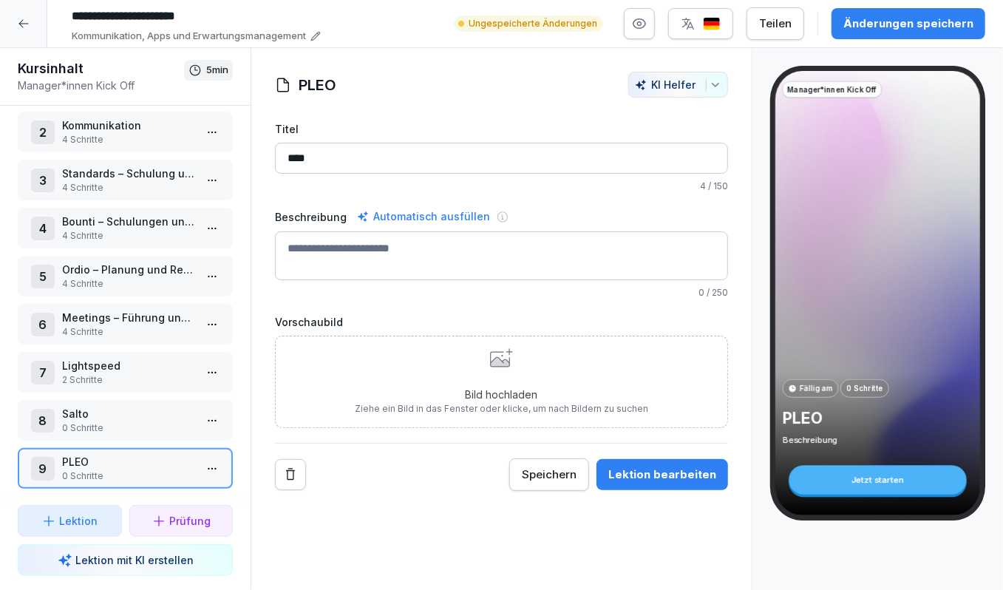
type input "****"
click at [82, 509] on button "Lektion" at bounding box center [70, 521] width 104 height 32
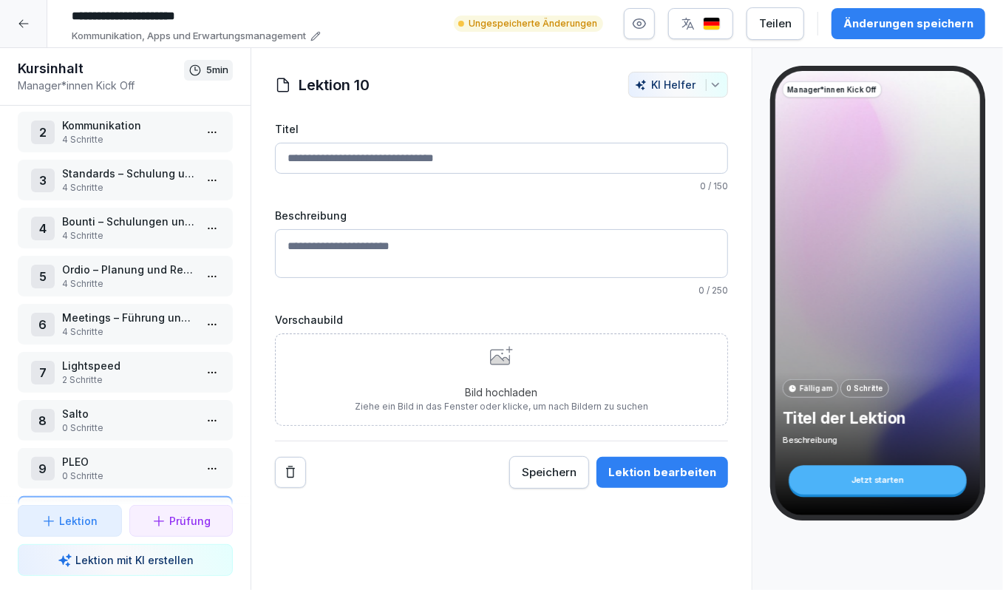
scroll to position [108, 0]
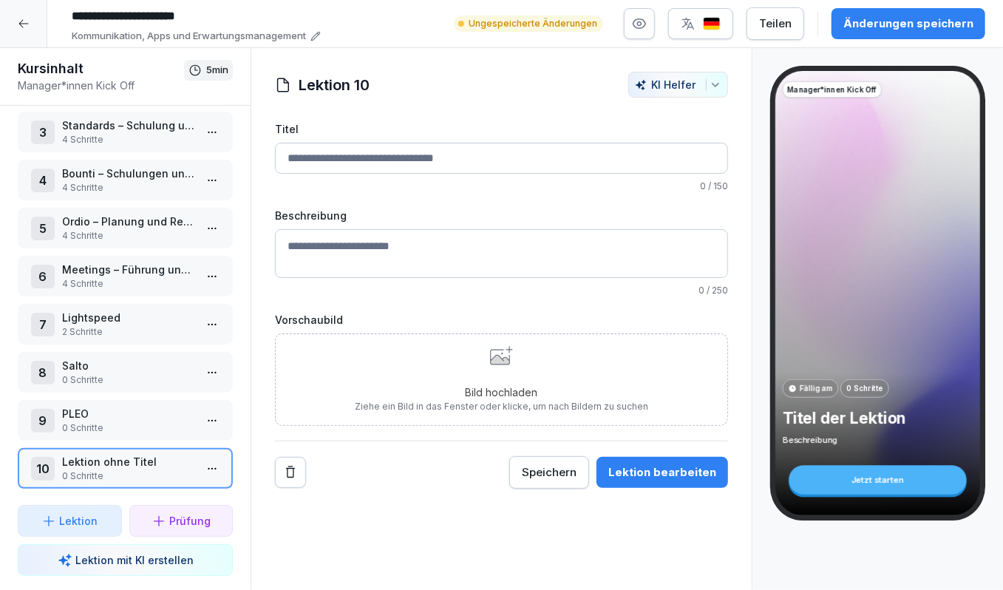
click at [375, 164] on input "Titel" at bounding box center [501, 158] width 453 height 31
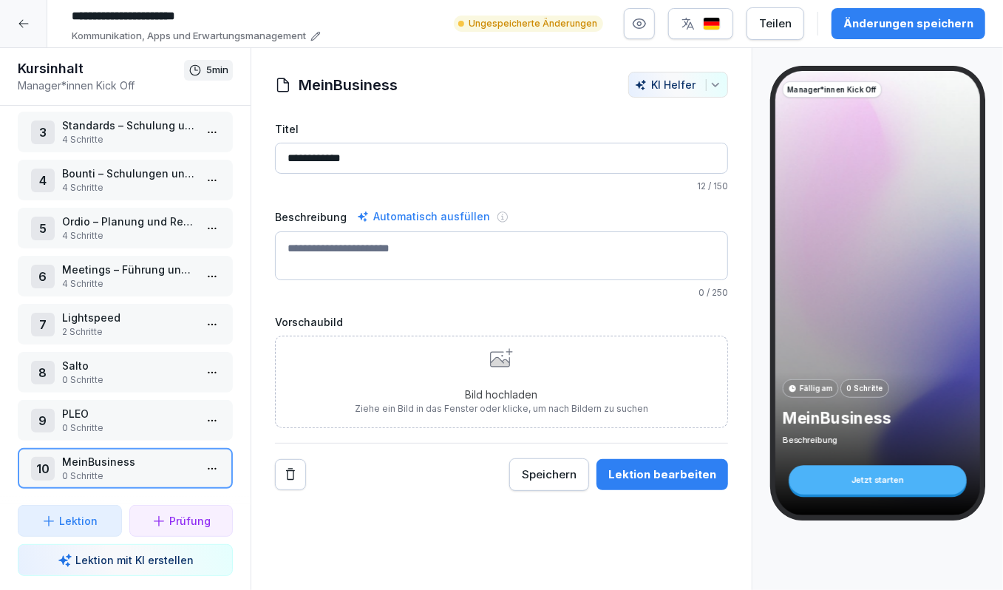
type input "**********"
click at [887, 29] on div "Änderungen speichern" at bounding box center [909, 24] width 130 height 16
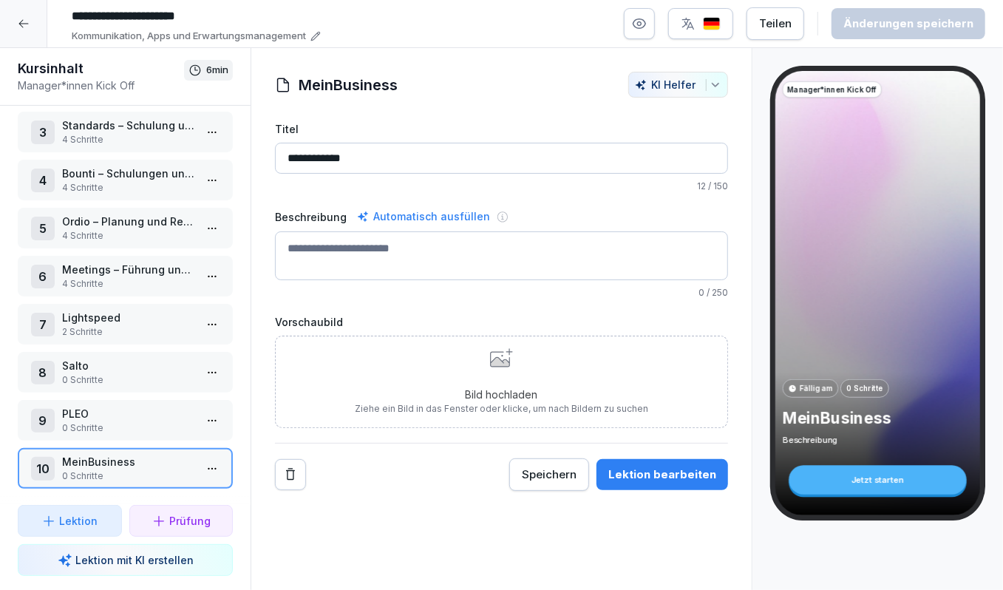
click at [127, 262] on p "Meetings – Führung und Information" at bounding box center [128, 270] width 132 height 16
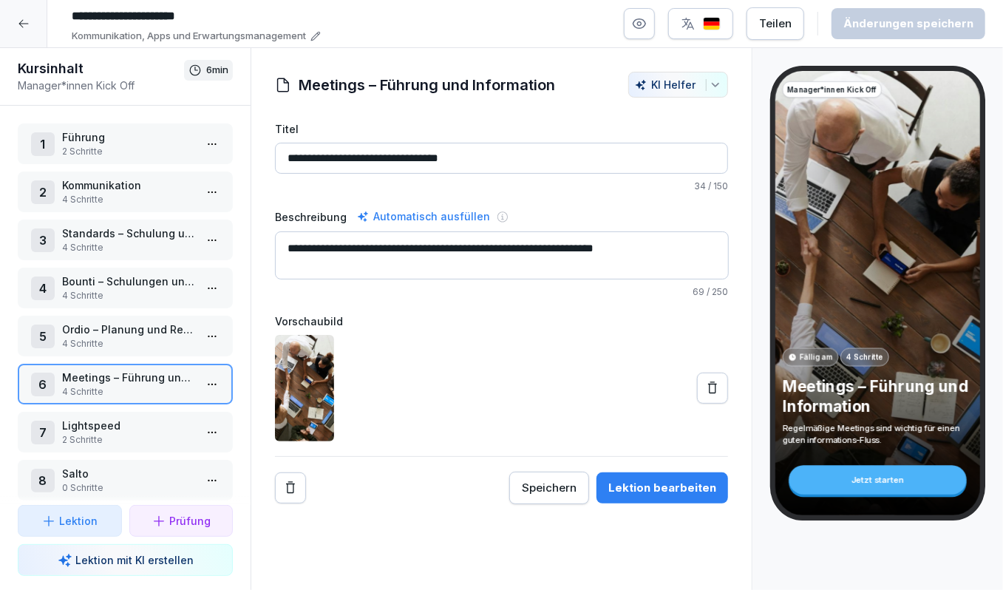
click at [125, 137] on p "Führung" at bounding box center [128, 137] width 132 height 16
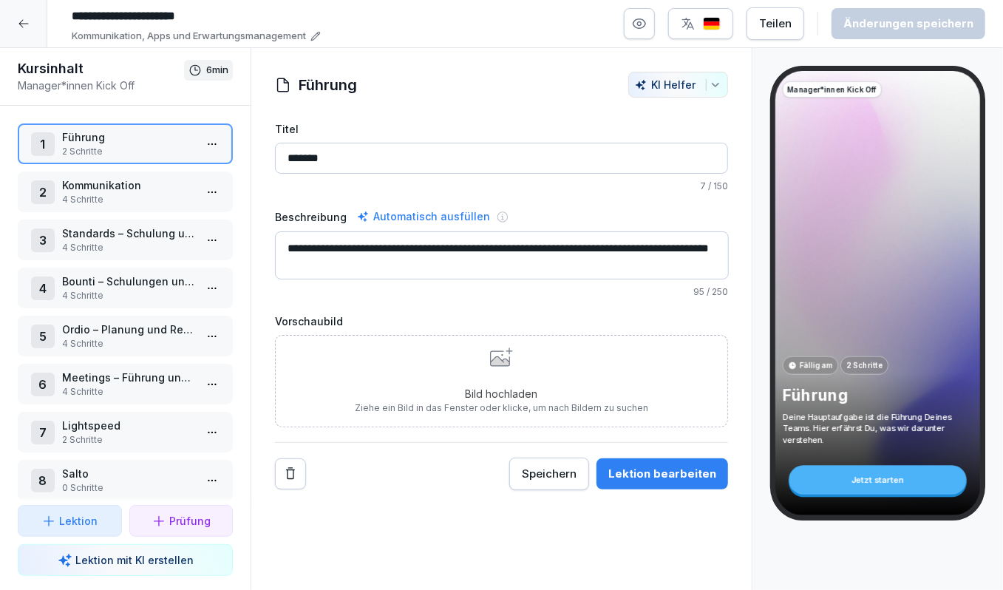
click at [336, 163] on input "*******" at bounding box center [501, 158] width 453 height 31
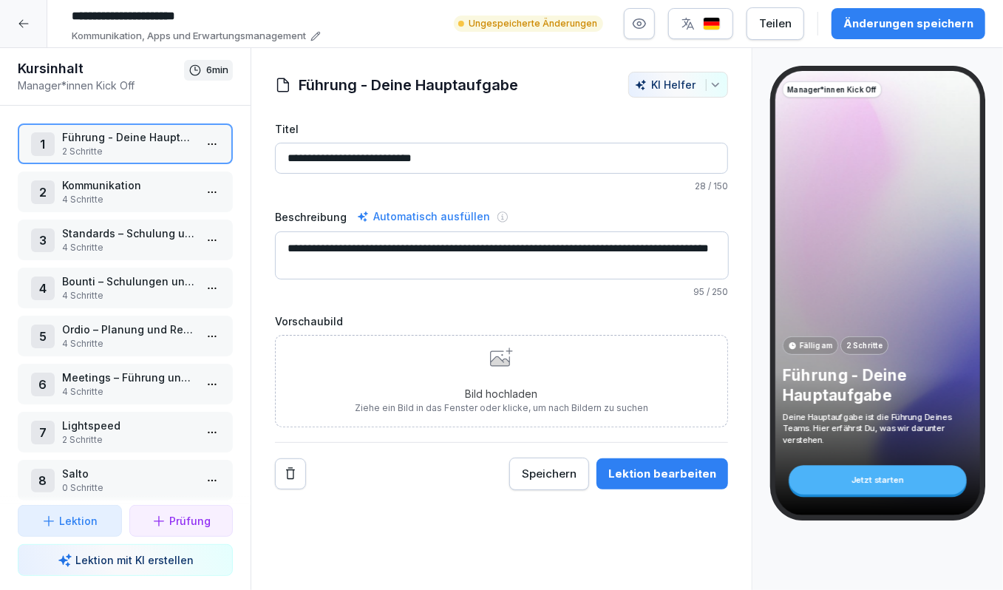
type input "**********"
click at [183, 191] on p "Kommunikation" at bounding box center [128, 185] width 132 height 16
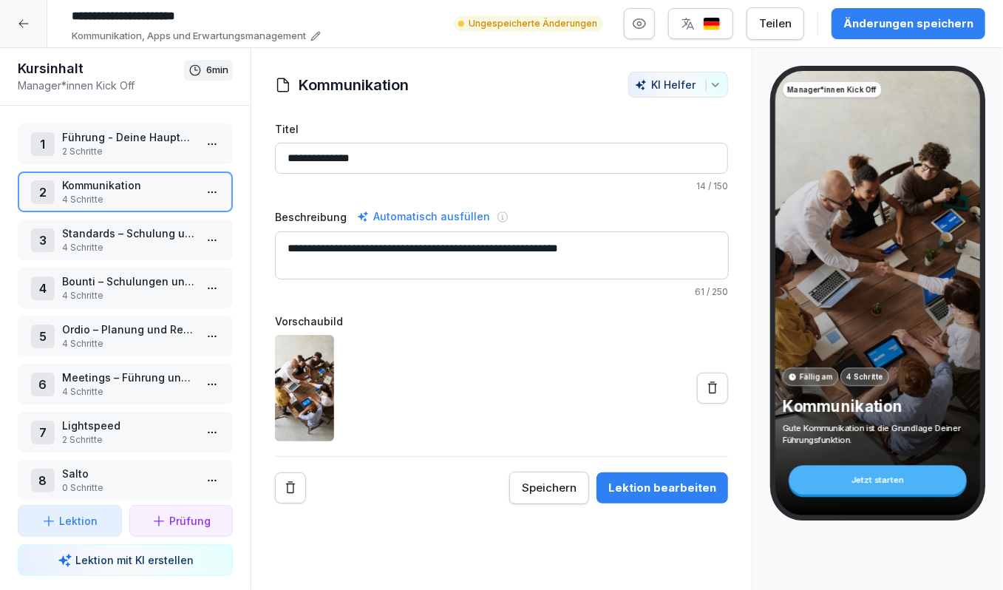
click at [376, 153] on input "**********" at bounding box center [501, 158] width 453 height 31
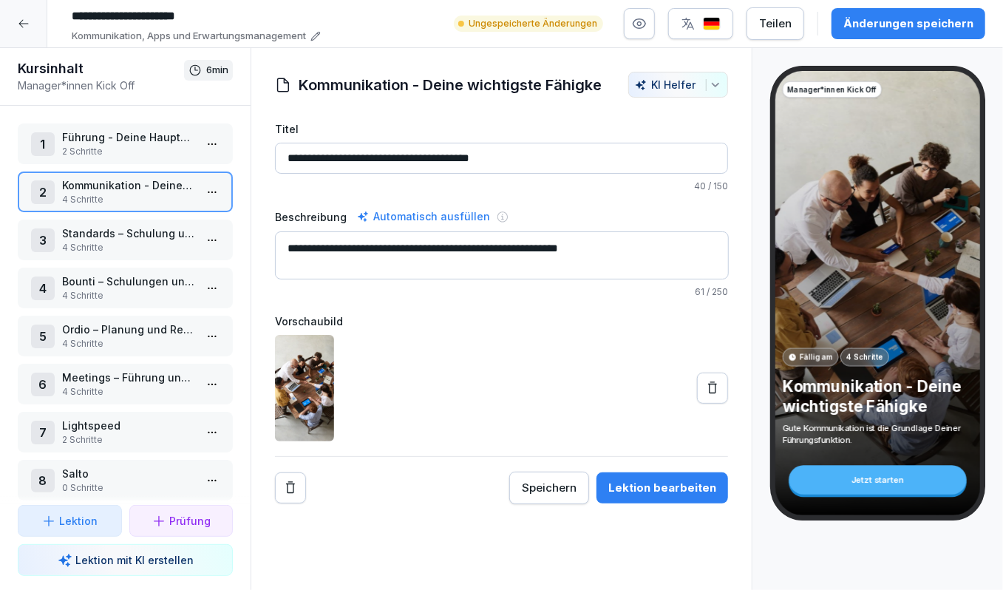
type input "**********"
click at [151, 244] on p "4 Schritte" at bounding box center [128, 247] width 132 height 13
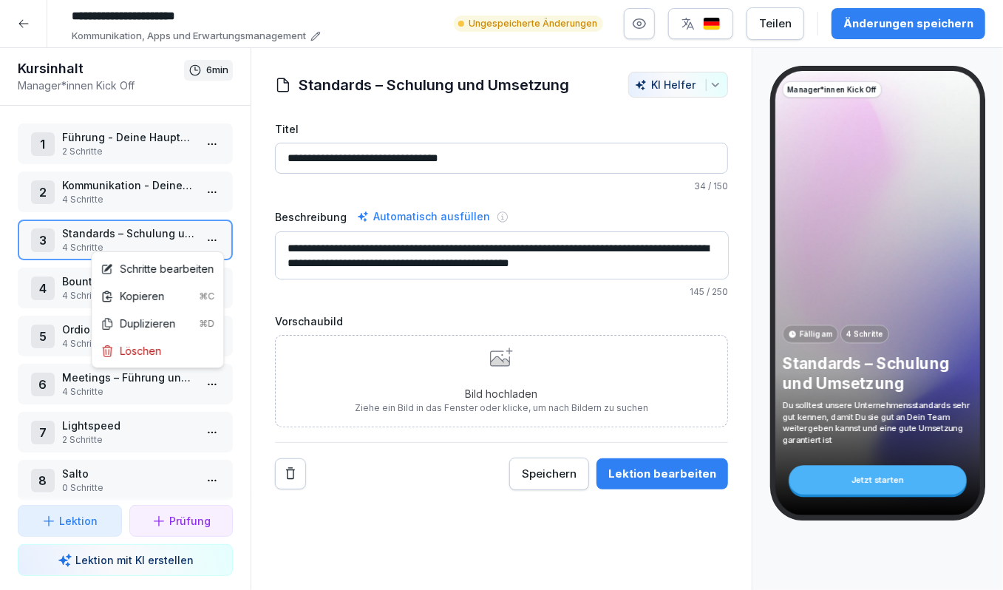
click at [209, 239] on html "**********" at bounding box center [501, 295] width 1003 height 590
click at [186, 271] on div "Schritte bearbeiten" at bounding box center [157, 269] width 113 height 16
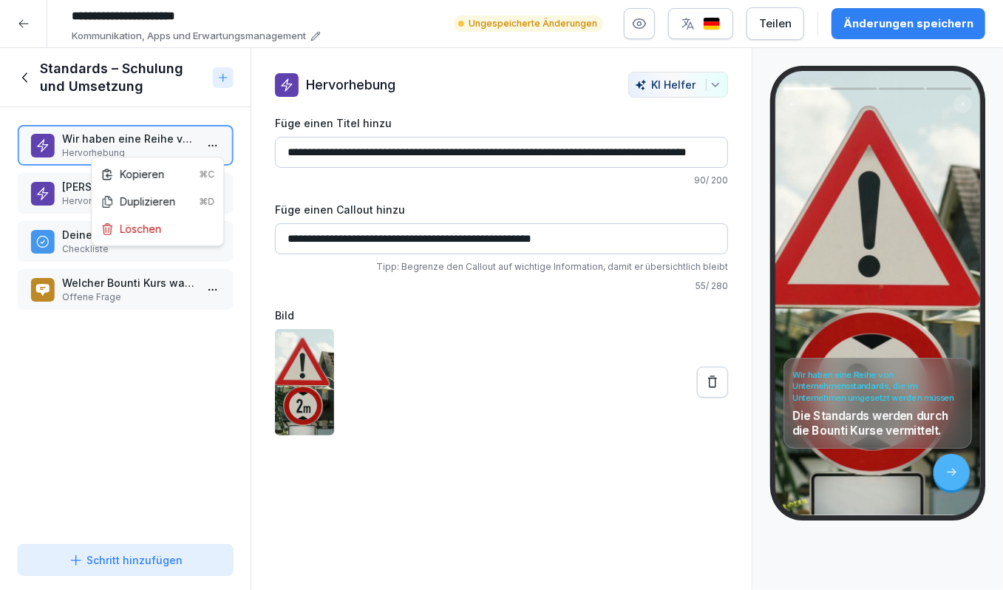
click at [211, 147] on html "**********" at bounding box center [501, 295] width 1003 height 590
click at [72, 197] on html "**********" at bounding box center [501, 295] width 1003 height 590
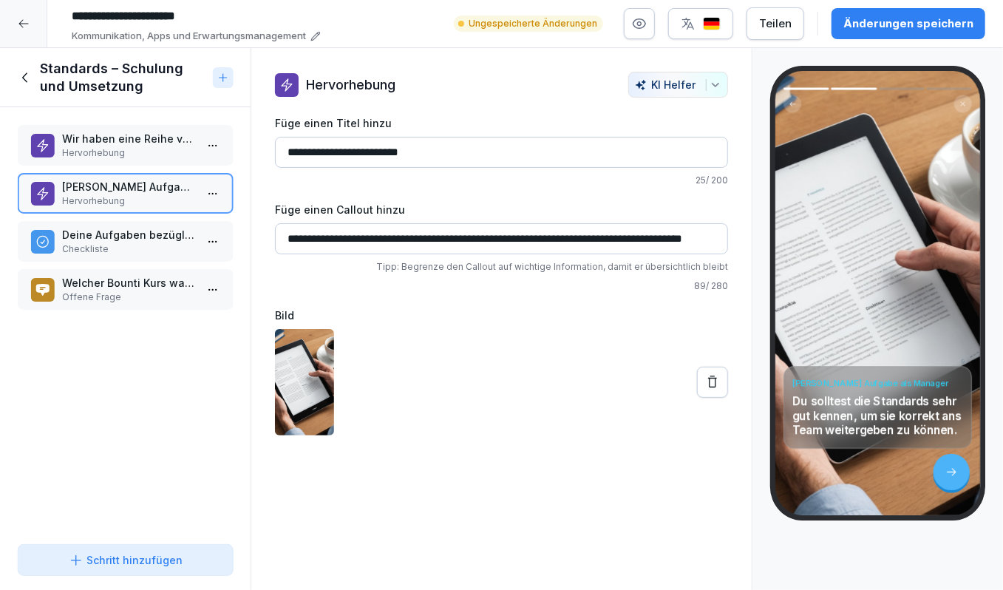
click at [77, 231] on p "Deine Aufgaben bezüglich Bounti" at bounding box center [128, 235] width 132 height 16
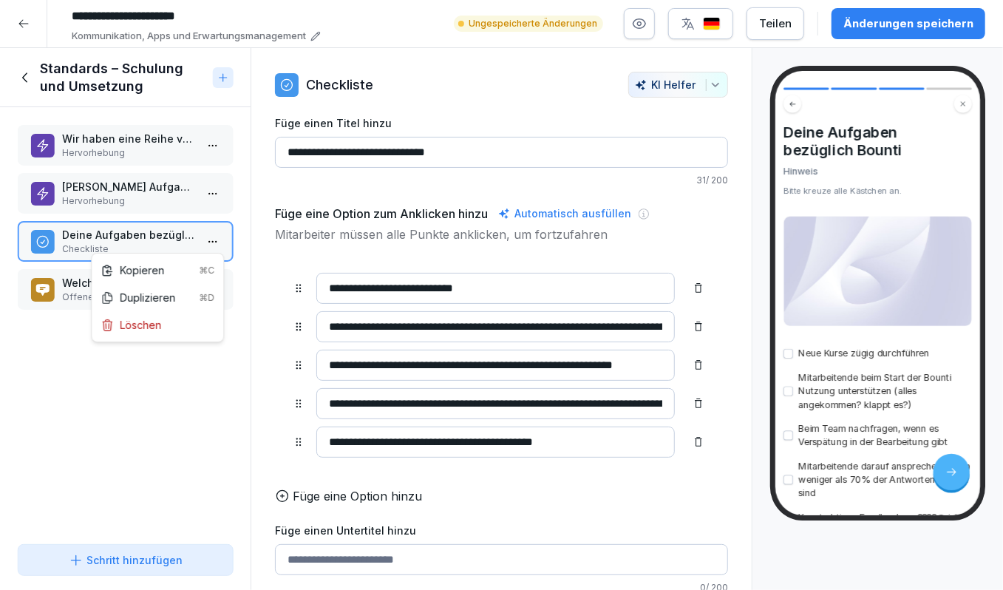
click at [215, 240] on html "**********" at bounding box center [501, 295] width 1003 height 590
click at [153, 271] on div "Kopieren ⌘C" at bounding box center [158, 271] width 114 height 16
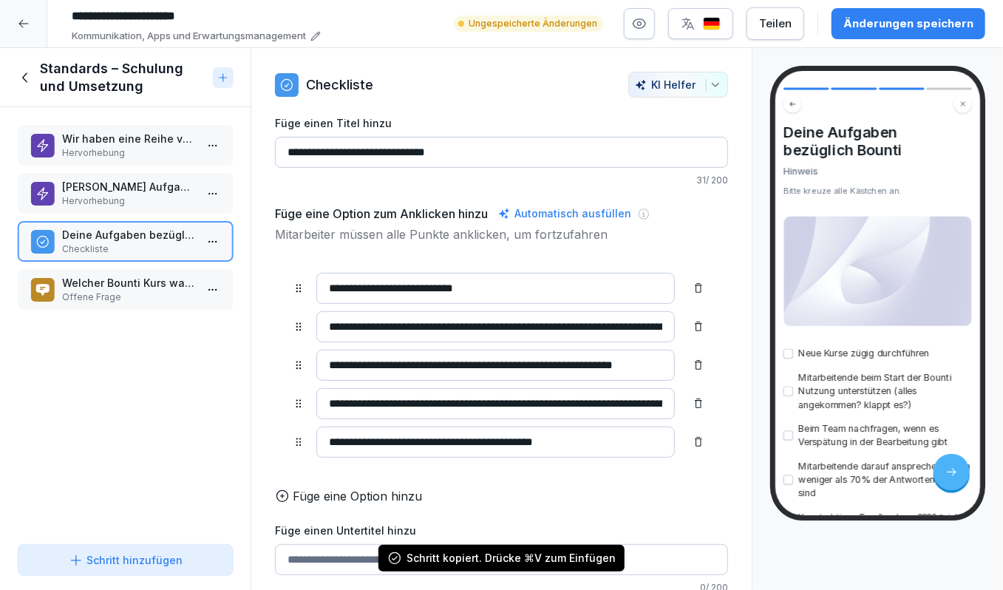
click at [28, 81] on icon at bounding box center [26, 78] width 16 height 16
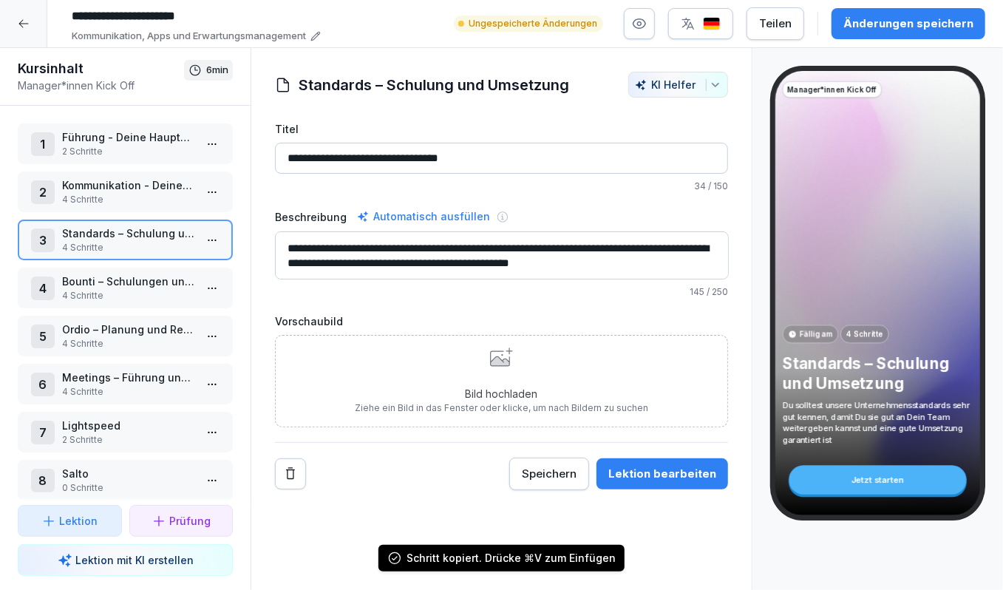
click at [104, 193] on p "4 Schritte" at bounding box center [128, 199] width 132 height 13
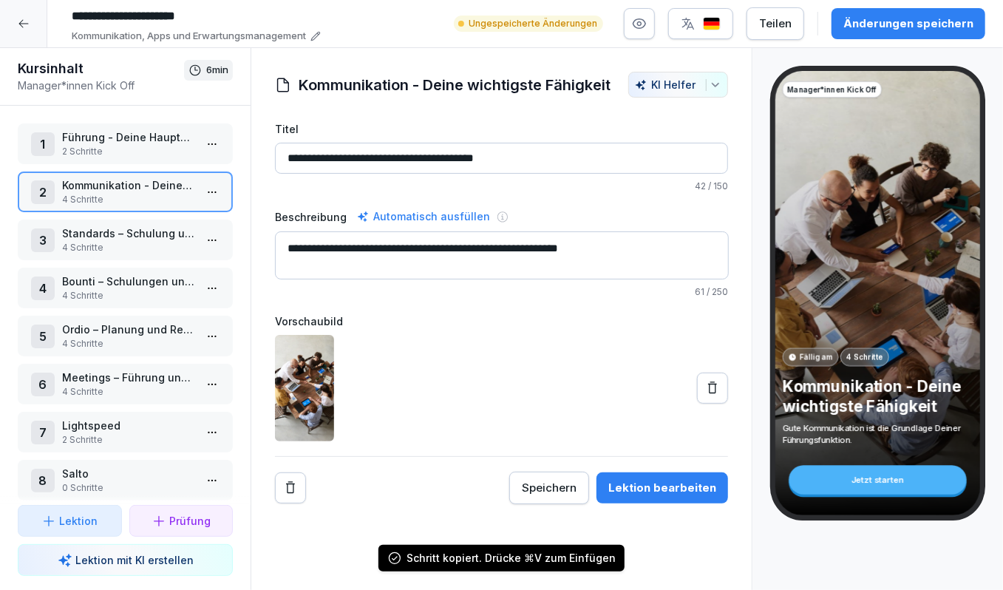
click at [197, 294] on div "4 Bounti – Schulungen und Überblick über Wissenstand 4 Schritte" at bounding box center [125, 288] width 189 height 29
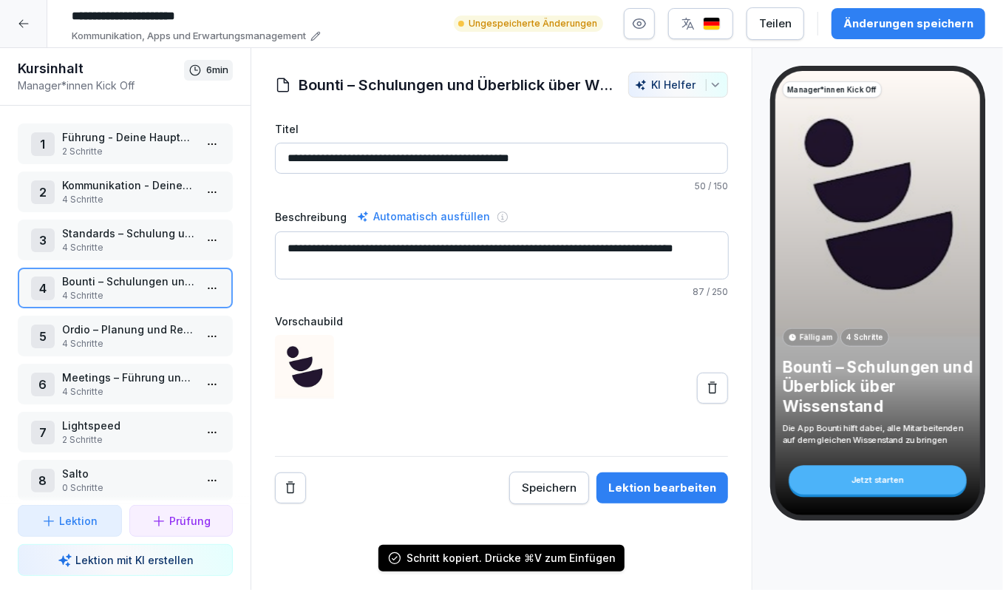
click at [206, 288] on html "**********" at bounding box center [501, 295] width 1003 height 590
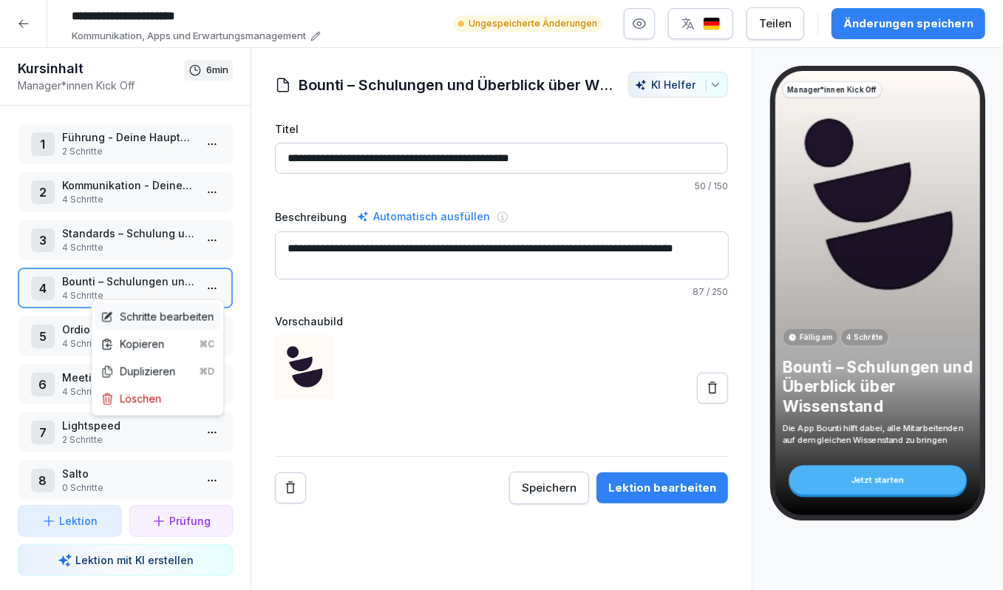
click at [183, 311] on div "Schritte bearbeiten" at bounding box center [157, 317] width 113 height 16
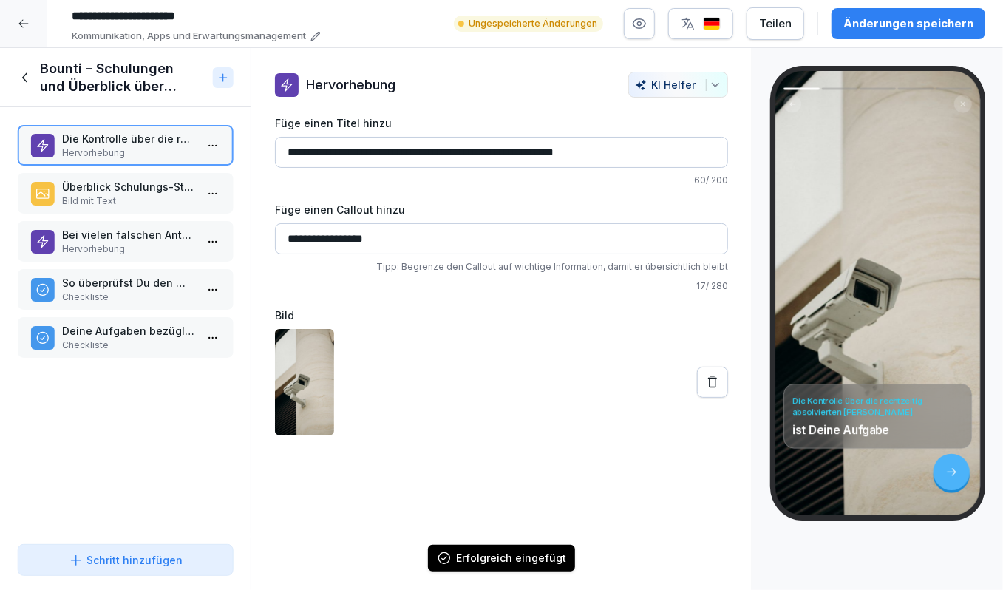
click at [26, 70] on icon at bounding box center [26, 78] width 16 height 16
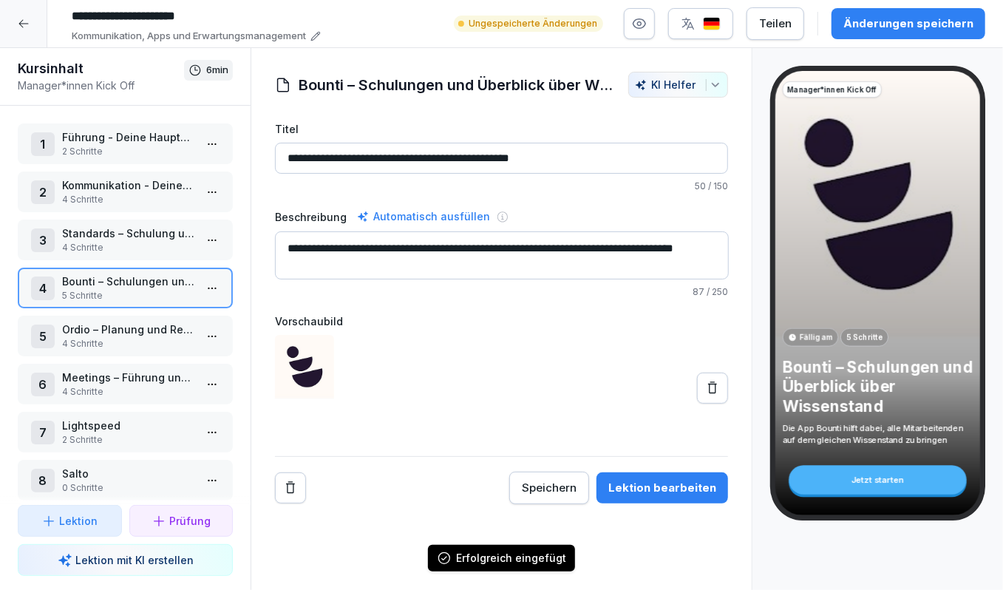
click at [118, 198] on p "4 Schritte" at bounding box center [128, 199] width 132 height 13
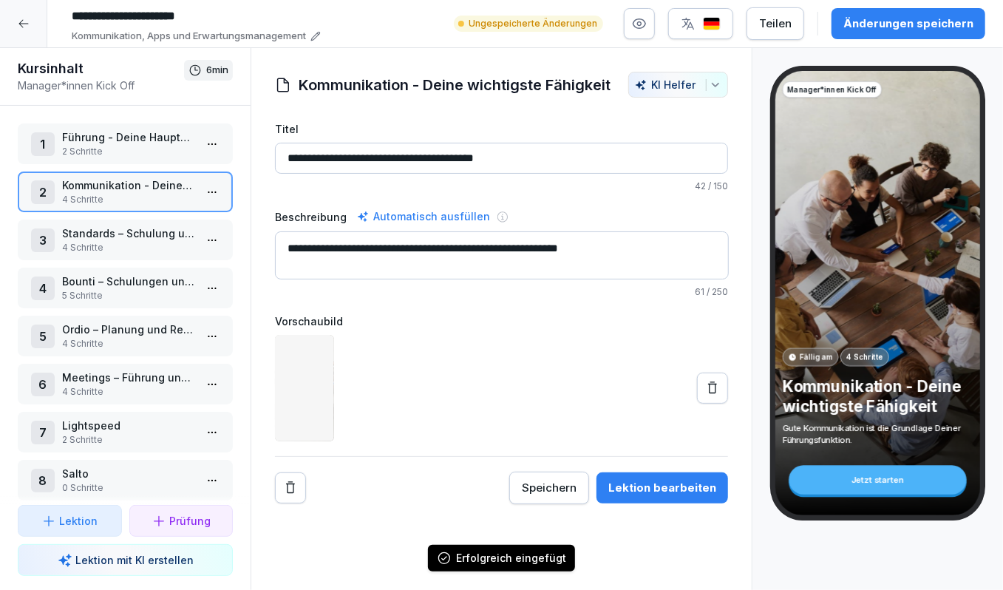
click at [172, 237] on p "Standards – Schulung und Umsetzung" at bounding box center [128, 234] width 132 height 16
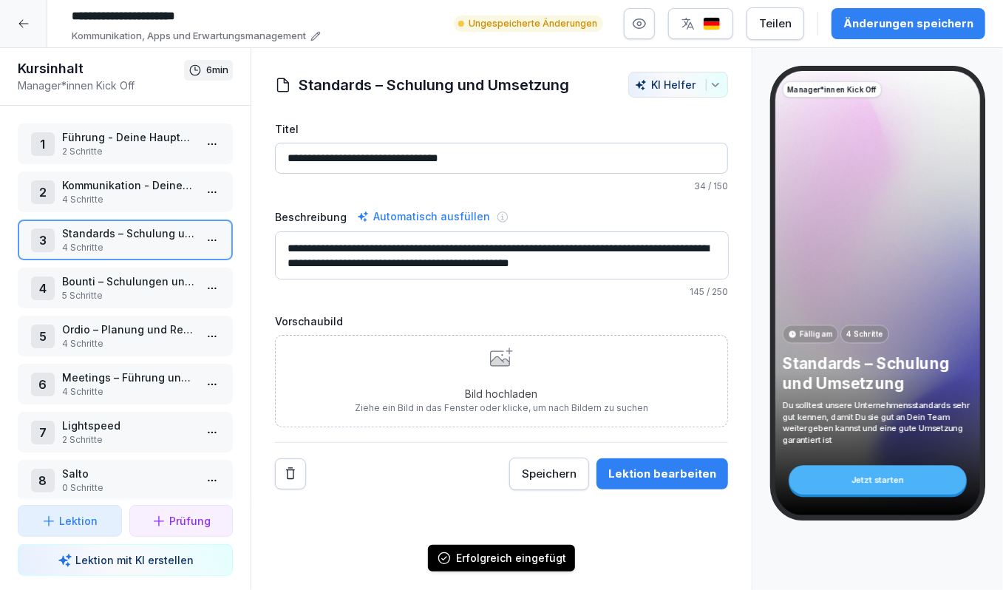
click at [203, 240] on html "**********" at bounding box center [501, 295] width 1003 height 590
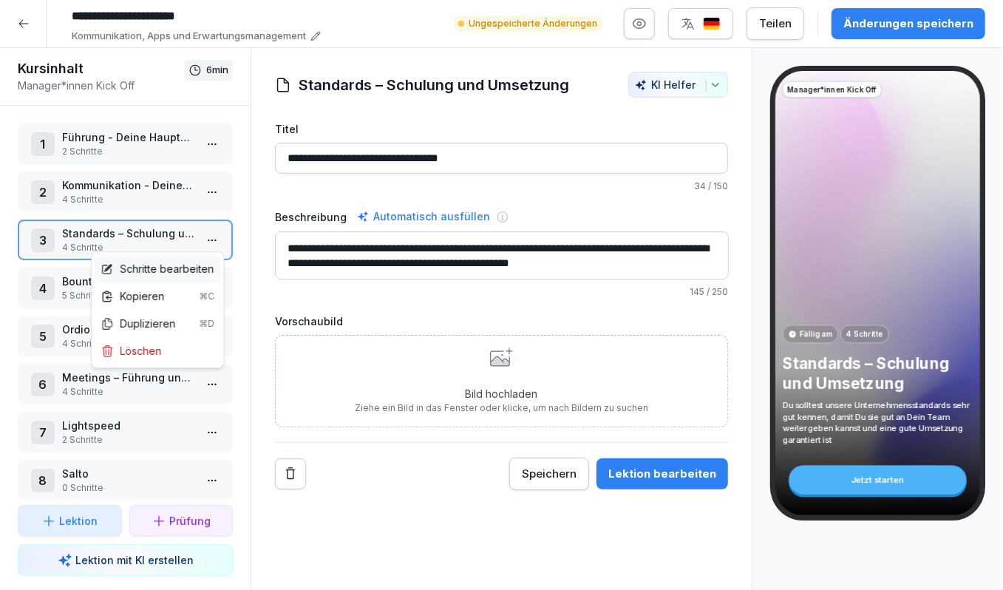
click at [180, 264] on div "Schritte bearbeiten" at bounding box center [157, 269] width 113 height 16
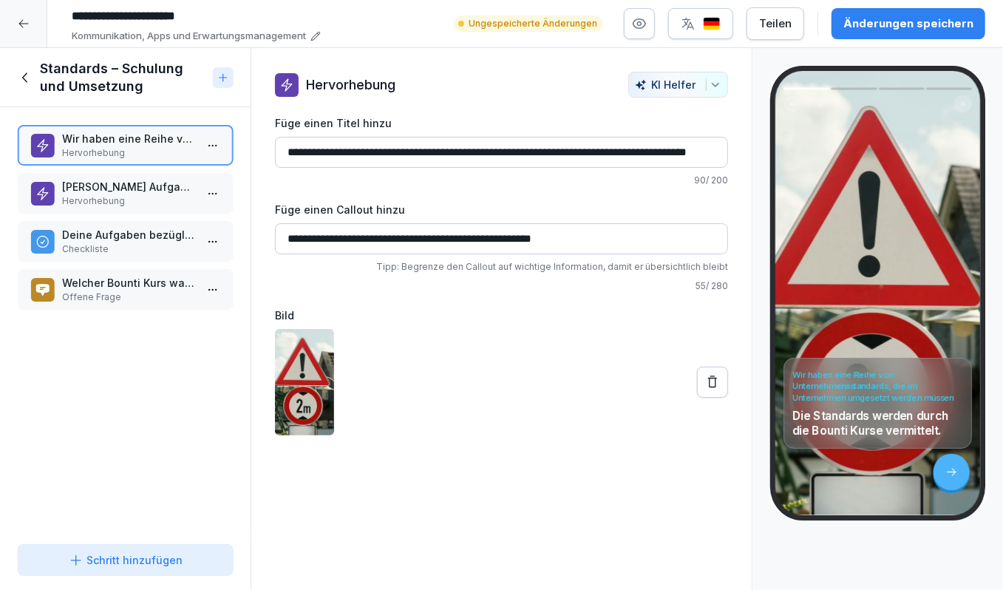
click at [158, 289] on p "Welcher Bounti Kurs war für Dich am Hilfreichsten?" at bounding box center [128, 283] width 132 height 16
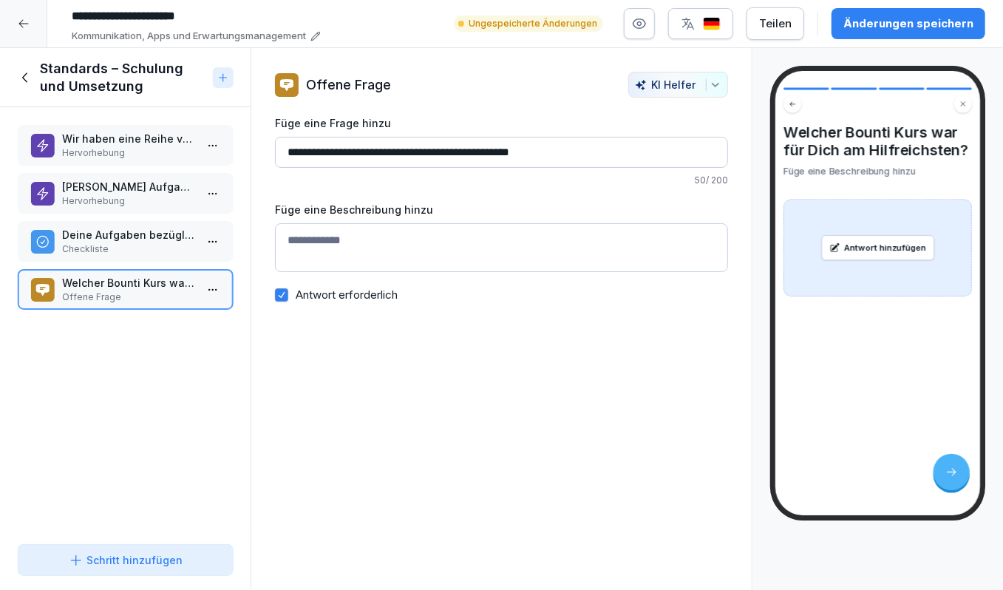
click at [210, 289] on html "**********" at bounding box center [501, 295] width 1003 height 590
click at [136, 314] on div "Kopieren ⌘C" at bounding box center [158, 319] width 114 height 16
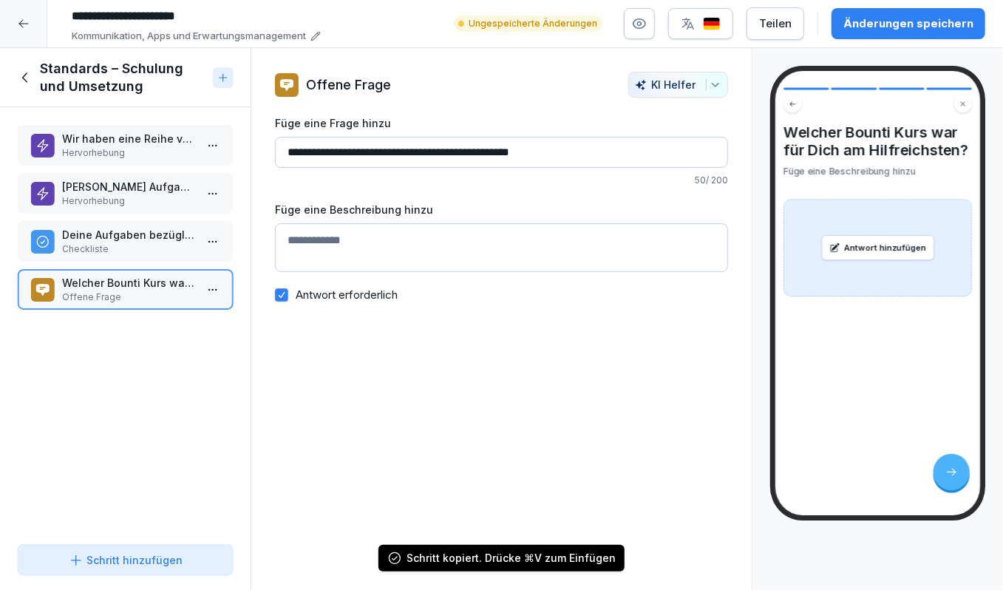
click at [29, 80] on icon at bounding box center [26, 78] width 16 height 16
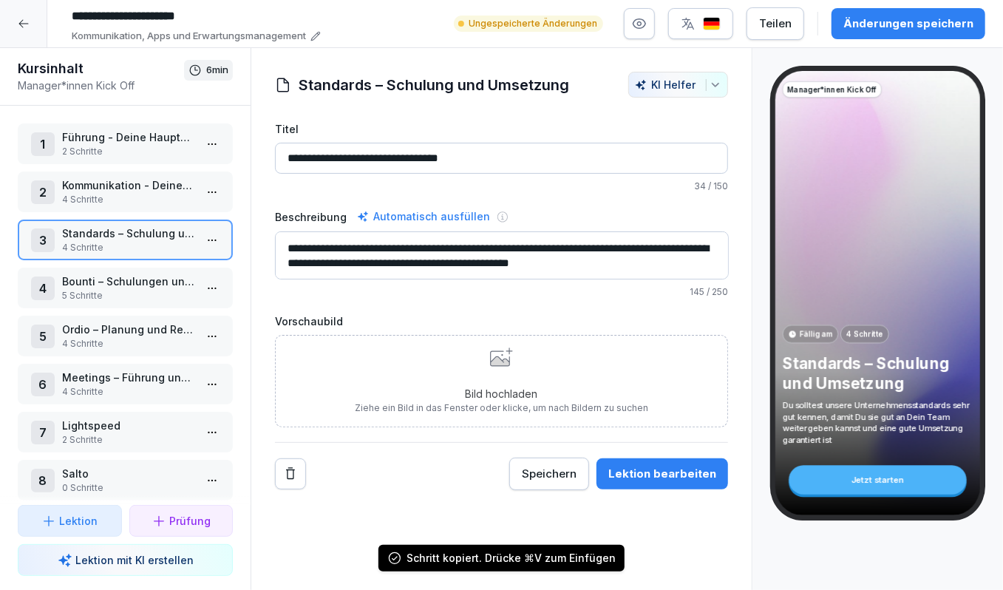
click at [98, 278] on p "Bounti – Schulungen und Überblick über Wissenstand" at bounding box center [128, 282] width 132 height 16
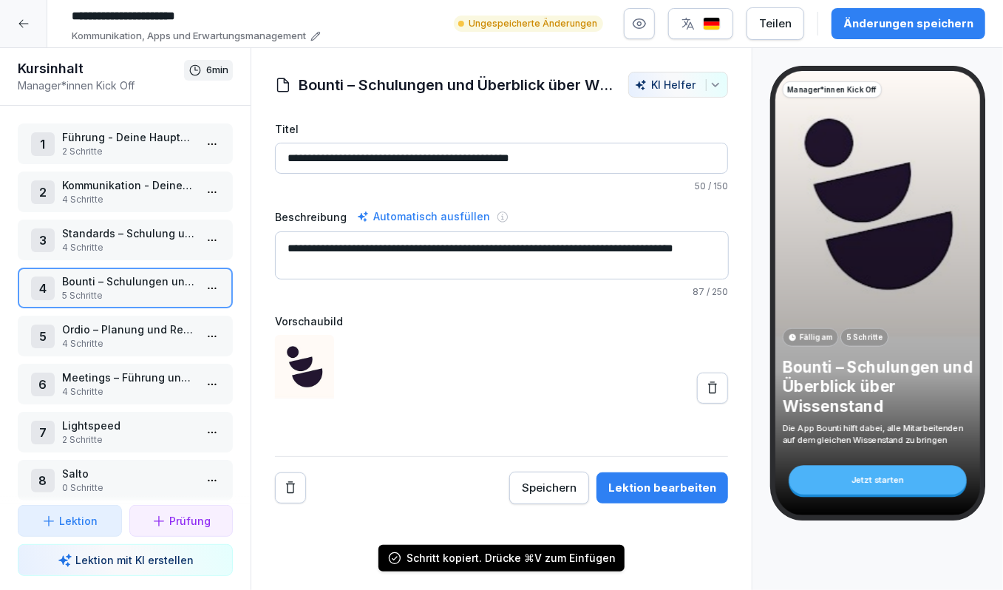
click at [202, 285] on html "**********" at bounding box center [501, 295] width 1003 height 590
click at [185, 316] on div "Schritte bearbeiten" at bounding box center [157, 317] width 113 height 16
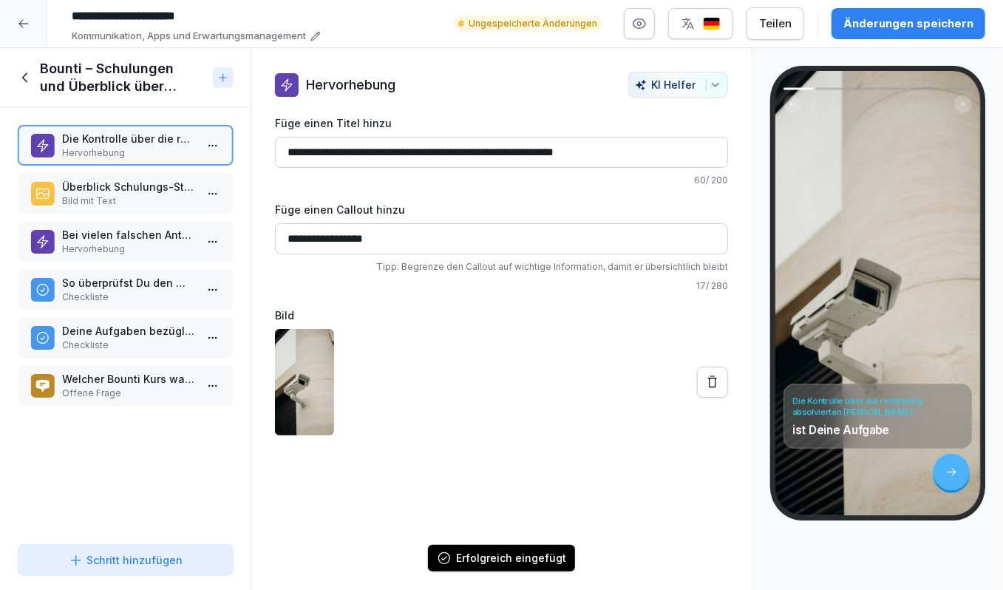
click at [115, 331] on p "Deine Aufgaben bezüglich Bounti" at bounding box center [128, 331] width 132 height 16
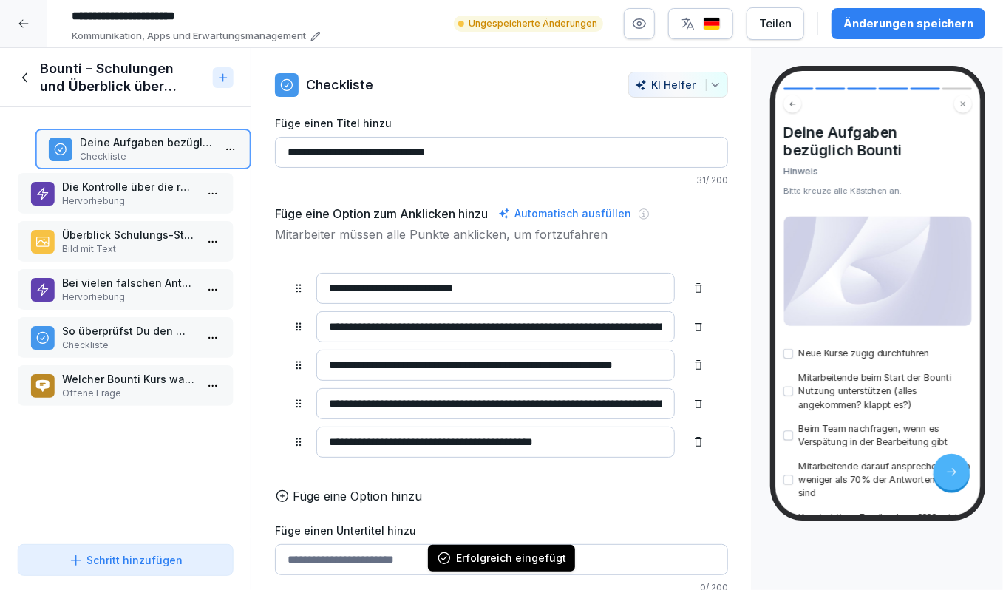
drag, startPoint x: 115, startPoint y: 331, endPoint x: 132, endPoint y: 143, distance: 189.3
click at [132, 143] on p "Deine Aufgaben bezüglich Bounti" at bounding box center [146, 143] width 132 height 16
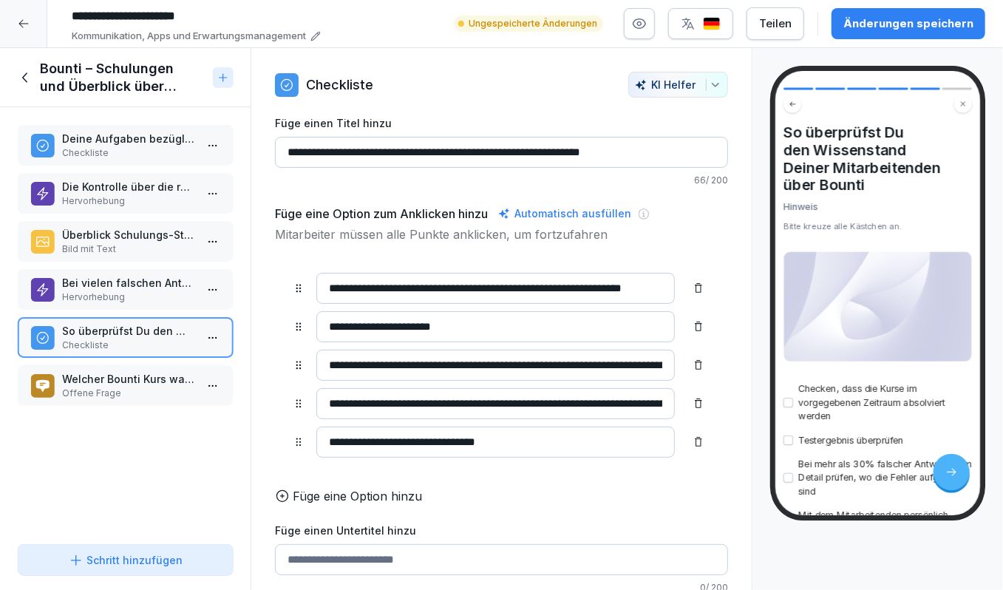
click at [125, 193] on p "Die Kontrolle über die rechtzeitig absolvierten Bounti Kurse" at bounding box center [128, 187] width 132 height 16
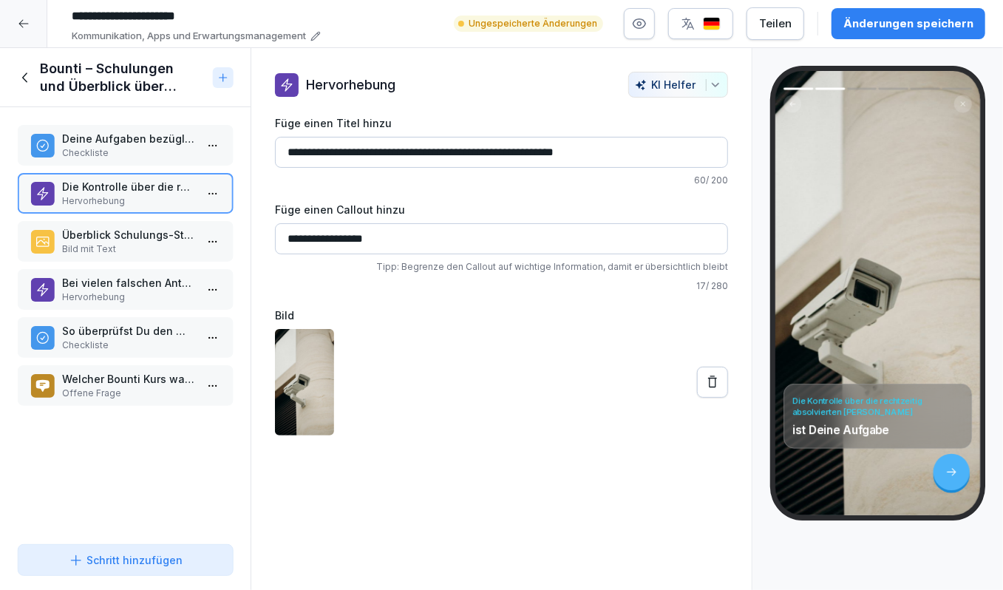
click at [127, 140] on p "Deine Aufgaben bezüglich Bounti" at bounding box center [128, 139] width 132 height 16
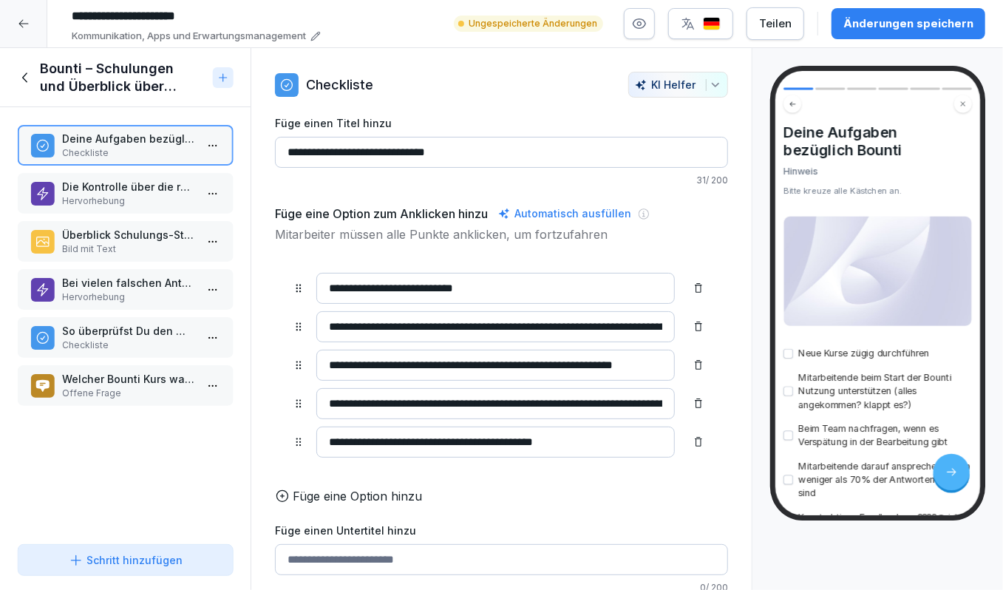
click at [81, 387] on p "Offene Frage" at bounding box center [128, 393] width 132 height 13
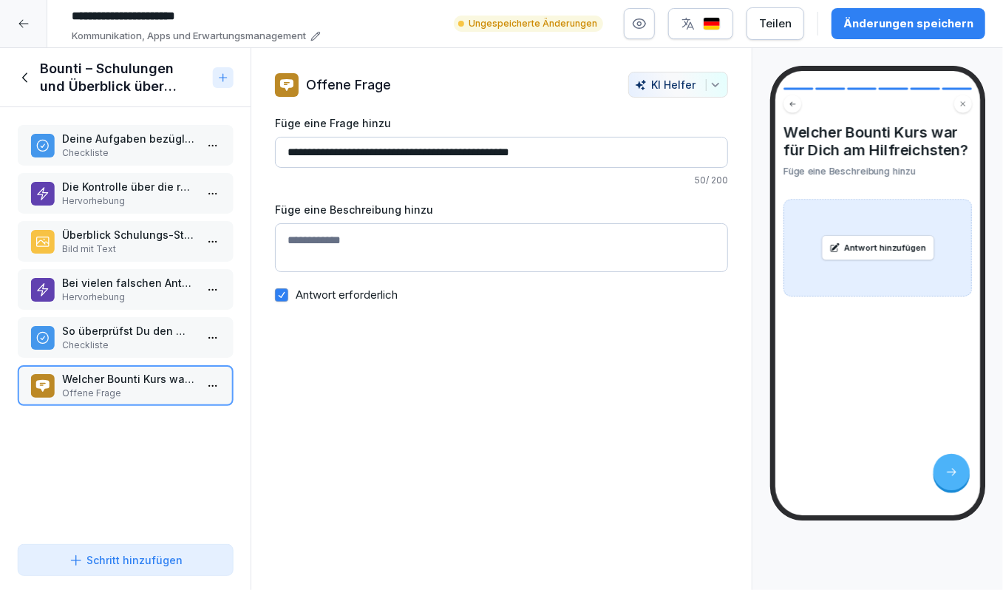
click at [27, 77] on icon at bounding box center [26, 78] width 16 height 16
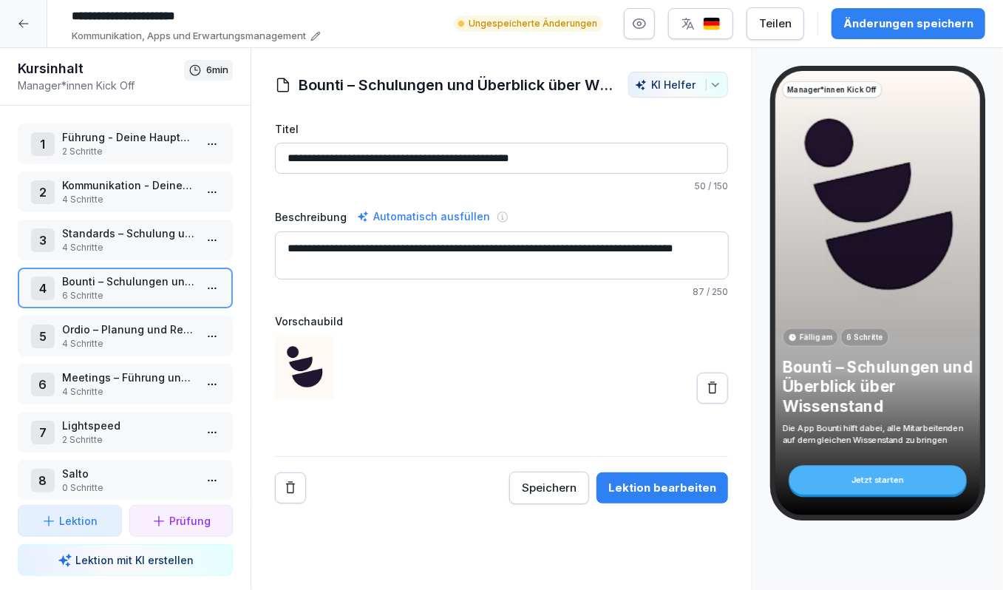
click at [109, 189] on p "Kommunikation - Deine wichtigste Fähigkeit" at bounding box center [128, 185] width 132 height 16
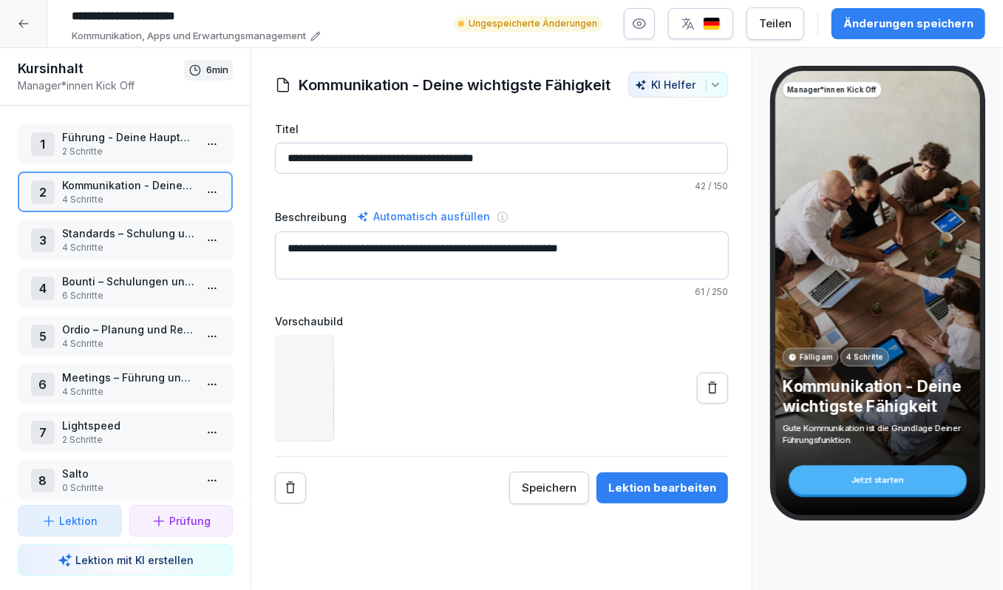
click at [120, 246] on p "4 Schritte" at bounding box center [128, 247] width 132 height 13
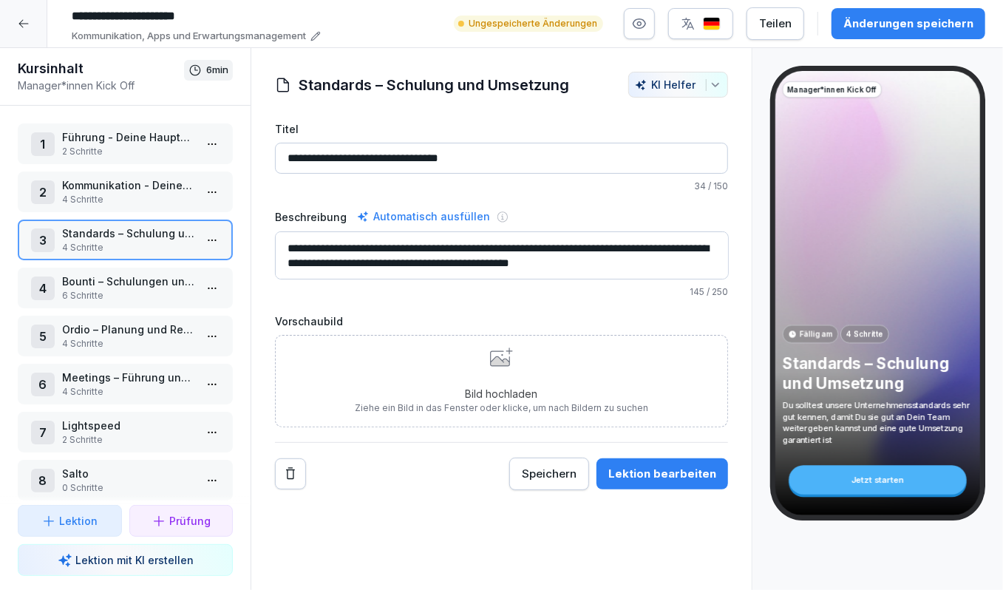
click at [208, 240] on html "**********" at bounding box center [501, 295] width 1003 height 590
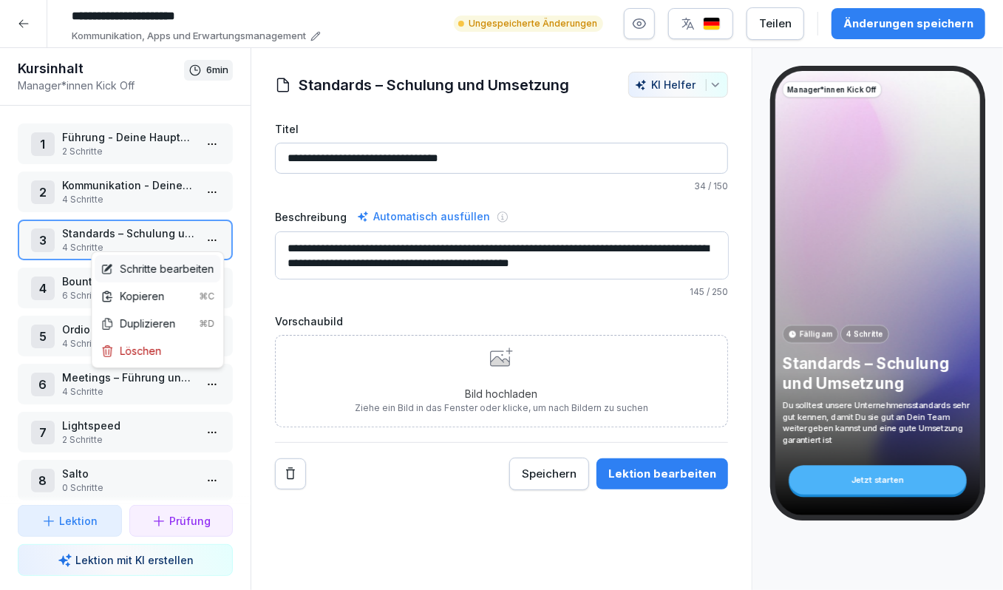
click at [180, 268] on div "Schritte bearbeiten" at bounding box center [157, 269] width 113 height 16
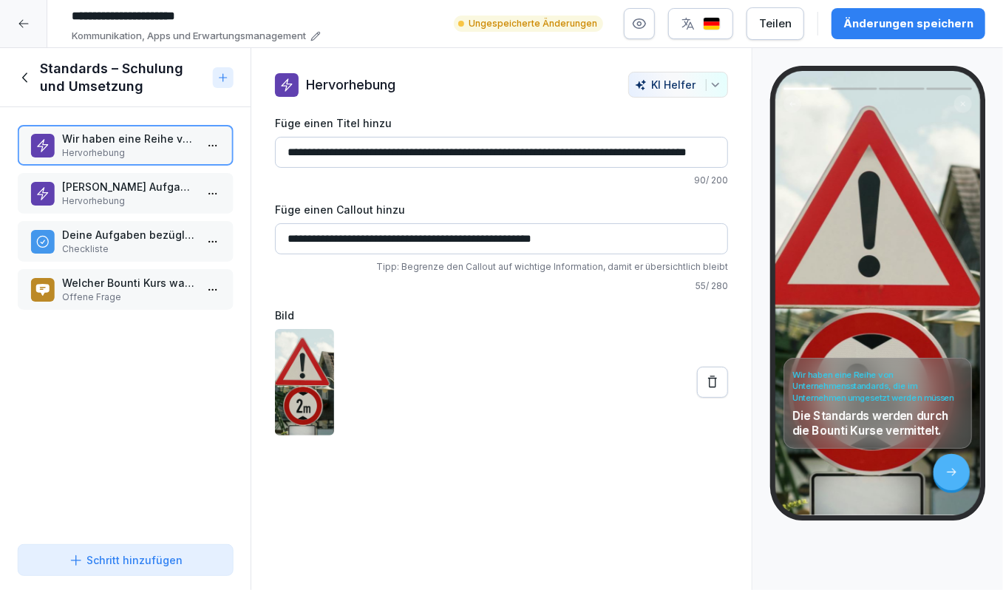
click at [186, 248] on p "Checkliste" at bounding box center [128, 249] width 132 height 13
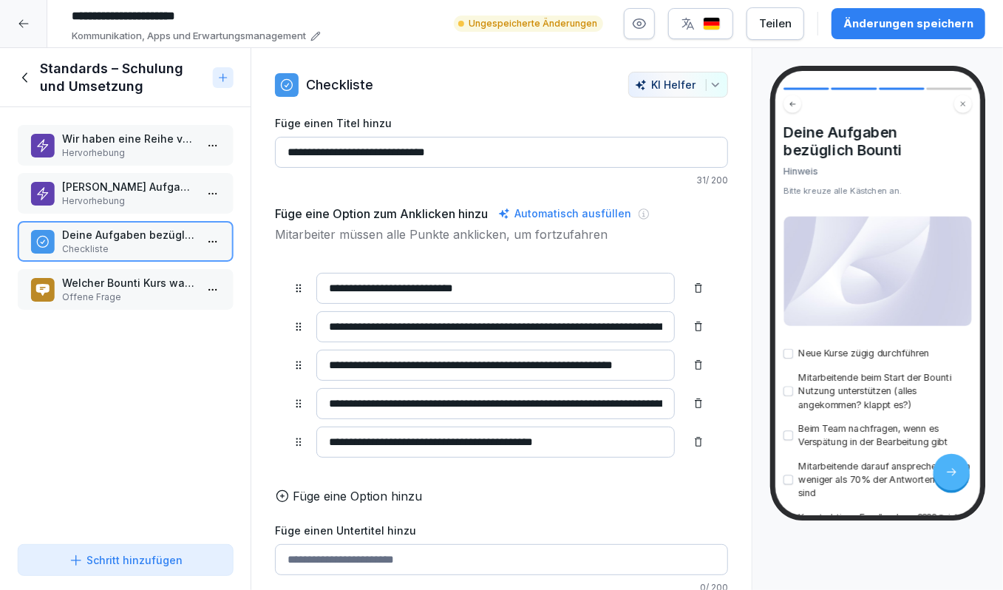
click at [214, 246] on html "**********" at bounding box center [501, 295] width 1003 height 590
click at [140, 324] on div "Löschen" at bounding box center [131, 325] width 61 height 16
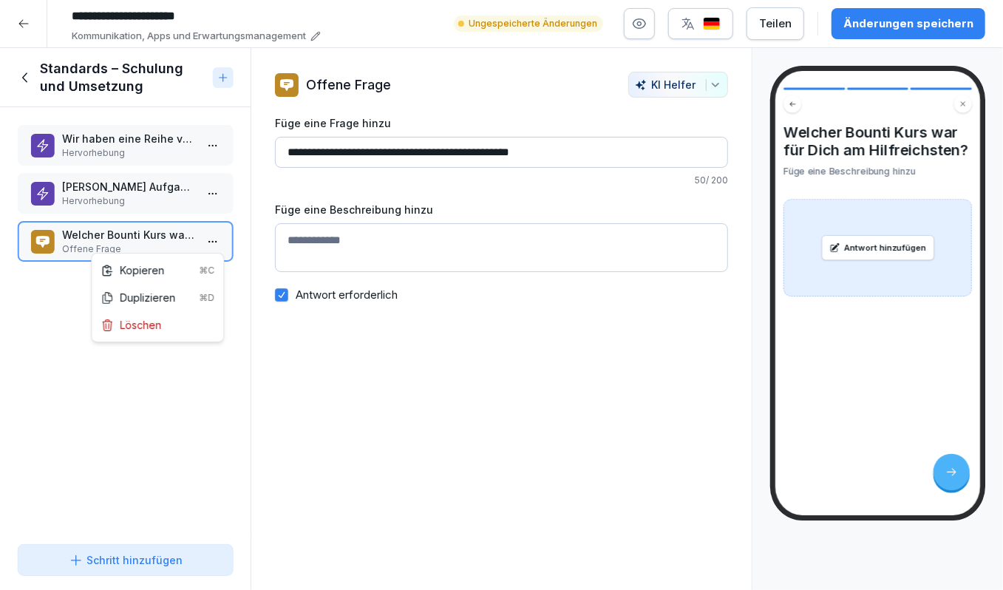
click at [213, 239] on html "**********" at bounding box center [501, 295] width 1003 height 590
click at [149, 322] on div "Löschen" at bounding box center [131, 325] width 61 height 16
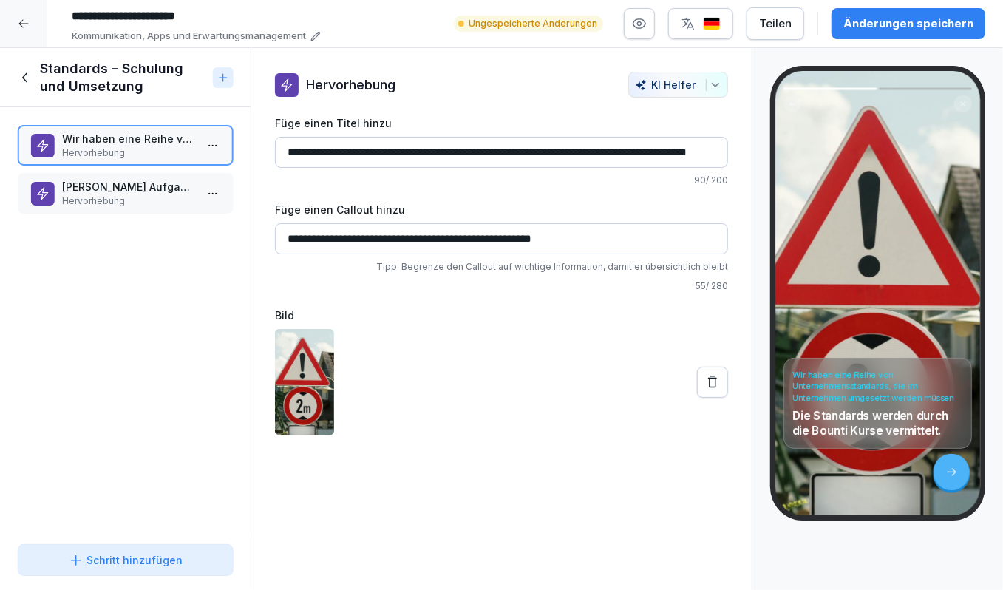
click at [138, 202] on p "Hervorhebung" at bounding box center [128, 200] width 132 height 13
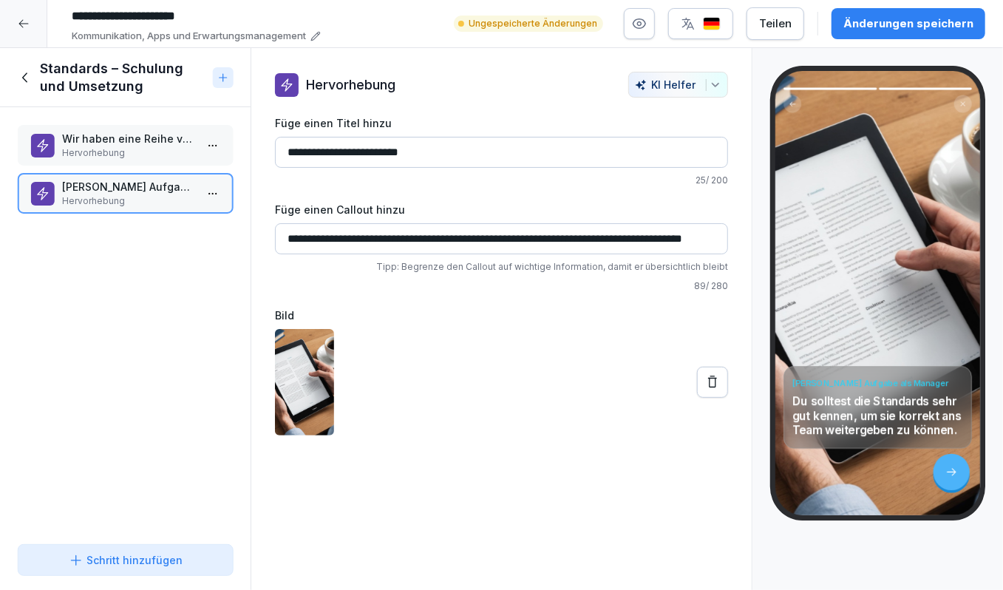
click at [98, 562] on div "Schritt hinzufügen" at bounding box center [126, 560] width 114 height 16
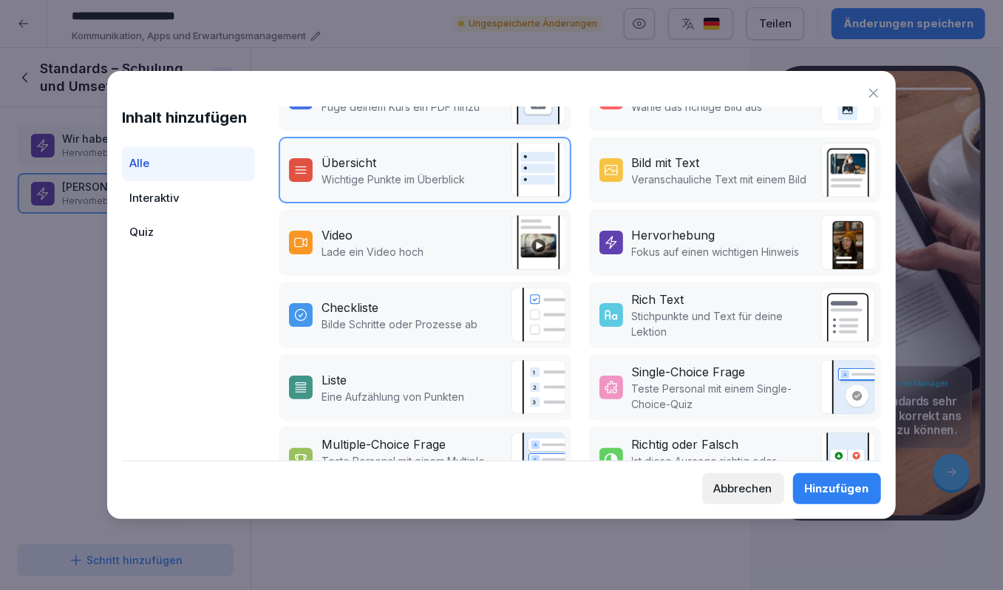
scroll to position [189, 0]
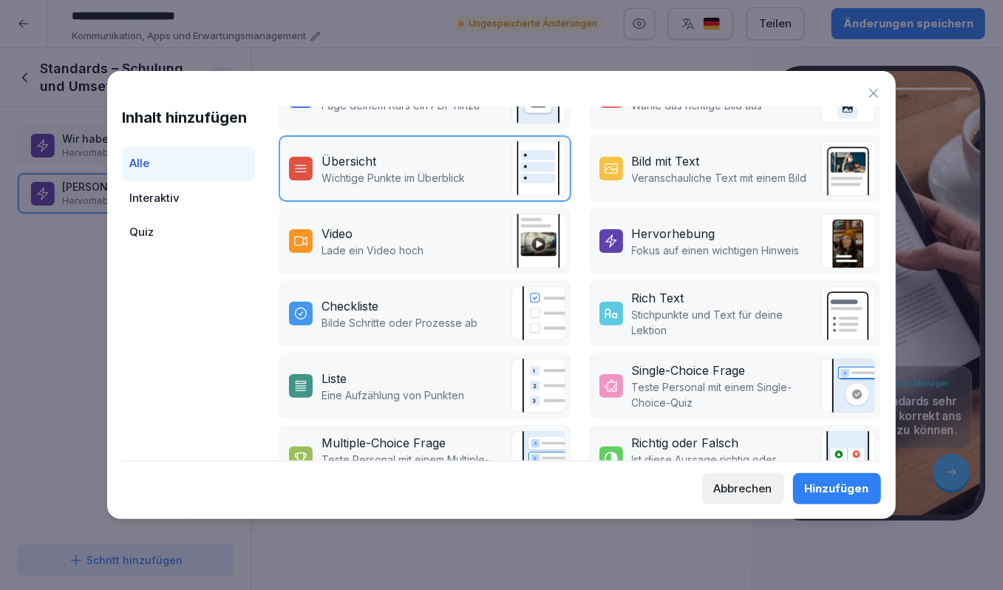
click at [470, 325] on p "Bilde Schritte oder Prozesse ab" at bounding box center [400, 323] width 156 height 16
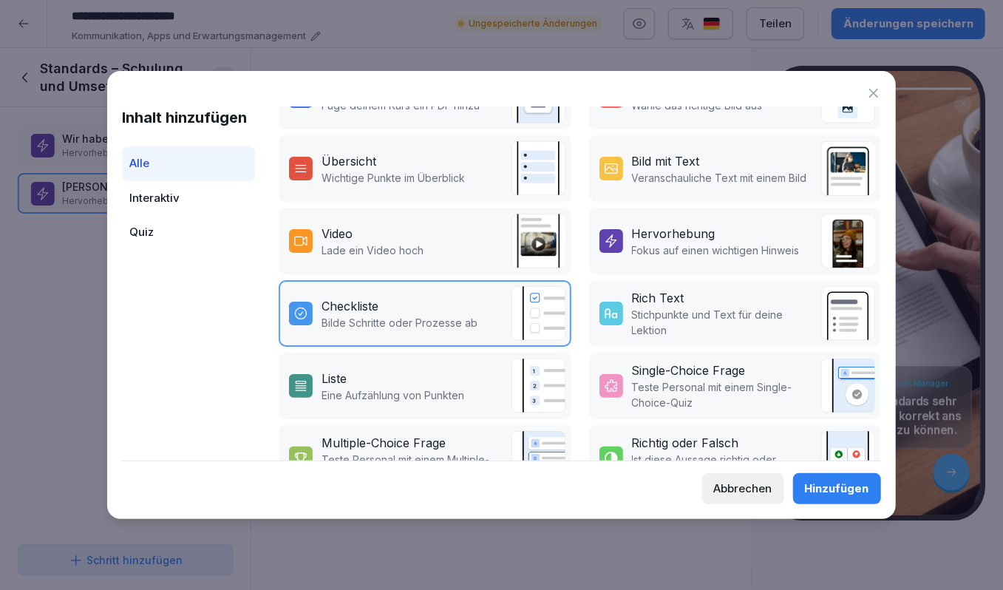
click at [810, 493] on div "Hinzufügen" at bounding box center [837, 489] width 64 height 16
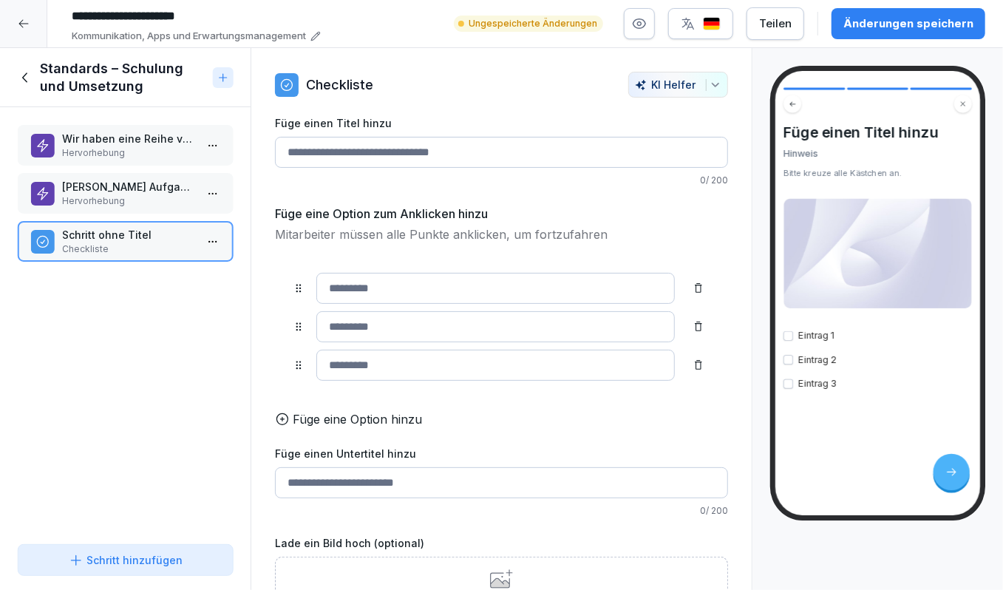
click at [422, 146] on input "Füge einen Titel hinzu" at bounding box center [501, 152] width 453 height 31
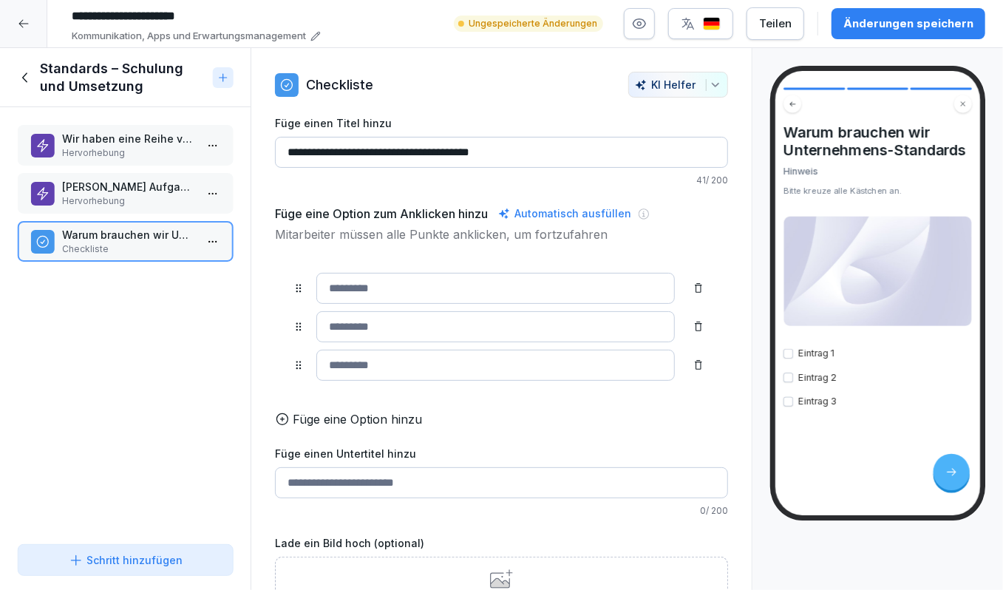
type input "**********"
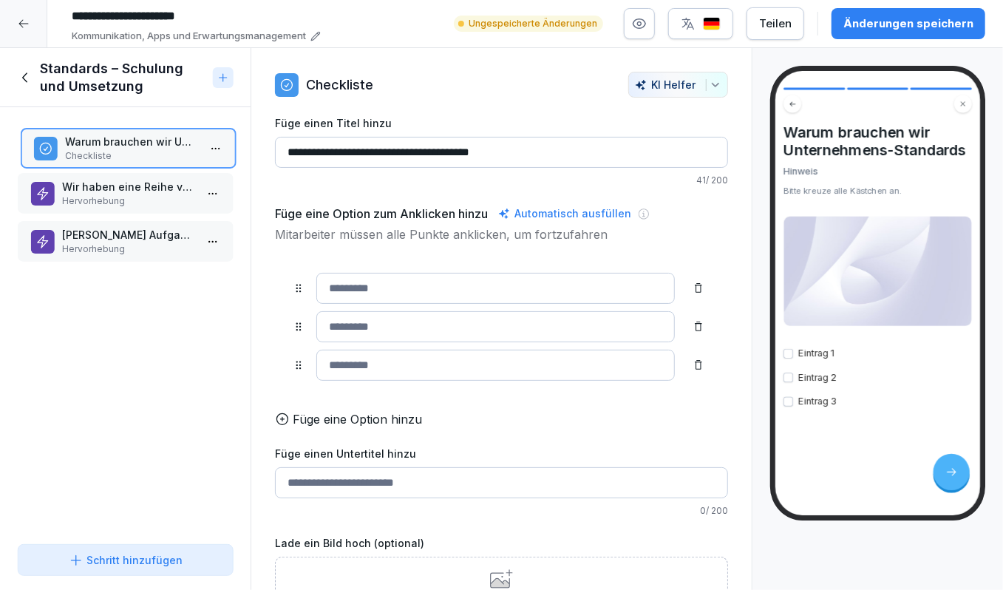
drag, startPoint x: 153, startPoint y: 234, endPoint x: 157, endPoint y: 140, distance: 94.0
click at [157, 140] on p "Warum brauchen wir Unternehmens-Standards" at bounding box center [131, 142] width 132 height 16
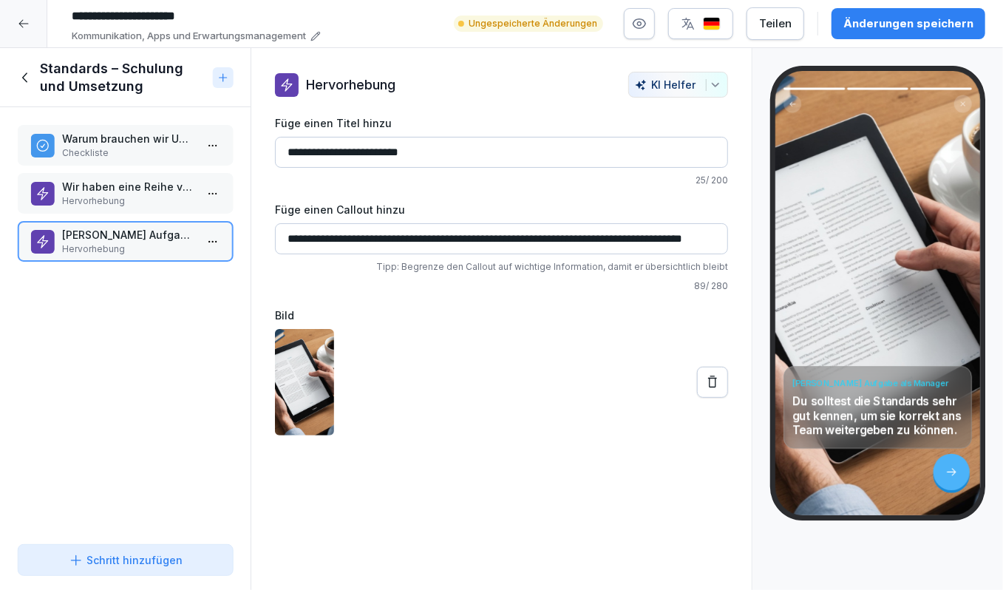
click at [139, 141] on p "Warum brauchen wir Unternehmens-Standards" at bounding box center [128, 139] width 132 height 16
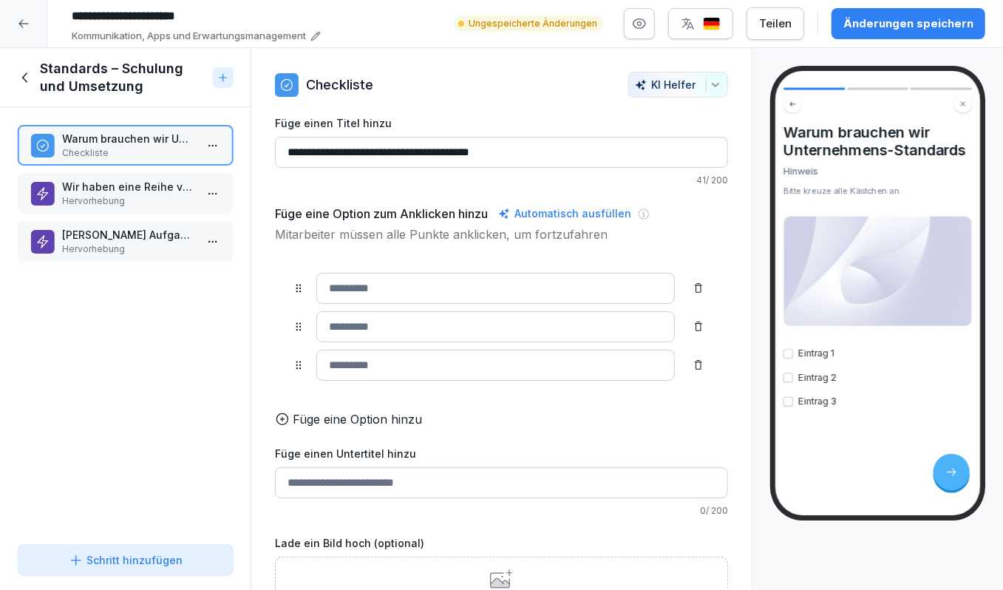
click at [348, 282] on input at bounding box center [495, 288] width 359 height 31
type input "**********"
click at [337, 333] on input at bounding box center [495, 326] width 359 height 31
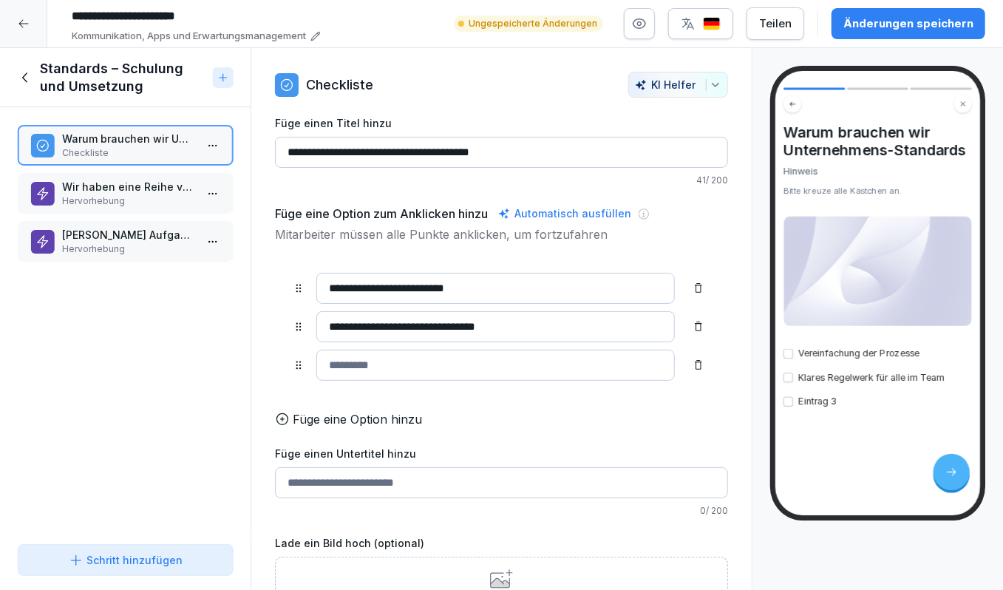
type input "**********"
click at [339, 373] on input at bounding box center [495, 365] width 359 height 31
type input "*"
type input "**********"
click at [299, 417] on p "Füge eine Option hinzu" at bounding box center [357, 419] width 129 height 18
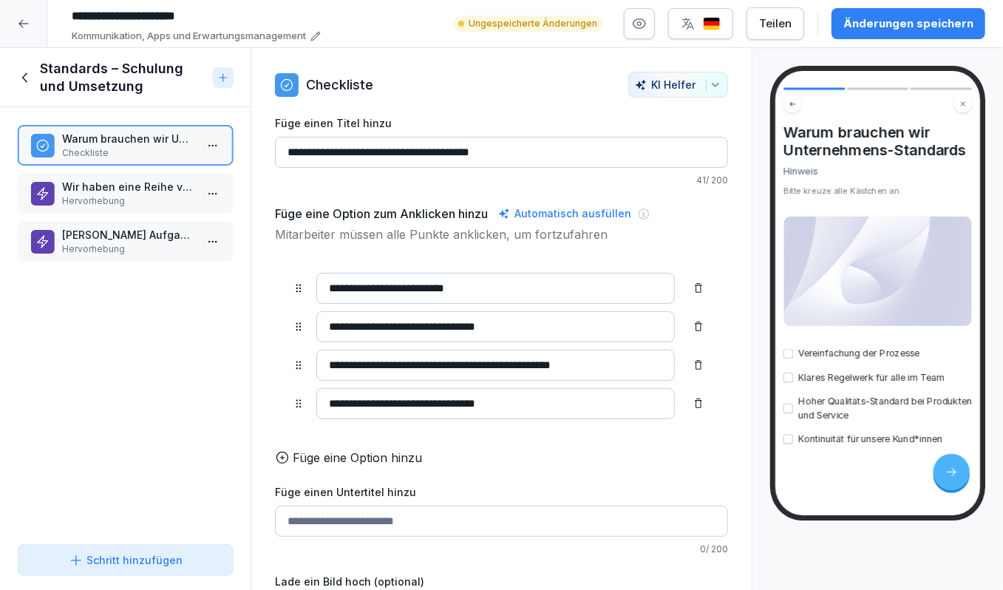
type input "**********"
click at [316, 449] on p "Füge eine Option hinzu" at bounding box center [357, 458] width 129 height 18
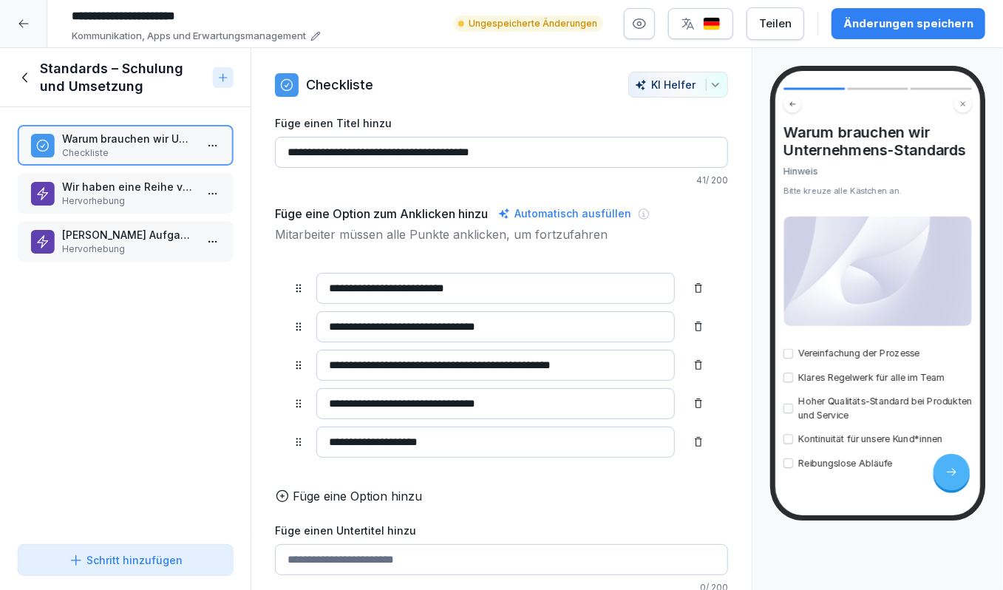
type input "**********"
click at [331, 487] on p "Füge eine Option hinzu" at bounding box center [357, 496] width 129 height 18
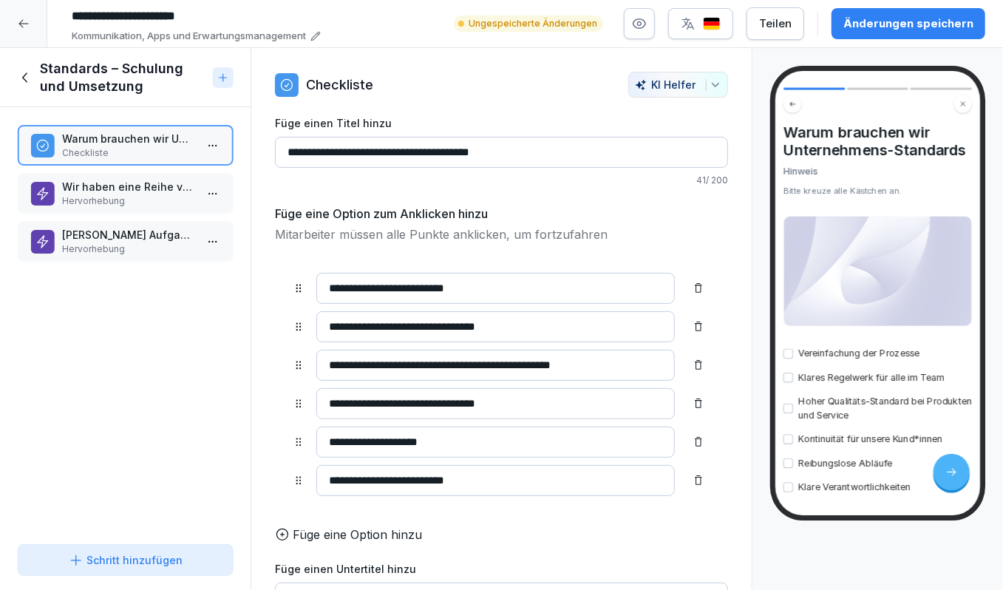
type input "**********"
click at [331, 532] on p "Füge eine Option hinzu" at bounding box center [357, 535] width 129 height 18
click at [702, 515] on icon at bounding box center [699, 519] width 12 height 12
click at [913, 24] on div "Änderungen speichern" at bounding box center [909, 24] width 130 height 16
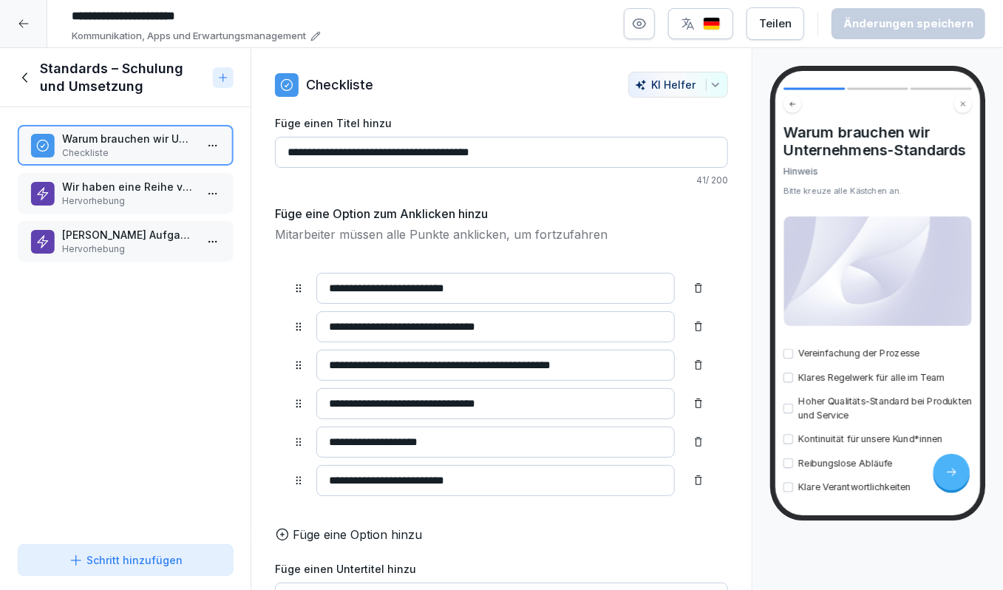
click at [24, 75] on icon at bounding box center [26, 78] width 16 height 16
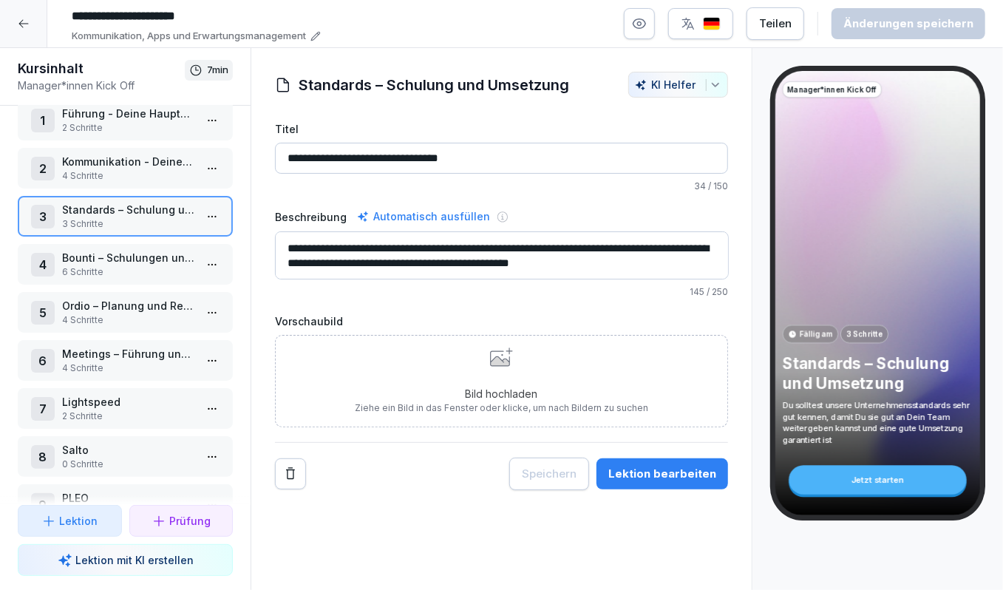
scroll to position [108, 0]
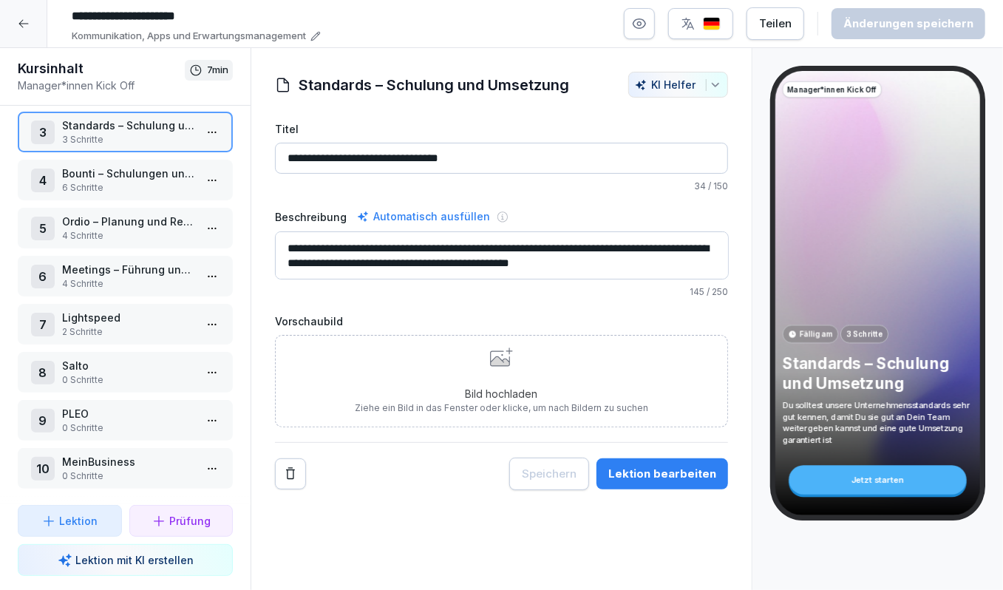
click at [102, 521] on div "Lektion" at bounding box center [69, 521] width 79 height 16
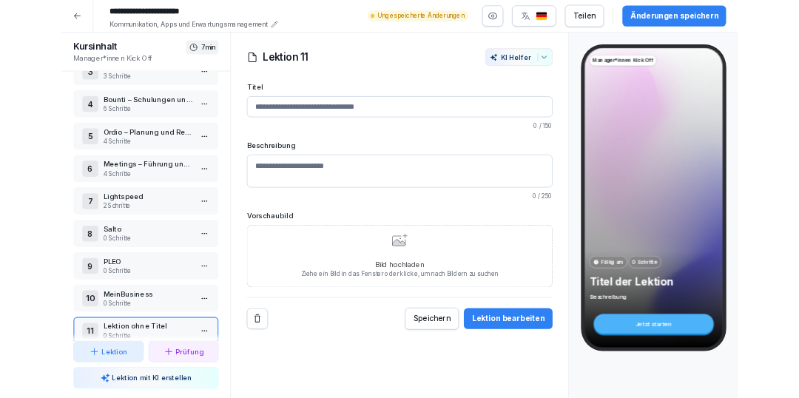
scroll to position [148, 0]
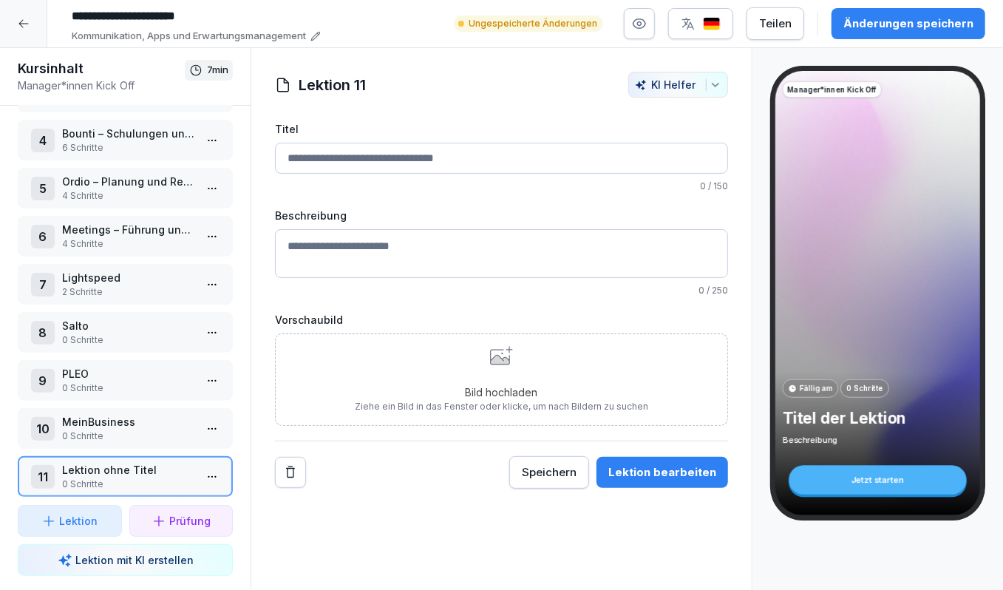
click at [342, 159] on input "Titel" at bounding box center [501, 158] width 453 height 31
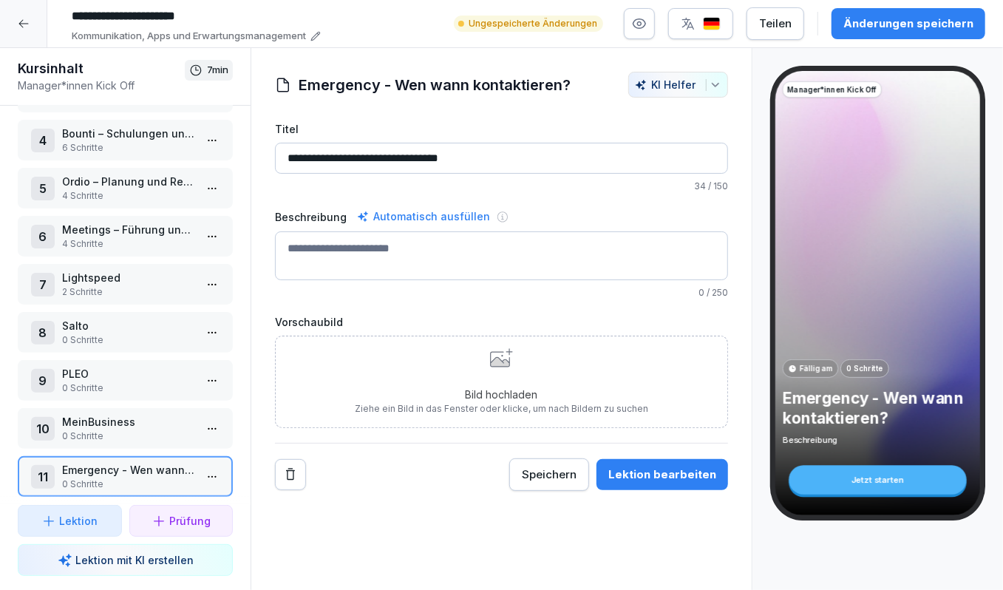
type input "**********"
click at [243, 404] on div "1 Führung - Deine Hauptaufgabe 2 Schritte 2 Kommunikation - Deine wichtigste Fä…" at bounding box center [125, 305] width 251 height 399
